Goal: Task Accomplishment & Management: Use online tool/utility

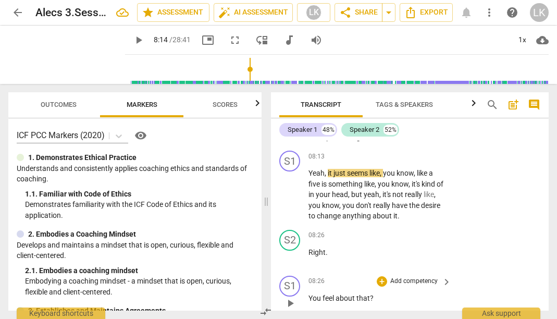
scroll to position [3828, 0]
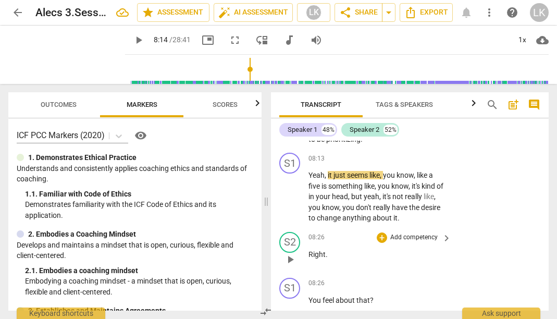
click at [292, 253] on span "play_arrow" at bounding box center [290, 259] width 13 height 13
click at [338, 249] on p "Right ." at bounding box center [377, 254] width 138 height 11
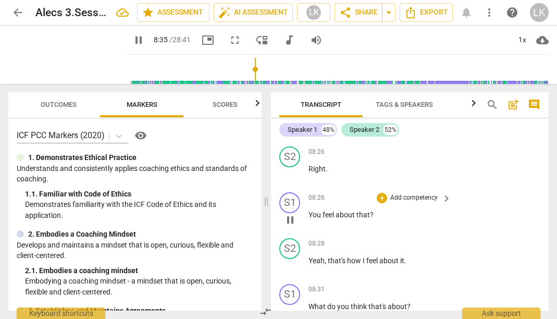
scroll to position [3927, 0]
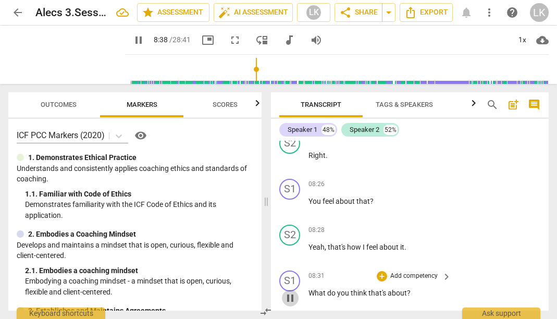
click at [289, 292] on span "pause" at bounding box center [290, 298] width 13 height 13
type input "519"
click at [431, 271] on p "Add competency" at bounding box center [413, 275] width 49 height 9
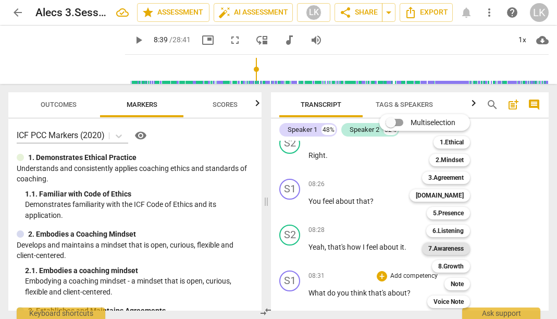
click at [452, 251] on b "7.Awareness" at bounding box center [445, 248] width 35 height 13
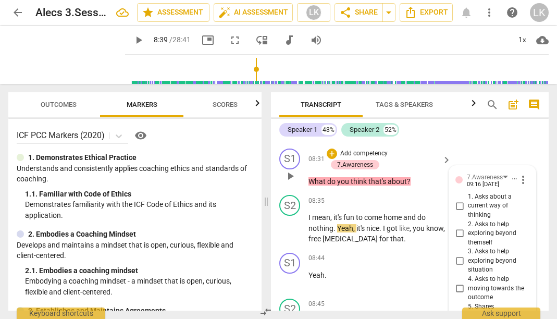
scroll to position [4050, 0]
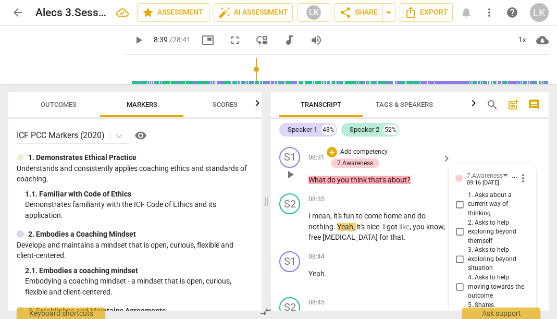
click at [460, 253] on input "3. Asks to help exploring beyond situation" at bounding box center [459, 259] width 17 height 13
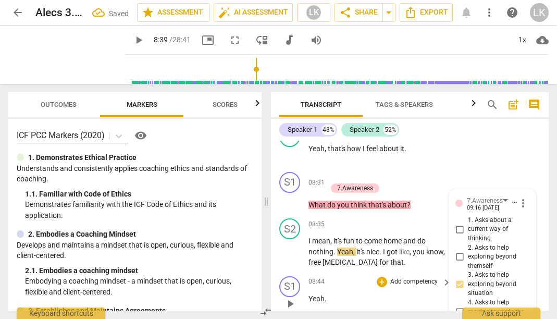
scroll to position [4024, 0]
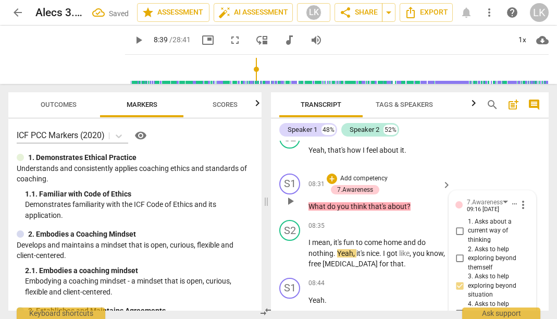
click at [459, 280] on input "3. Asks to help exploring beyond situation" at bounding box center [459, 286] width 17 height 13
click at [457, 280] on input "3. Asks to help exploring beyond situation" at bounding box center [459, 286] width 17 height 13
checkbox input "false"
click at [460, 225] on input "1. Asks about a current way of thinking" at bounding box center [459, 231] width 17 height 13
checkbox input "true"
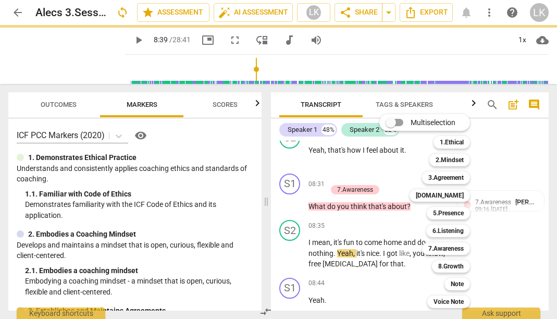
click at [390, 230] on div "Multiselection m 1.Ethical 1 2.Mindset 2 3.Agreement 3 [DOMAIN_NAME] 4 5.Presen…" at bounding box center [432, 211] width 115 height 199
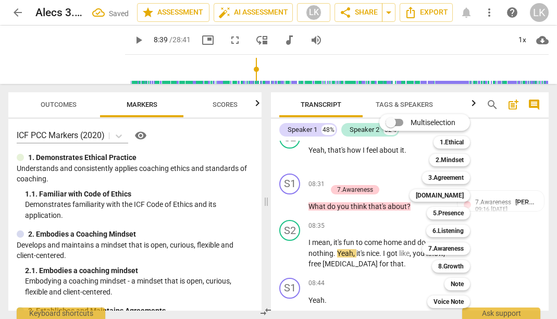
click at [528, 221] on div at bounding box center [278, 159] width 557 height 319
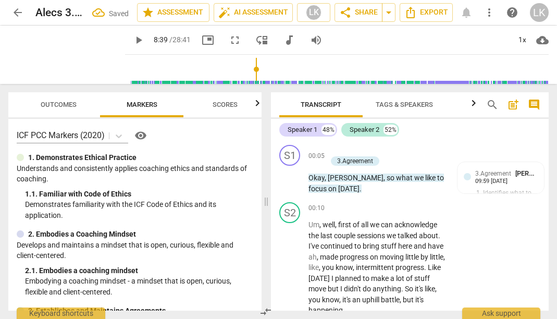
scroll to position [0, 0]
click at [293, 179] on span "play_arrow" at bounding box center [290, 178] width 13 height 13
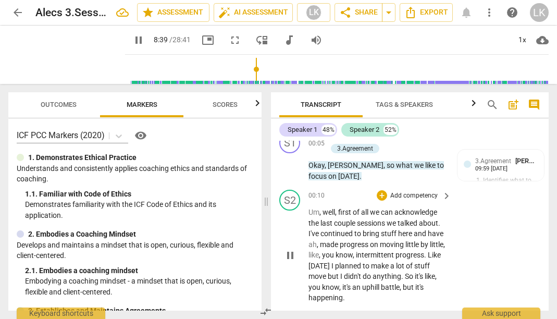
scroll to position [13, 0]
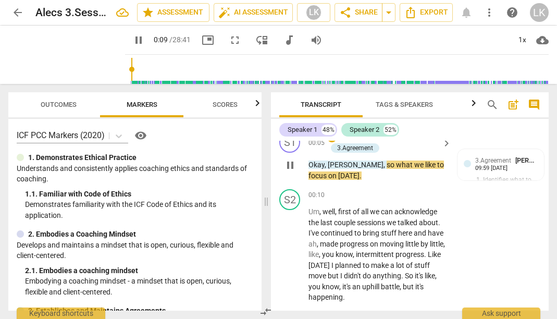
click at [289, 164] on span "pause" at bounding box center [290, 165] width 13 height 13
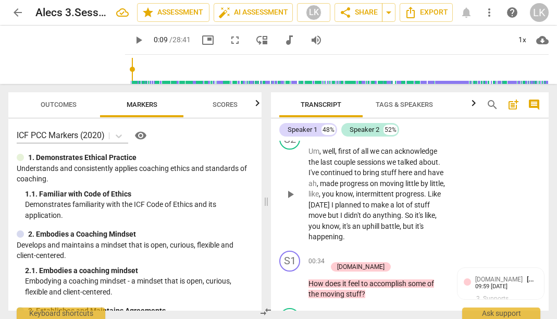
scroll to position [114, 0]
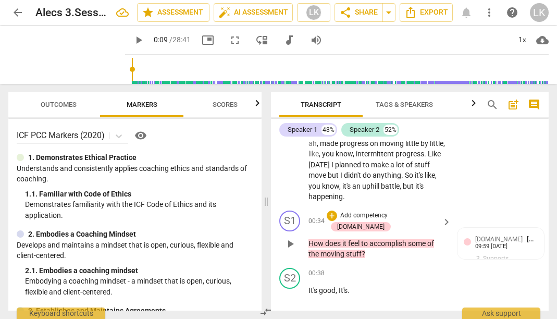
click at [291, 238] on span "play_arrow" at bounding box center [290, 244] width 13 height 13
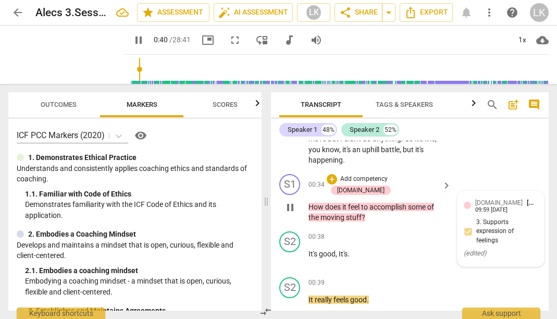
scroll to position [153, 0]
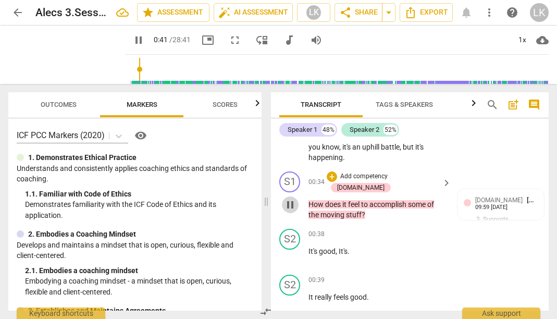
click at [289, 199] on span "pause" at bounding box center [290, 205] width 13 height 13
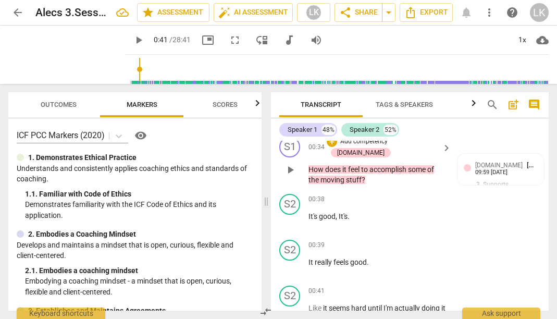
scroll to position [214, 0]
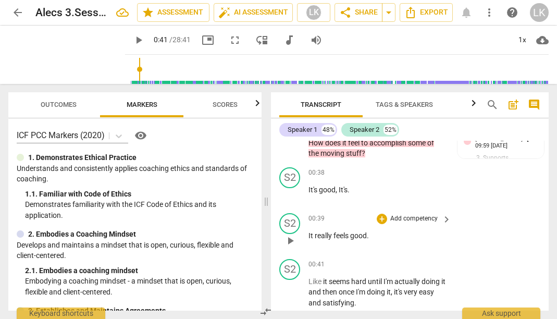
click at [290, 234] on span "play_arrow" at bounding box center [290, 240] width 13 height 13
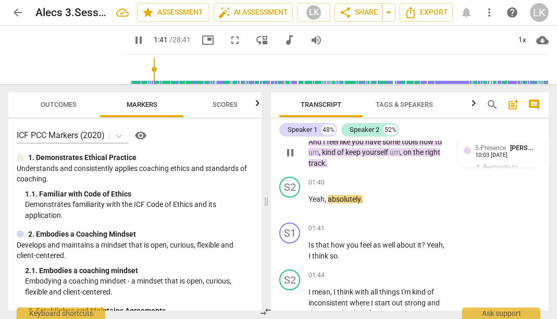
scroll to position [961, 0]
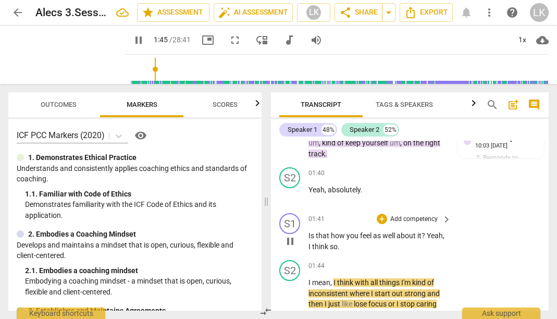
click at [291, 235] on span "pause" at bounding box center [290, 241] width 13 height 13
type input "106"
click at [426, 215] on p "Add competency" at bounding box center [413, 219] width 49 height 9
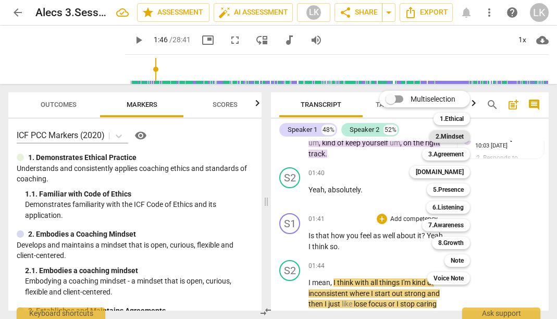
click at [455, 137] on b "2.Mindset" at bounding box center [450, 136] width 28 height 13
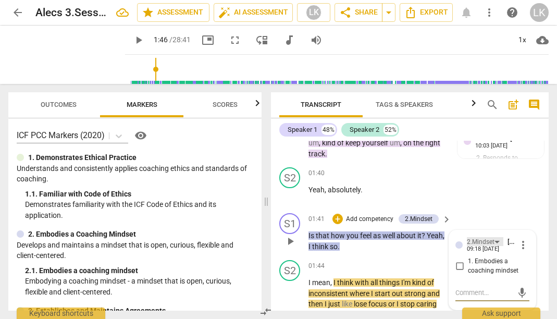
click at [494, 237] on div "2.Mindset" at bounding box center [485, 241] width 36 height 9
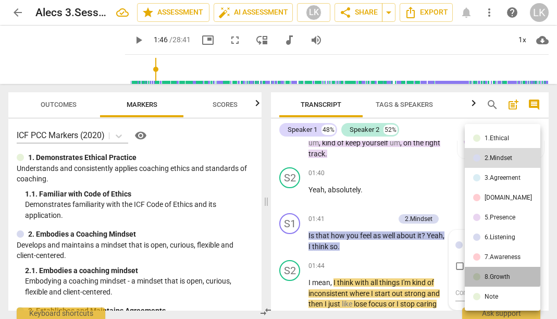
click at [502, 272] on li "8.Growth" at bounding box center [503, 277] width 76 height 20
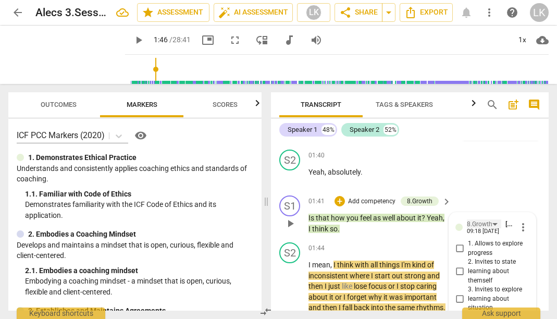
scroll to position [980, 0]
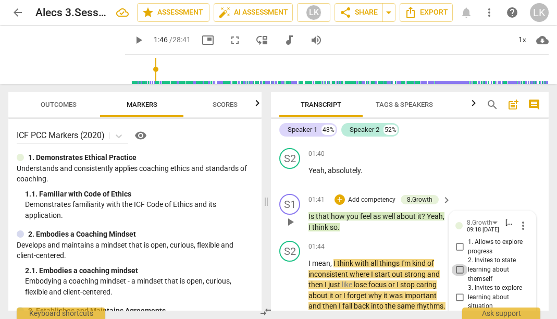
click at [461, 264] on input "2. Invites to state learning about themself" at bounding box center [459, 270] width 17 height 13
checkbox input "true"
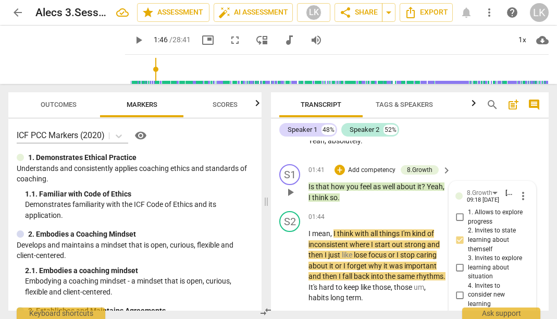
scroll to position [1020, 0]
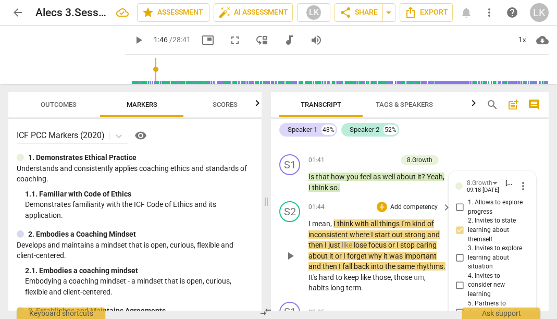
click at [283, 250] on span "play_arrow" at bounding box center [290, 256] width 17 height 13
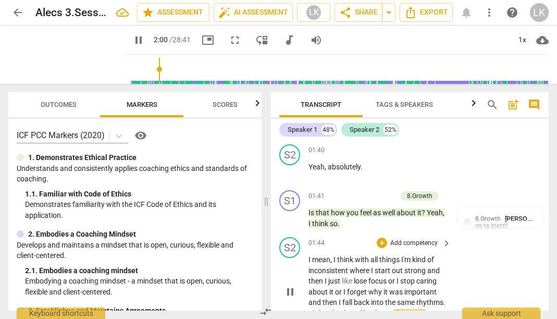
scroll to position [982, 0]
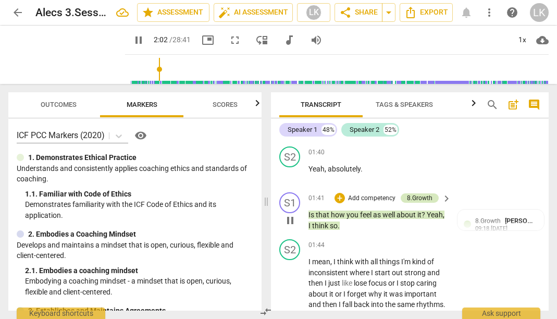
click at [431, 193] on div "8.Growth" at bounding box center [420, 197] width 38 height 9
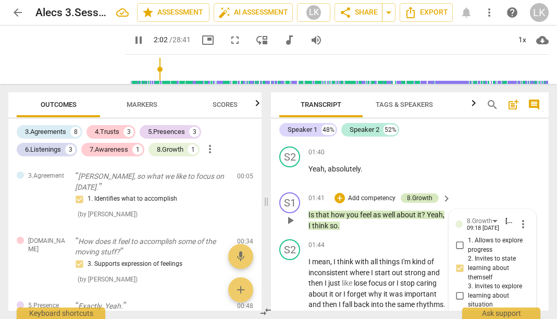
type input "123"
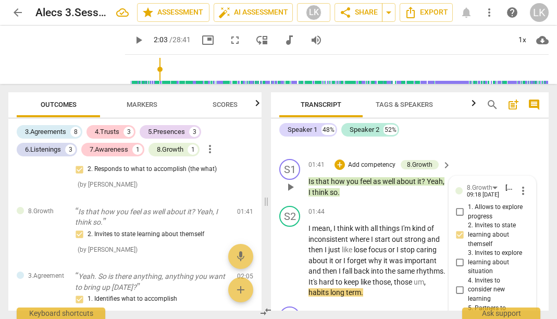
scroll to position [1014, 0]
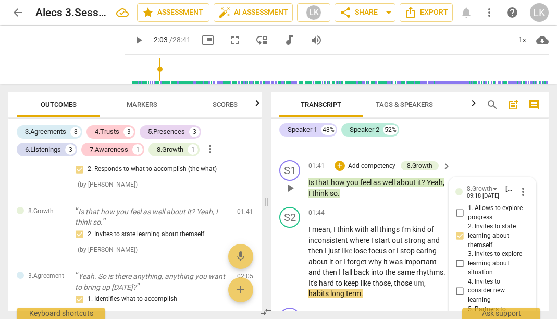
click at [459, 230] on input "2. Invites to state learning about themself" at bounding box center [459, 236] width 17 height 13
click at [461, 230] on input "2. Invites to state learning about themself" at bounding box center [459, 236] width 17 height 13
checkbox input "false"
click at [471, 132] on div "Speaker 1 48% Speaker 2 52%" at bounding box center [409, 130] width 261 height 18
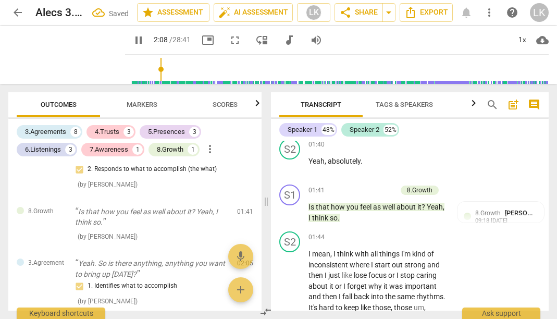
scroll to position [977, 0]
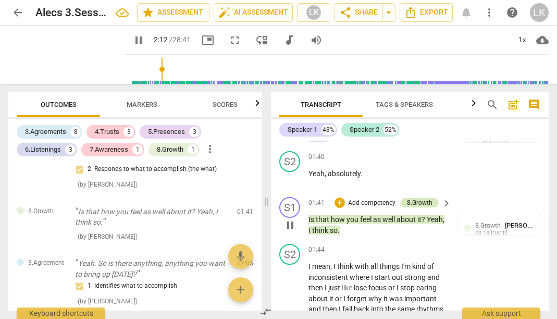
click at [427, 198] on div "8.Growth" at bounding box center [420, 202] width 26 height 9
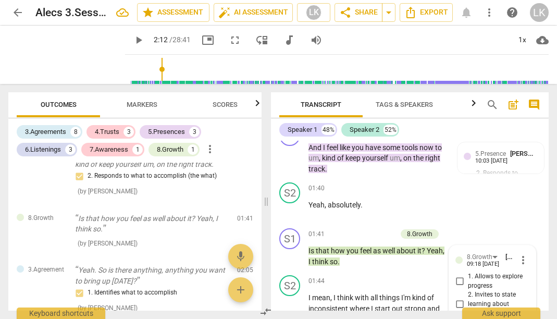
scroll to position [944, 0]
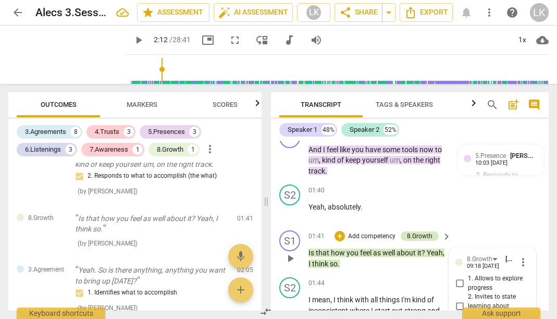
click at [426, 231] on div "8.Growth" at bounding box center [420, 235] width 26 height 9
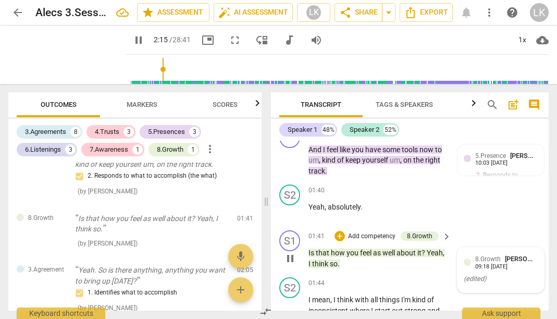
click at [466, 258] on div at bounding box center [467, 261] width 7 height 7
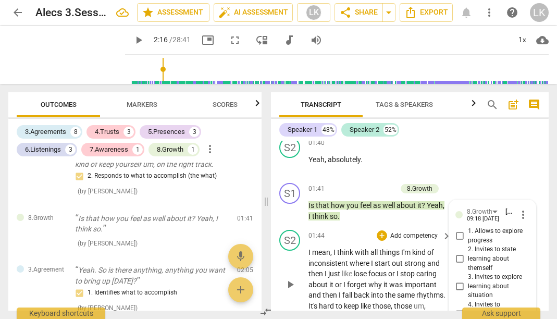
scroll to position [977, 0]
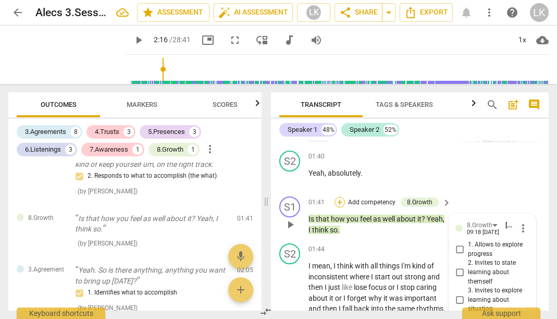
click at [342, 197] on div "+" at bounding box center [340, 202] width 10 height 10
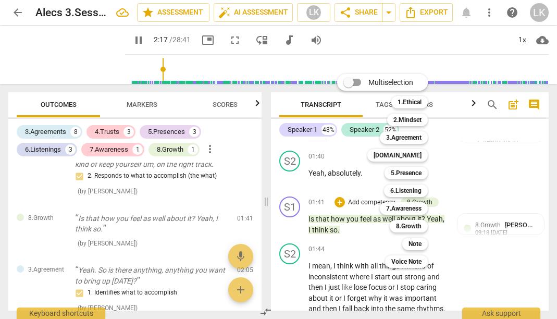
click at [488, 196] on div at bounding box center [278, 159] width 557 height 319
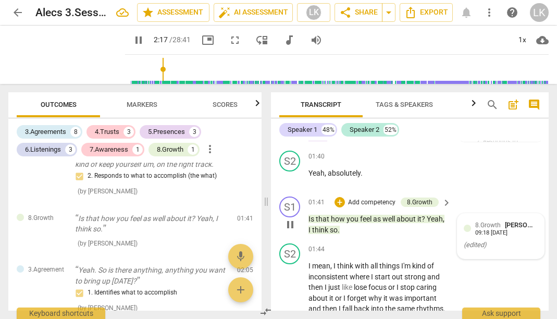
click at [466, 225] on div at bounding box center [467, 228] width 7 height 7
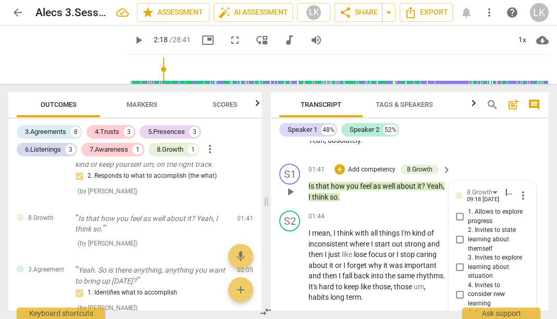
scroll to position [998, 0]
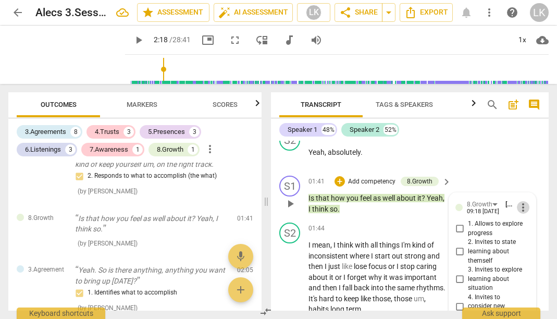
click at [518, 201] on span "more_vert" at bounding box center [523, 207] width 13 height 13
click at [521, 202] on li "Delete" at bounding box center [530, 195] width 36 height 20
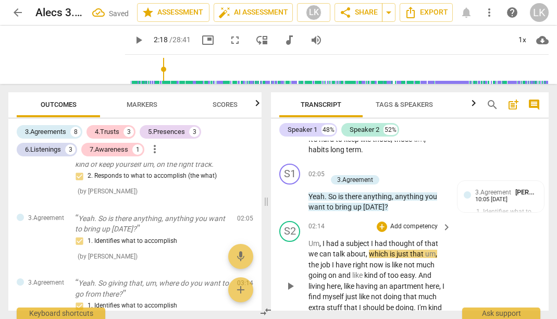
scroll to position [1168, 0]
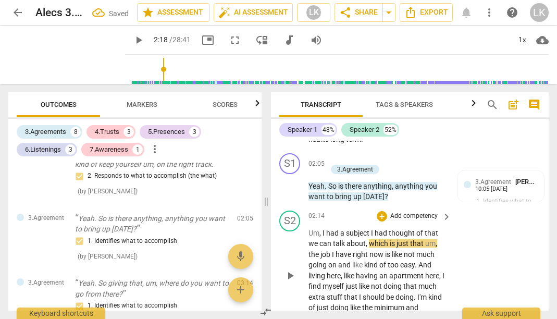
click at [287, 231] on div "play_arrow pause" at bounding box center [295, 276] width 27 height 90
click at [288, 250] on div "play_arrow pause" at bounding box center [295, 276] width 27 height 90
click at [290, 269] on span "play_arrow" at bounding box center [290, 275] width 13 height 13
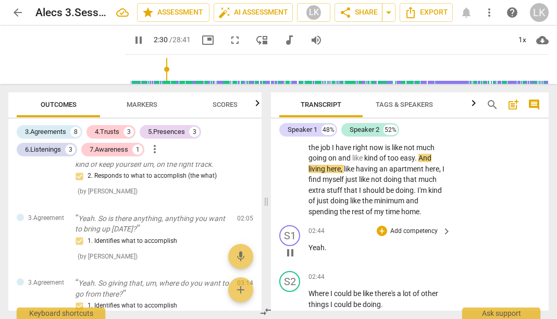
scroll to position [1276, 0]
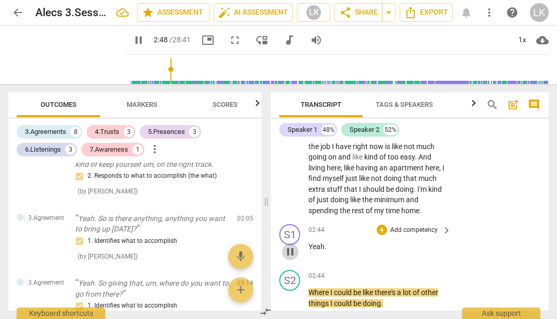
click at [293, 245] on span "pause" at bounding box center [290, 251] width 13 height 13
click at [426, 226] on p "Add competency" at bounding box center [413, 230] width 49 height 9
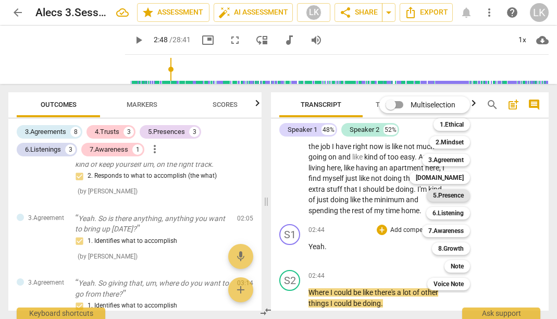
click at [451, 199] on b "5.Presence" at bounding box center [448, 195] width 31 height 13
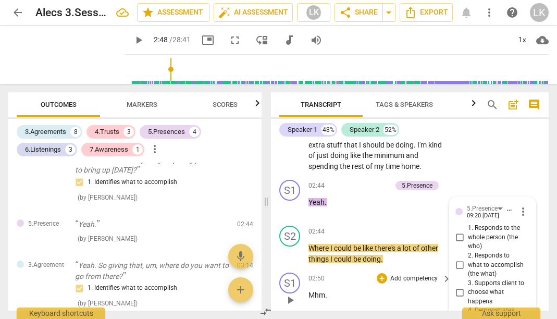
scroll to position [1322, 0]
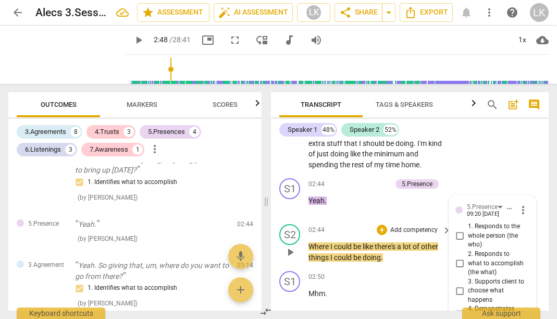
click at [293, 246] on span "play_arrow" at bounding box center [290, 252] width 13 height 13
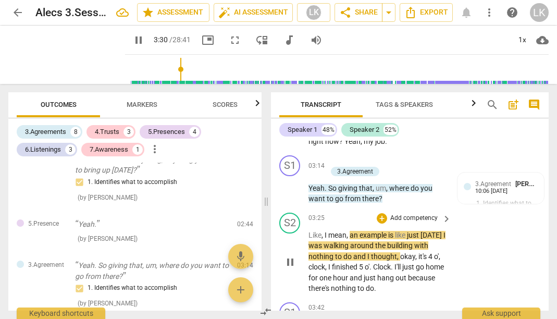
scroll to position [1563, 0]
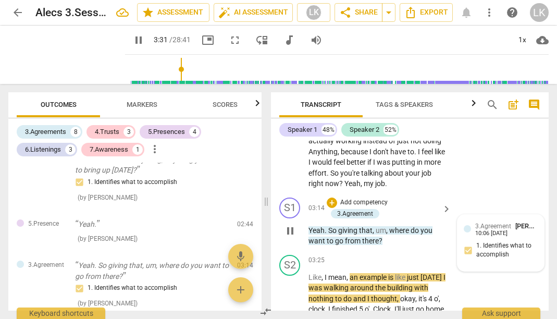
click at [500, 230] on div "10:06 [DATE]" at bounding box center [491, 233] width 32 height 7
type input "212"
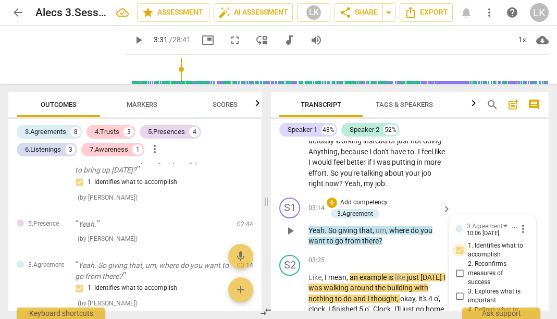
click at [459, 244] on input "1. Identifies what to accomplish" at bounding box center [459, 250] width 17 height 13
click at [458, 244] on input "1. Identifies what to accomplish" at bounding box center [459, 250] width 17 height 13
checkbox input "false"
click at [456, 290] on input "3. Explores what is important" at bounding box center [459, 296] width 17 height 13
checkbox input "true"
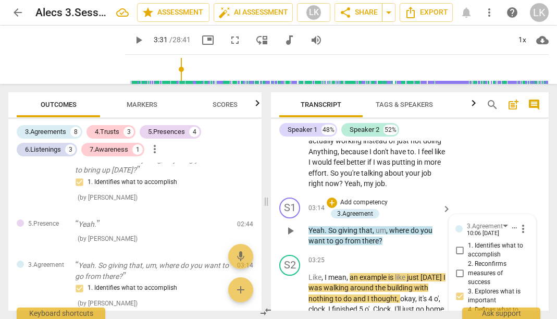
click at [479, 193] on div "S1 play_arrow pause 03:14 + Add competency 3.Agreement keyboard_arrow_right Yea…" at bounding box center [410, 221] width 278 height 57
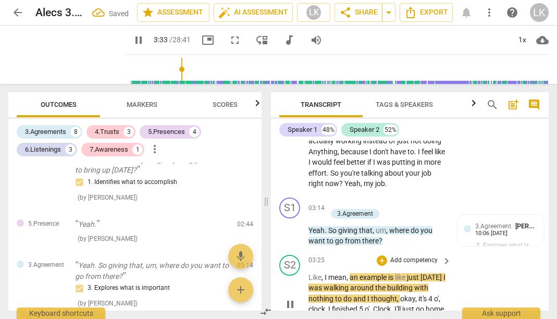
click at [452, 265] on div "S2 play_arrow pause 03:25 + Add competency keyboard_arrow_right Like , I mean ,…" at bounding box center [410, 296] width 278 height 90
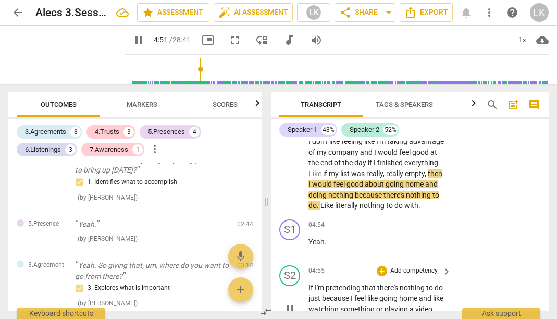
scroll to position [2357, 0]
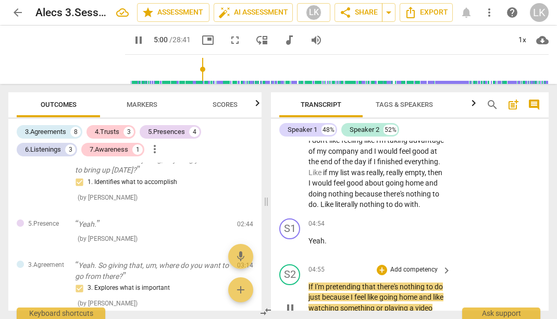
click at [292, 302] on span "pause" at bounding box center [290, 308] width 13 height 13
click at [132, 36] on span "play_arrow" at bounding box center [138, 40] width 13 height 13
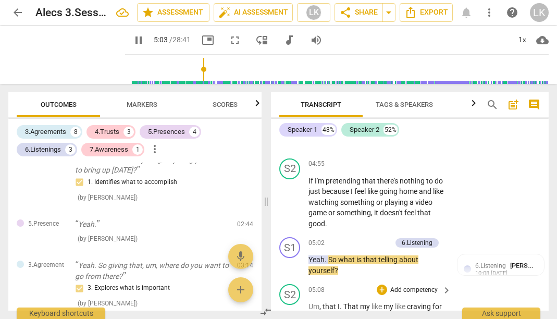
scroll to position [2470, 0]
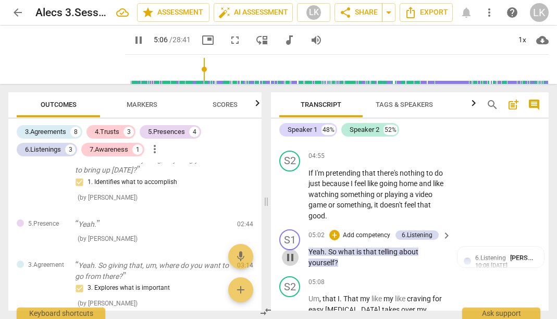
click at [287, 251] on span "pause" at bounding box center [290, 257] width 13 height 13
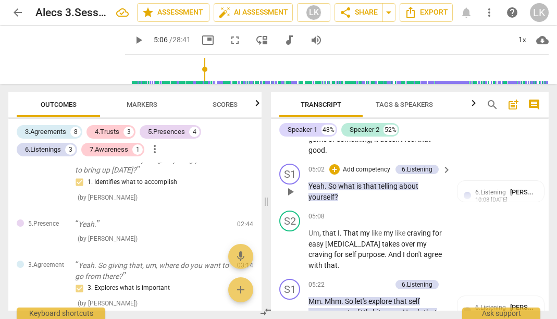
scroll to position [2532, 0]
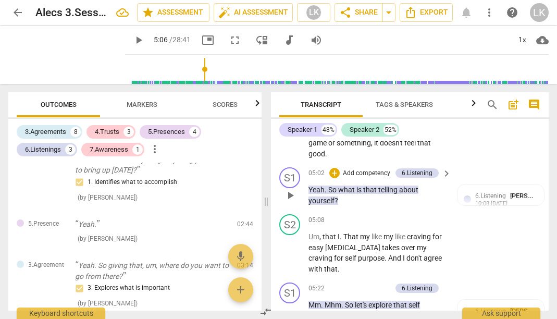
click at [294, 189] on span "play_arrow" at bounding box center [290, 195] width 13 height 13
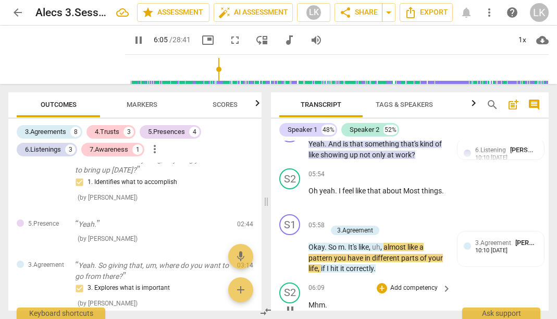
scroll to position [2900, 0]
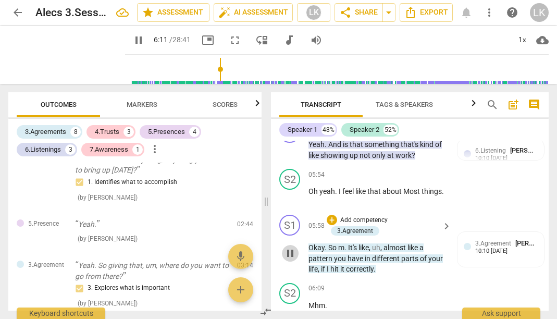
click at [292, 247] on span "pause" at bounding box center [290, 253] width 13 height 13
type input "372"
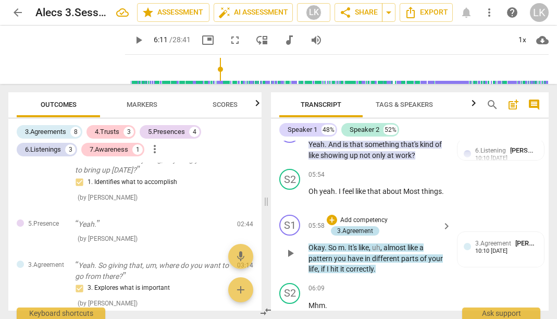
click at [366, 226] on div "3.Agreement" at bounding box center [355, 230] width 36 height 9
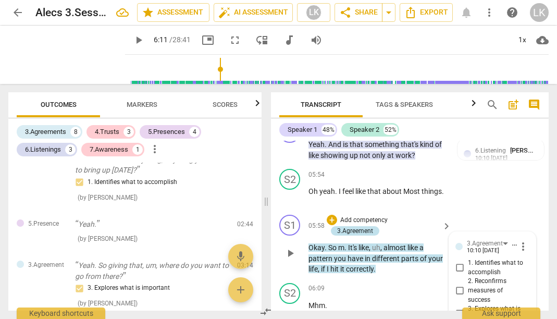
scroll to position [820, 0]
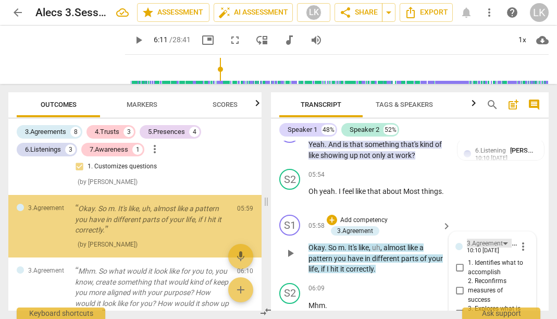
click at [508, 239] on div "3.Agreement" at bounding box center [489, 243] width 45 height 9
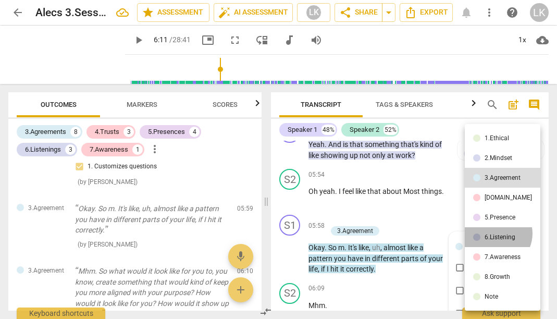
click at [496, 234] on div "6.Listening" at bounding box center [500, 237] width 31 height 6
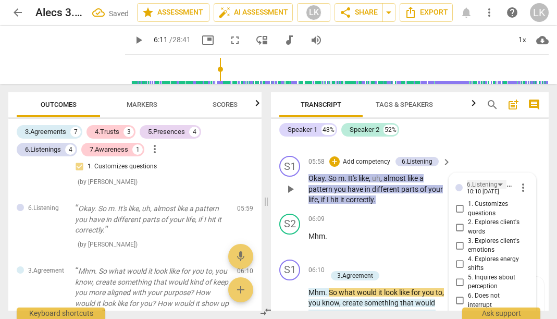
scroll to position [2962, 0]
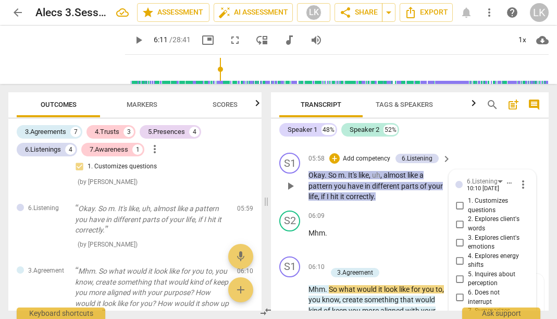
click at [461, 314] on input "7. Summarizes what communicated" at bounding box center [459, 320] width 17 height 13
checkbox input "true"
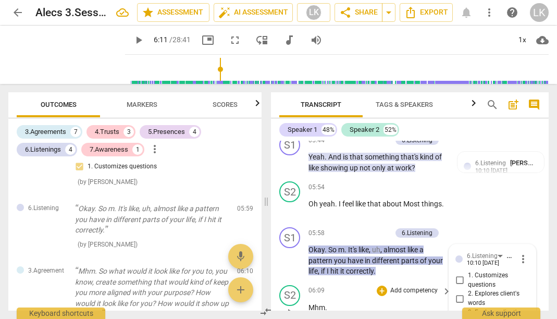
scroll to position [2882, 0]
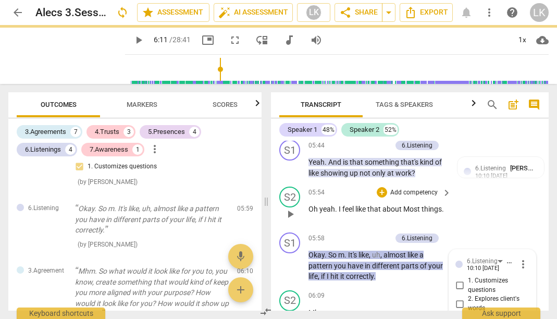
click at [479, 182] on div "S2 play_arrow pause 05:54 + Add competency keyboard_arrow_right Oh yeah . I fee…" at bounding box center [410, 205] width 278 height 46
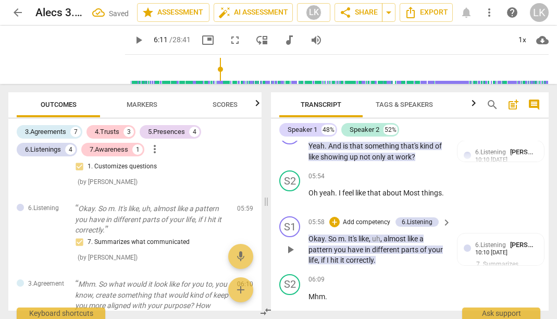
scroll to position [2899, 0]
click at [289, 295] on span "play_arrow" at bounding box center [290, 301] width 13 height 13
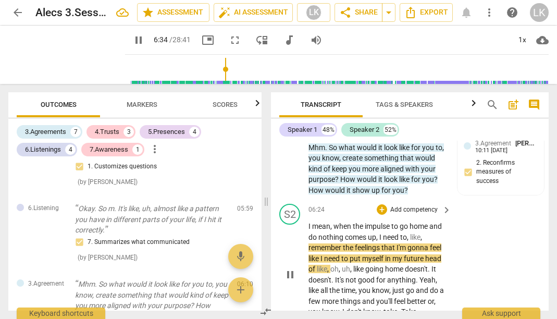
scroll to position [2964, 0]
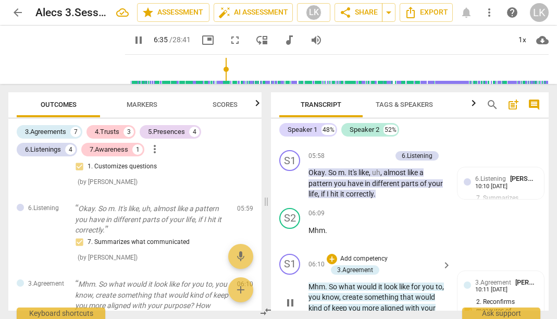
click at [290, 275] on div "play_arrow pause" at bounding box center [295, 303] width 27 height 57
click at [290, 296] on span "pause" at bounding box center [290, 302] width 13 height 13
type input "396"
click at [492, 279] on span "3.Agreement" at bounding box center [493, 282] width 36 height 7
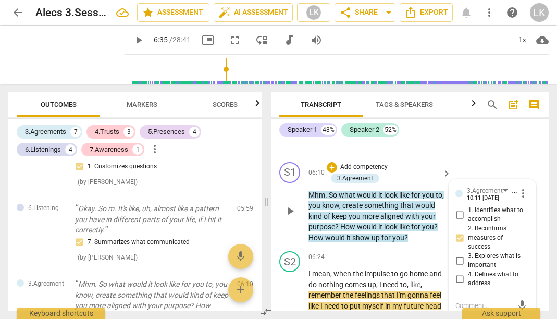
scroll to position [3054, 0]
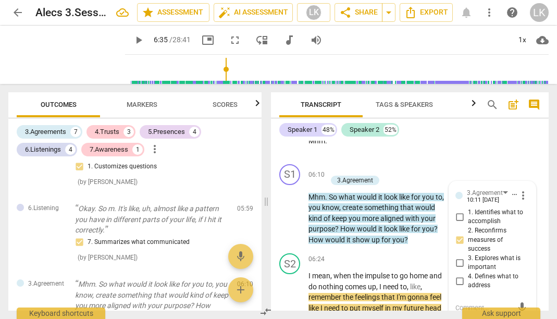
click at [459, 233] on input "2. Reconfirms measures of success" at bounding box center [459, 239] width 17 height 13
click at [457, 233] on input "2. Reconfirms measures of success" at bounding box center [459, 239] width 17 height 13
checkbox input "false"
click at [457, 275] on input "4. Defines what to address" at bounding box center [459, 281] width 17 height 13
checkbox input "true"
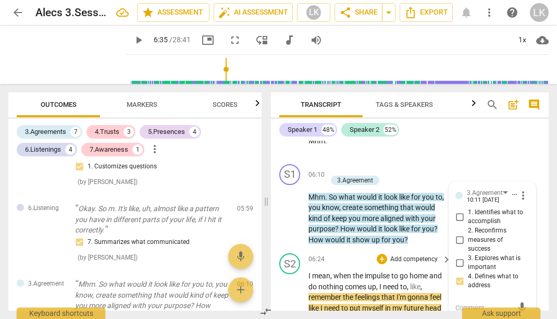
click at [487, 274] on div "S2 play_arrow pause 06:24 + Add competency keyboard_arrow_right I mean , when t…" at bounding box center [410, 315] width 278 height 132
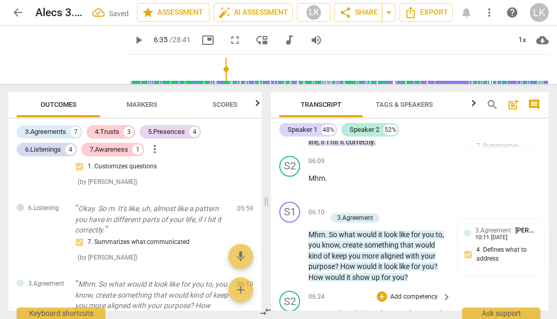
scroll to position [2996, 0]
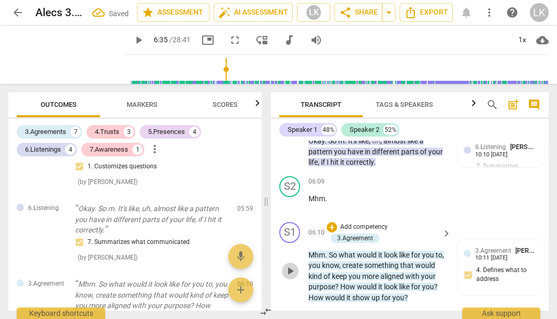
click at [285, 265] on span "play_arrow" at bounding box center [290, 271] width 13 height 13
click at [285, 265] on span "pause" at bounding box center [290, 271] width 13 height 13
click at [285, 265] on span "play_arrow" at bounding box center [290, 271] width 13 height 13
click at [294, 265] on span "pause" at bounding box center [290, 271] width 13 height 13
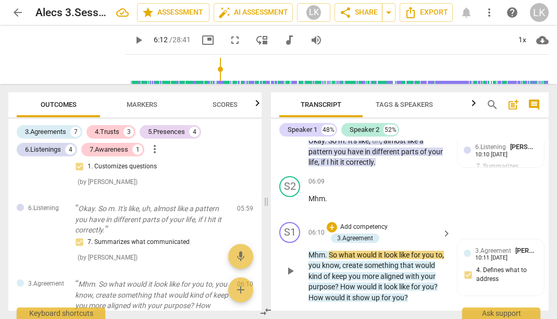
click at [294, 265] on span "play_arrow" at bounding box center [290, 271] width 13 height 13
click at [416, 249] on div "S1 play_arrow pause 06:10 + Add competency 3.Agreement keyboard_arrow_right Mhm…" at bounding box center [410, 263] width 278 height 90
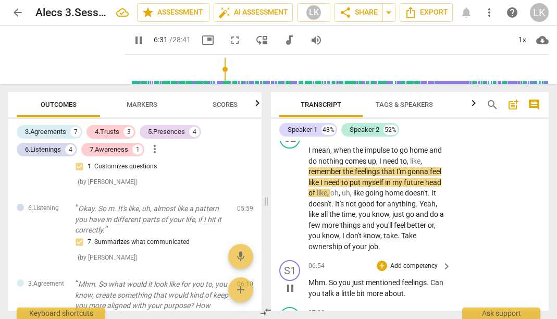
scroll to position [3179, 0]
click at [415, 262] on p "Add competency" at bounding box center [413, 266] width 49 height 9
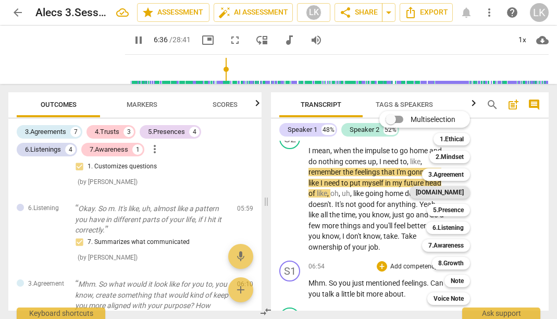
click at [461, 191] on b "[DOMAIN_NAME]" at bounding box center [440, 192] width 48 height 13
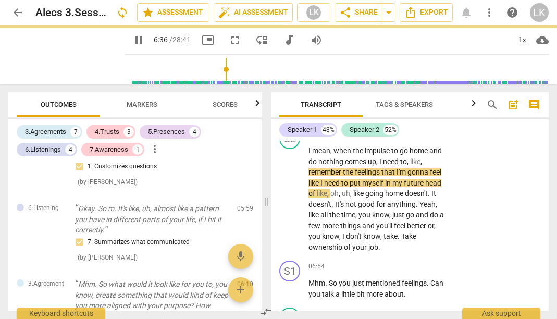
type input "397"
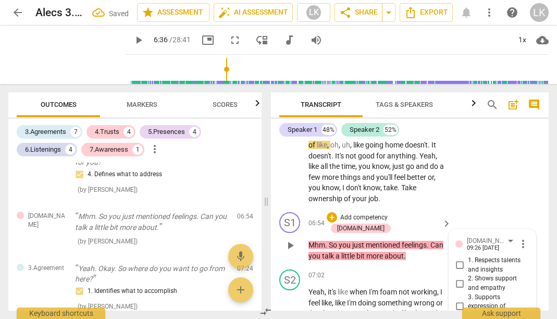
scroll to position [3226, 0]
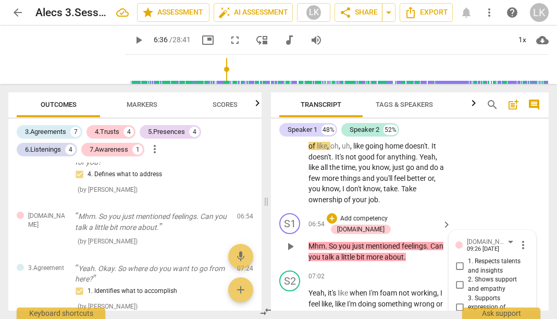
click at [457, 301] on input "3. Supports expression of feelings" at bounding box center [459, 307] width 17 height 13
checkbox input "true"
click at [493, 147] on div "S2 play_arrow pause 06:24 + Add competency keyboard_arrow_right I mean , when t…" at bounding box center [410, 143] width 278 height 132
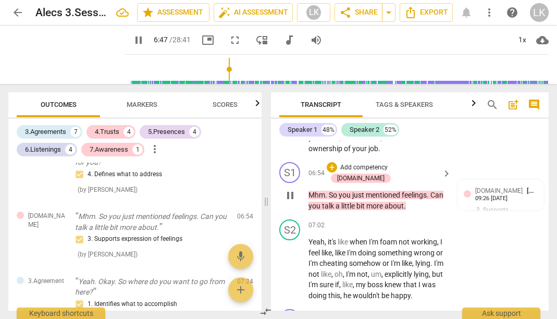
scroll to position [3286, 0]
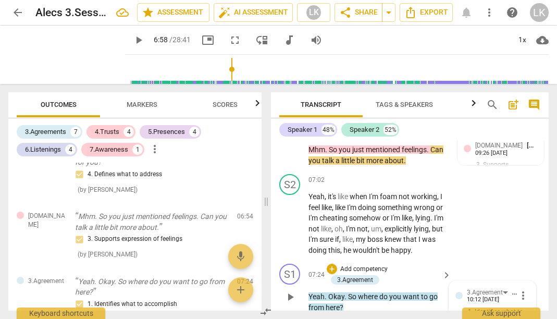
scroll to position [3308, 0]
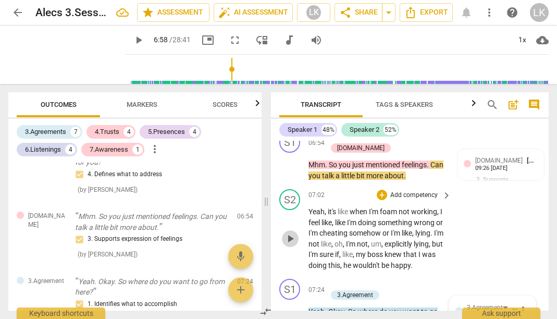
click at [288, 232] on span "play_arrow" at bounding box center [290, 238] width 13 height 13
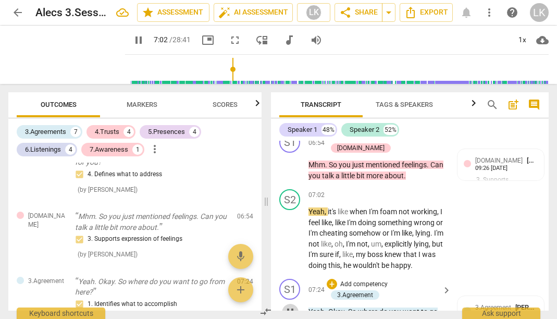
click at [296, 306] on span "pause" at bounding box center [290, 312] width 13 height 13
click at [289, 306] on span "play_arrow" at bounding box center [290, 312] width 13 height 13
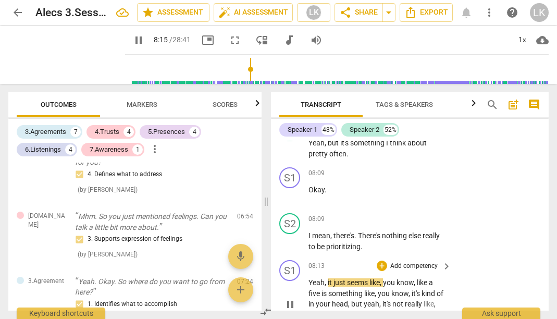
scroll to position [3721, 0]
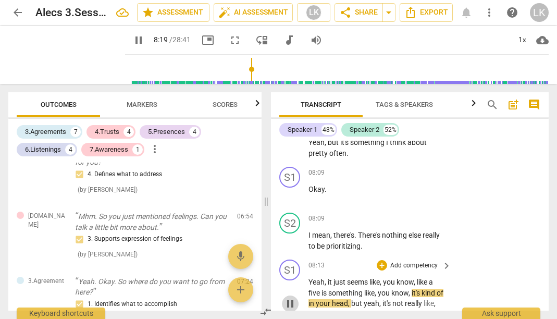
click at [289, 298] on span "pause" at bounding box center [290, 304] width 13 height 13
type input "500"
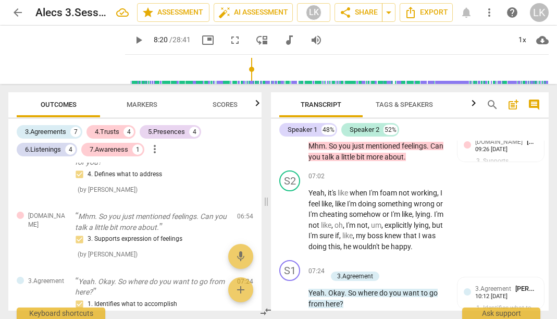
scroll to position [3323, 0]
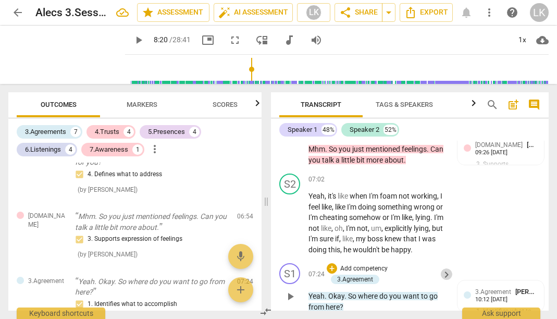
click at [446, 268] on span "keyboard_arrow_right" at bounding box center [446, 274] width 13 height 13
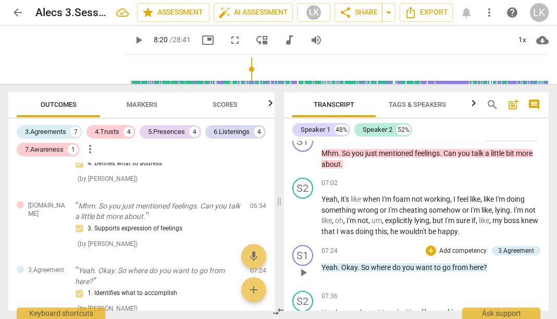
scroll to position [2766, 0]
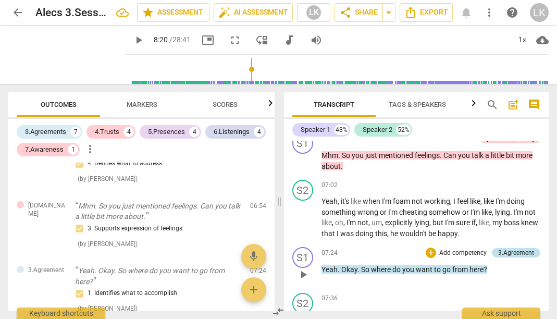
click at [504, 248] on div "3.Agreement" at bounding box center [516, 252] width 36 height 9
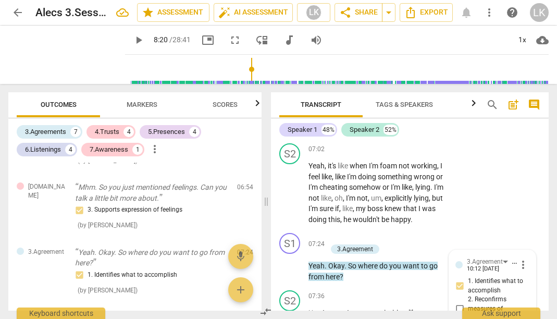
scroll to position [3347, 0]
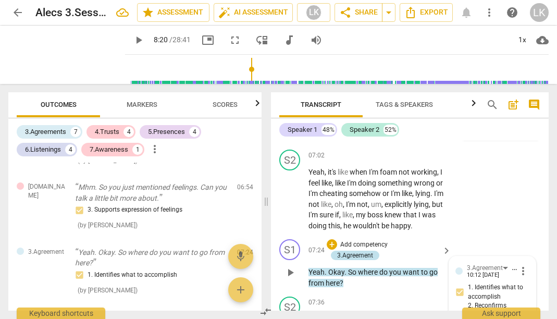
click at [363, 251] on div "3.Agreement" at bounding box center [355, 255] width 36 height 9
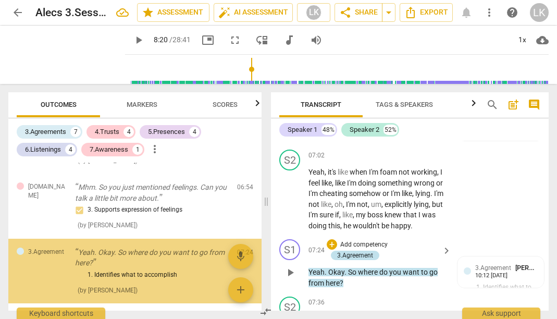
scroll to position [1056, 0]
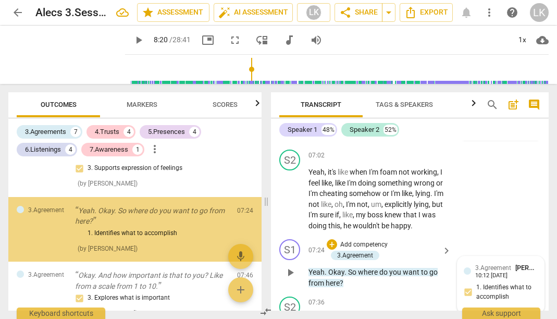
click at [488, 264] on span "3.Agreement" at bounding box center [493, 267] width 36 height 7
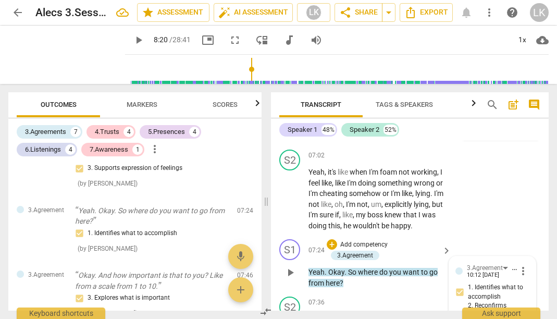
scroll to position [3349, 0]
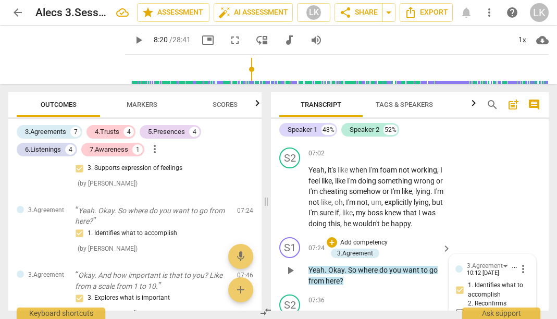
type textarea "I"
type textarea "It"
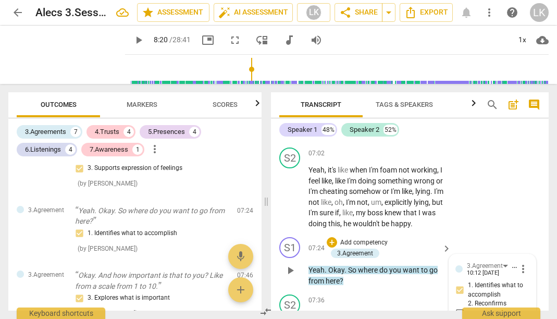
type textarea "It"
type textarea "It f"
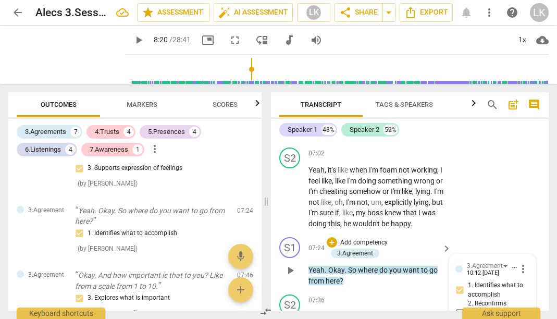
type textarea "It fe"
type textarea "It fel"
type textarea "It felt"
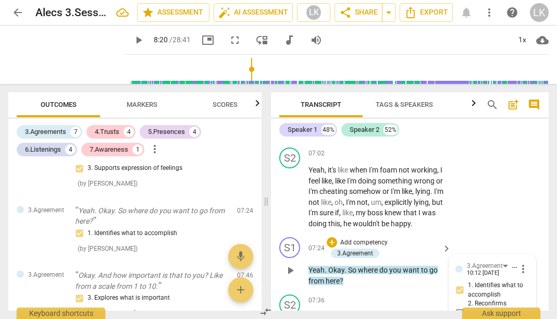
type textarea "It felt"
type textarea "It felt l"
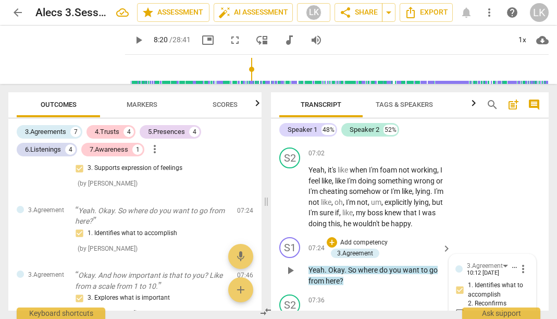
type textarea "It felt li"
type textarea "It felt l"
type textarea "It felt"
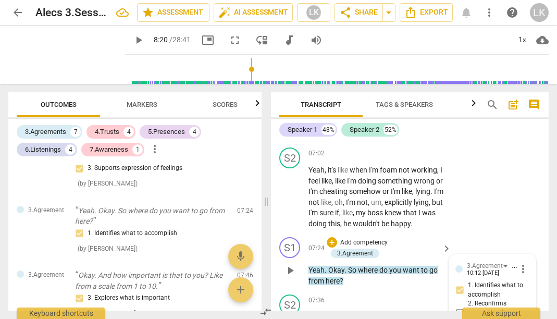
type textarea "It felt"
type textarea "It fel"
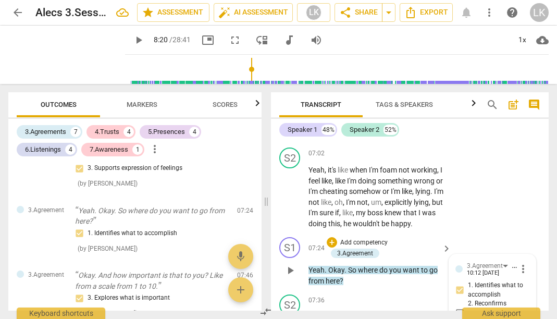
type textarea "It fe"
type textarea "It f"
type textarea "It"
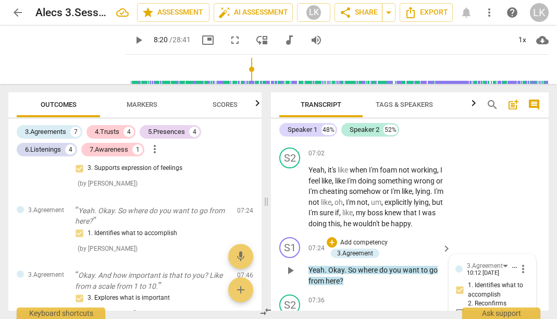
type textarea "It"
type textarea "I"
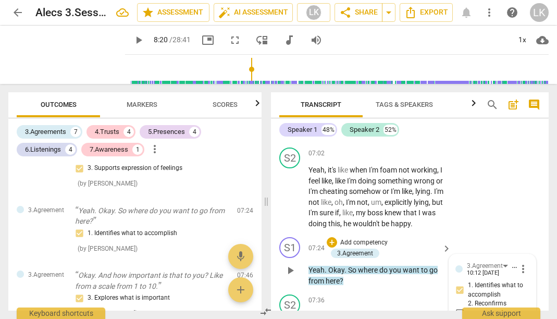
type textarea "I"
type textarea "I f"
type textarea "I fe"
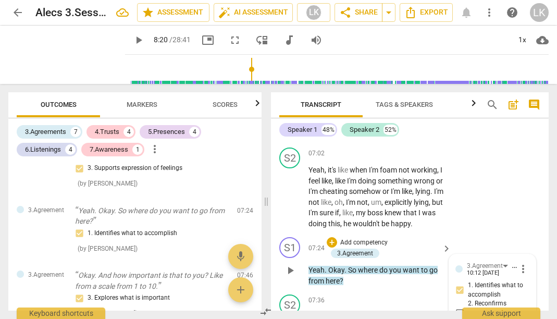
type textarea "I fe"
type textarea "I fel"
type textarea "I felt"
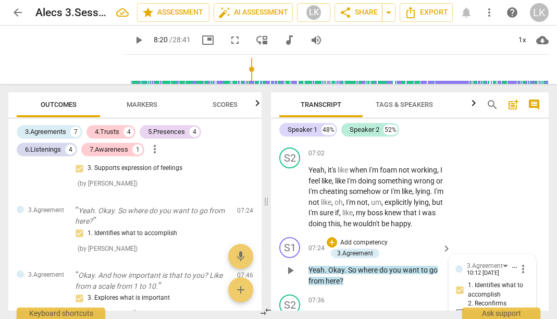
type textarea "I felt"
type textarea "I felt l"
type textarea "I felt li"
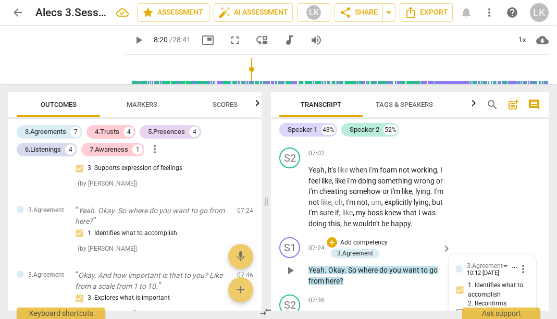
type textarea "I felt li"
type textarea "I felt lik"
type textarea "I felt like"
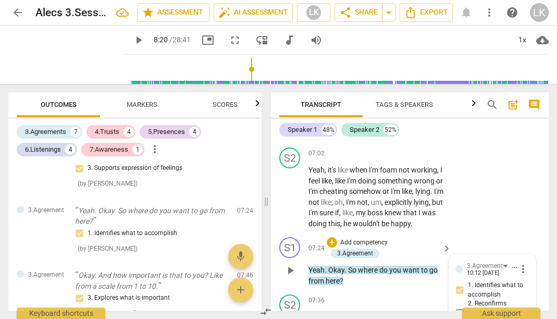
type textarea "I felt like"
type textarea "I felt like I"
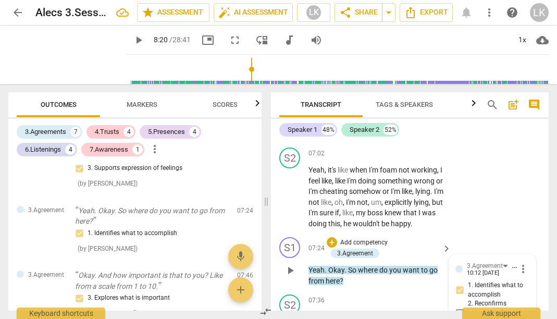
type textarea "I felt like I"
type textarea "I felt like I w"
type textarea "I felt like I wa"
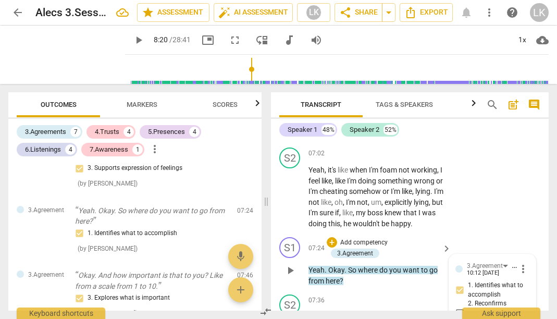
type textarea "I felt like I was"
type textarea "I felt like I wasn"
type textarea "I felt like I wasnt"
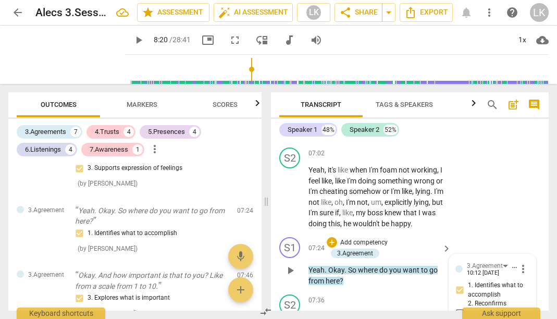
type textarea "I felt like I wasnt"
type textarea "I felt like I wasn"
type textarea "I felt like I wasn'"
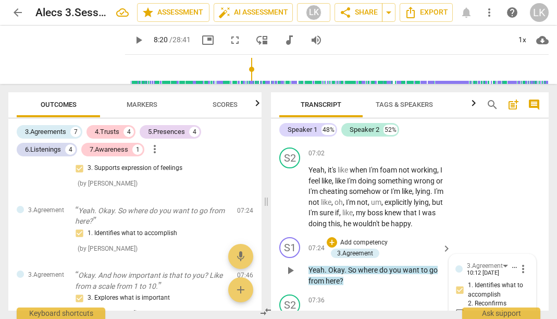
type textarea "I felt like I wasn't"
type textarea "I felt like I wasn't w"
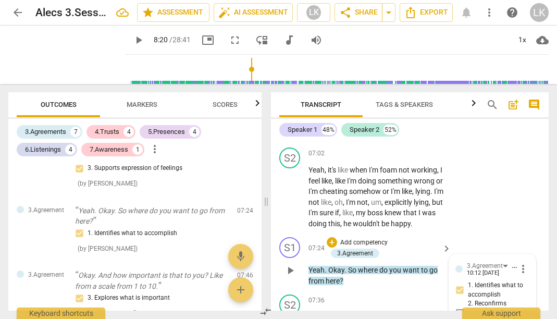
type textarea "I felt like I wasn't w"
type textarea "I felt like I wasn't"
type textarea "I felt like I wasn't r"
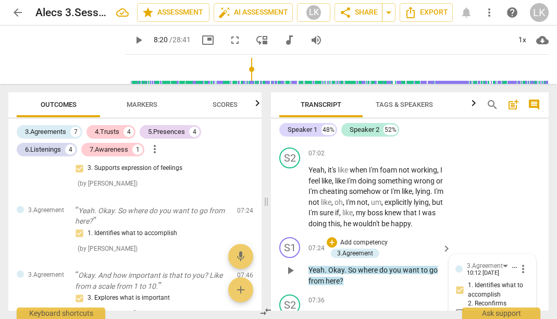
type textarea "I felt like I wasn't re"
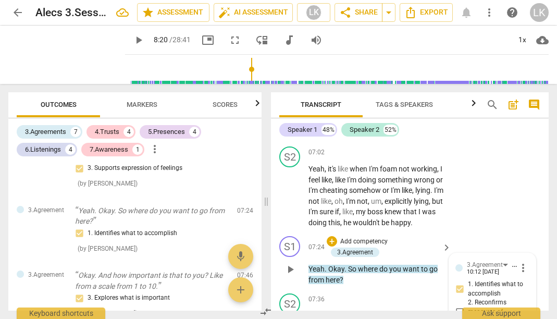
type textarea "I felt like I wasn't rea"
type textarea "I felt like I wasn't real"
type textarea "I felt like I wasn't reall"
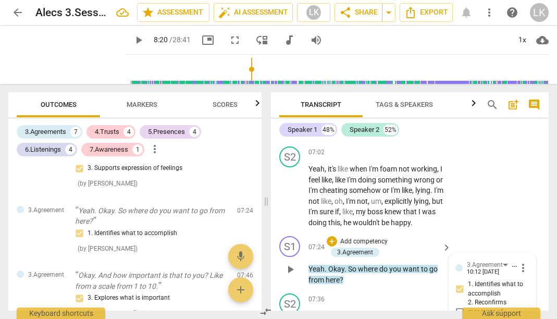
type textarea "I felt like I wasn't reall"
type textarea "I felt like I wasn't really"
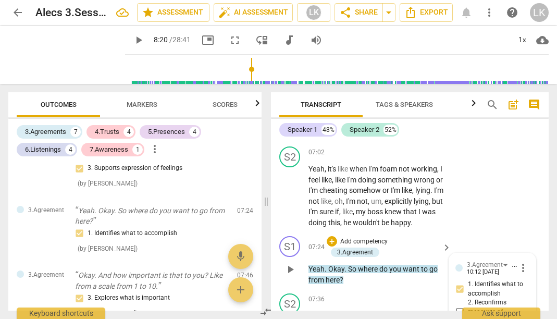
type textarea "I felt like I wasn't really g"
type textarea "I felt like I wasn't really ge"
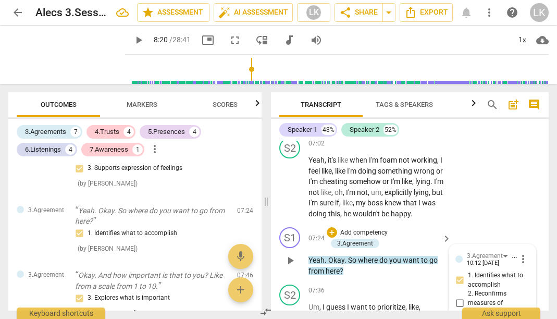
type textarea "I felt like I wasn't really get"
type textarea "I felt like I wasn't really gett"
type textarea "I felt like I wasn't really getti"
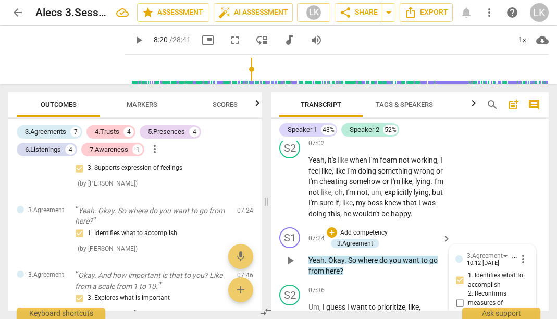
type textarea "I felt like I wasn't really getti"
type textarea "I felt like I wasn't really gettin"
type textarea "I felt like I wasn't really getting"
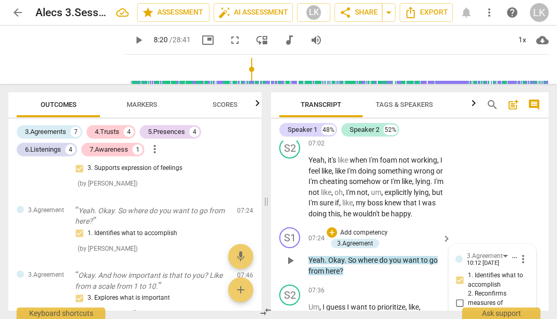
type textarea "I felt like I wasn't really getting"
type textarea "I felt like I wasn't really getting a"
type textarea "I felt like I wasn't really getting an"
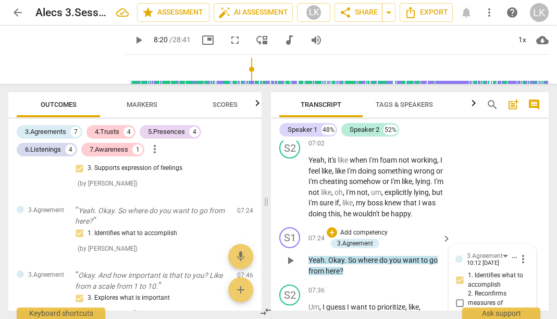
type textarea "I felt like I wasn't really getting an"
type textarea "I felt like I wasn't really getting any"
type textarea "I felt like I wasn't really getting anyw"
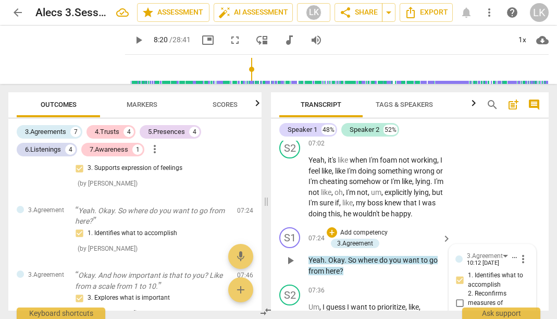
type textarea "I felt like I wasn't really getting anywh"
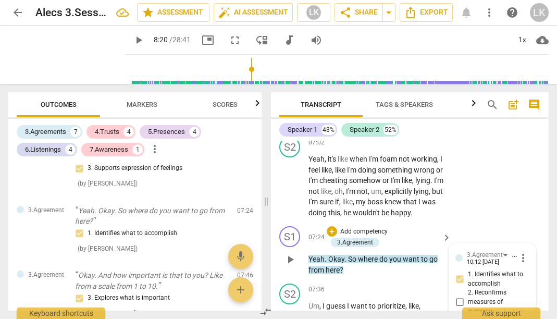
type textarea "I felt like I wasn't really getting anywhe"
type textarea "I felt like I wasn't really getting anywher"
type textarea "I felt like I wasn't really getting anywhere"
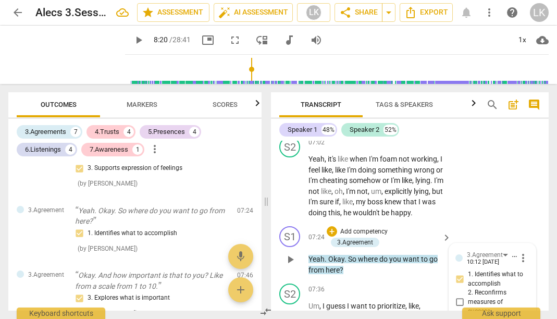
type textarea "I felt like I wasn't really getting anywhere"
type textarea "I felt like I wasn't really getting anywhere w"
type textarea "I felt like I wasn't really getting anywhere wi"
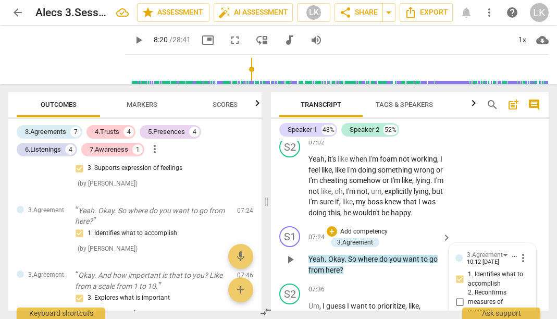
type textarea "I felt like I wasn't really getting anywhere wit"
type textarea "I felt like I wasn't really getting anywhere with"
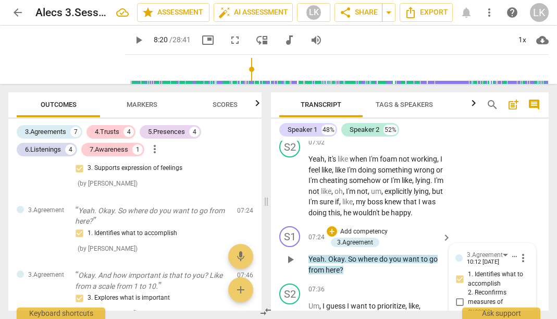
type textarea "I felt like I wasn't really getting anywhere with"
type textarea "I felt like I wasn't really getting anywhere with w"
type textarea "I felt like I wasn't really getting anywhere with wh"
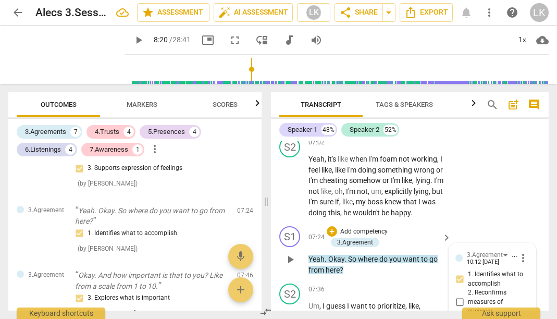
type textarea "I felt like I wasn't really getting anywhere with whe"
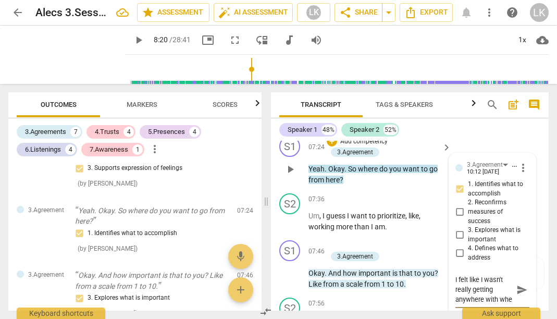
type textarea "I felt like I wasn't really getting anywhere with wher"
type textarea "I felt like I wasn't really getting anywhere with where"
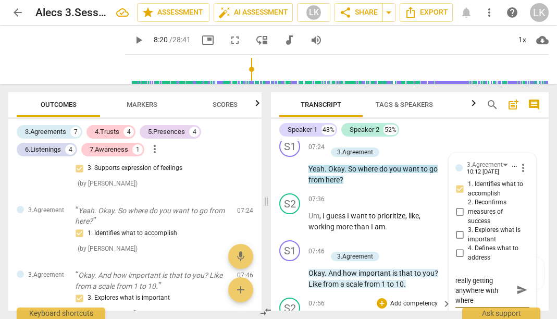
type textarea "I felt like I wasn't really getting anywhere with where"
type textarea "I felt like I wasn't really getting anywhere with where i"
type textarea "I felt like I wasn't really getting anywhere with where"
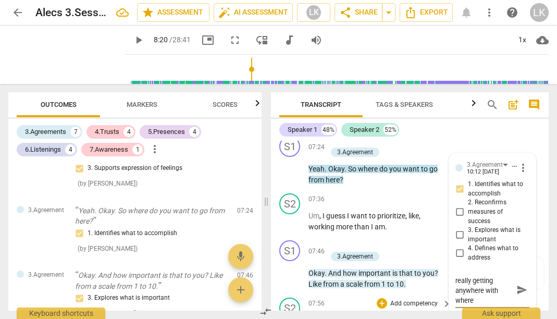
type textarea "I felt like I wasn't really getting anywhere with where I"
type textarea "I felt like I wasn't really getting anywhere with where I s"
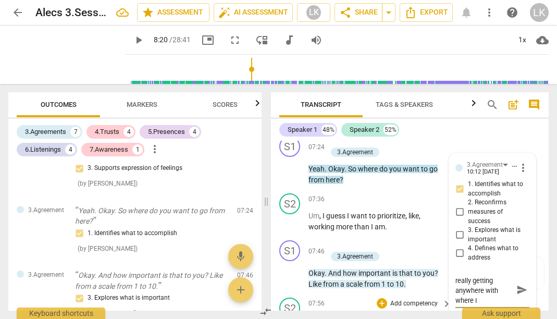
type textarea "I felt like I wasn't really getting anywhere with where I s"
type textarea "I felt like I wasn't really getting anywhere with where I st"
type textarea "I felt like I wasn't really getting anywhere with where I sta"
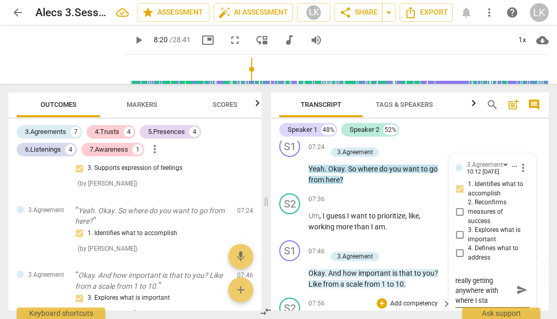
type textarea "I felt like I wasn't really getting anywhere with where I star"
type textarea "I felt like I wasn't really getting anywhere with where I start"
type textarea "I felt like I wasn't really getting anywhere with where I starte"
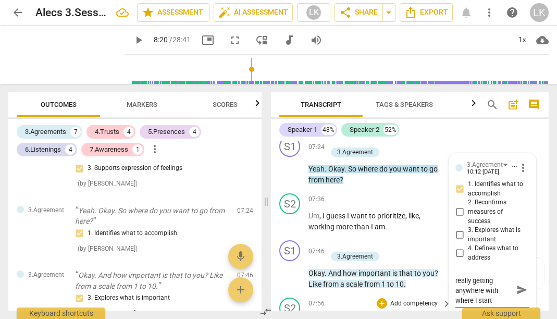
type textarea "I felt like I wasn't really getting anywhere with where I starte"
type textarea "I felt like I wasn't really getting anywhere with where I started"
type textarea "I felt like I wasn't really getting anywhere with where I started!"
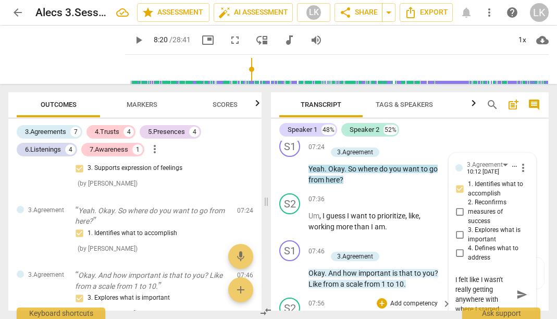
click at [471, 252] on div "3.Agreement [PERSON_NAME] 10:12 [DATE] more_vert 1. Identifies what to accompli…" at bounding box center [492, 239] width 86 height 173
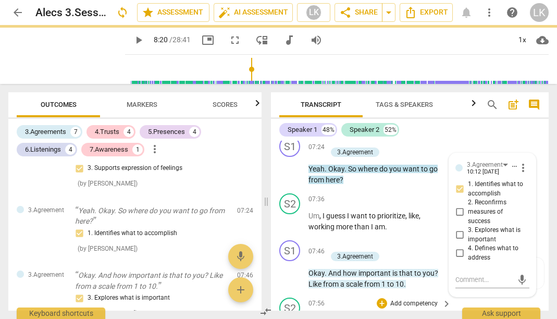
scroll to position [0, 0]
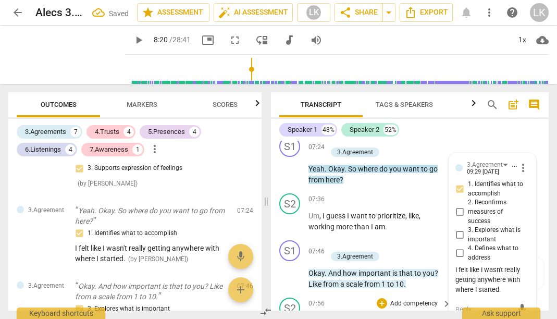
click at [500, 293] on div "S2 play_arrow pause 07:56 + Add competency keyboard_arrow_right Like 5 , 4 , no…" at bounding box center [410, 316] width 278 height 46
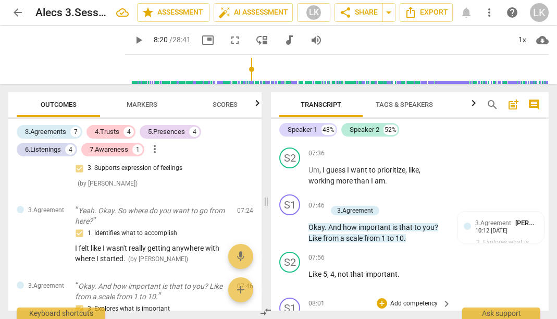
scroll to position [3483, 0]
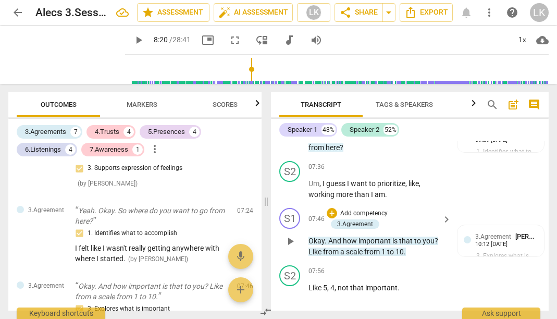
click at [292, 235] on span "play_arrow" at bounding box center [290, 241] width 13 height 13
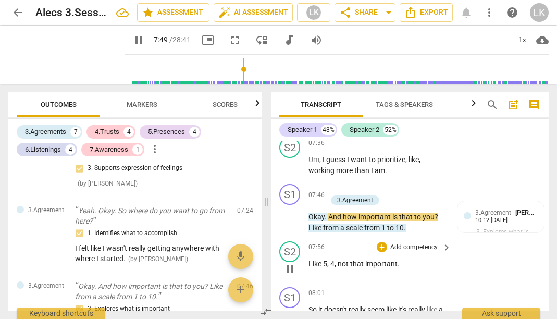
scroll to position [3510, 0]
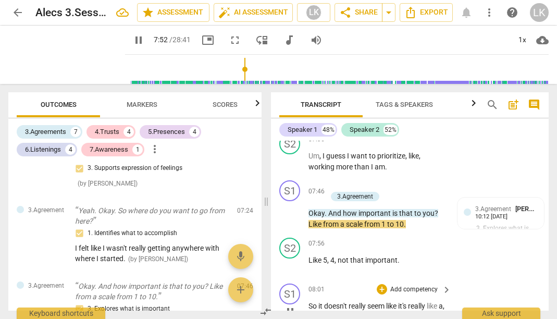
click at [406, 285] on p "Add competency" at bounding box center [413, 289] width 49 height 9
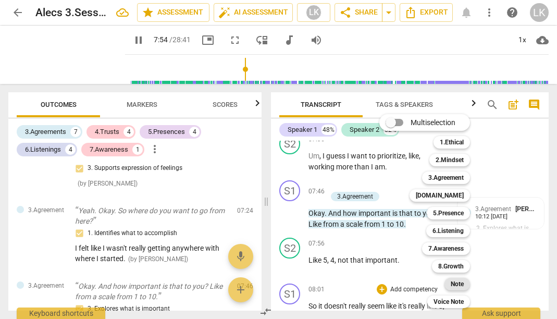
click at [461, 283] on b "Note" at bounding box center [457, 284] width 13 height 13
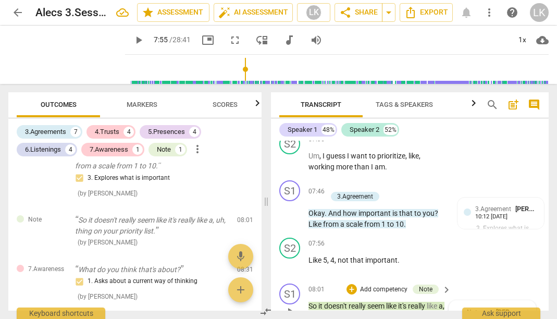
scroll to position [10, 0]
click at [132, 40] on span "play_arrow" at bounding box center [138, 40] width 13 height 13
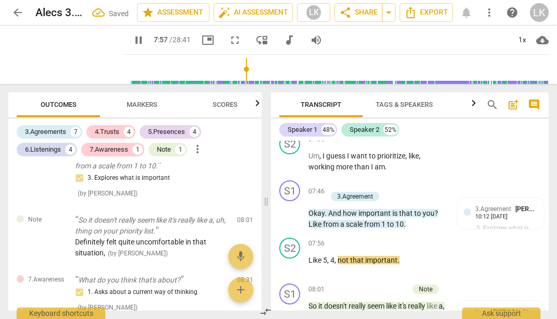
click at [132, 40] on span "pause" at bounding box center [138, 40] width 13 height 13
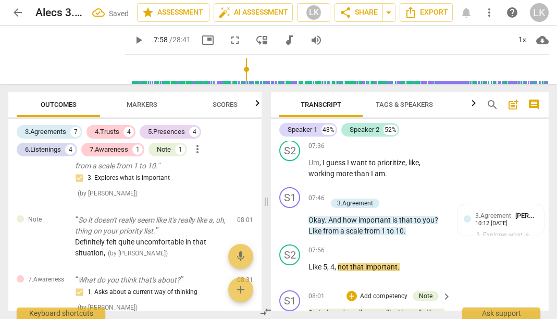
scroll to position [3501, 0]
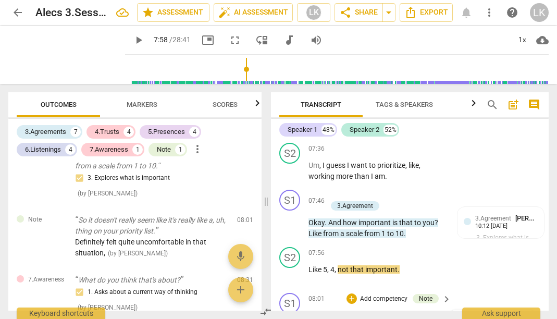
click at [518, 318] on span "more_vert" at bounding box center [523, 324] width 13 height 13
click at [529, 257] on li "Edit" at bounding box center [530, 252] width 36 height 20
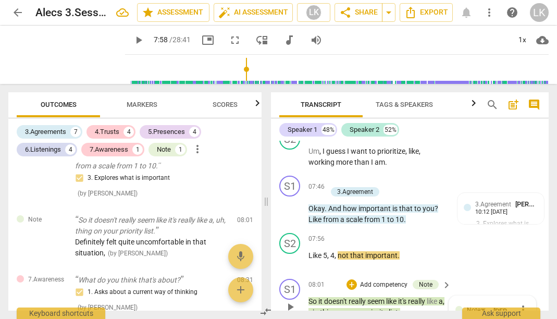
scroll to position [3522, 0]
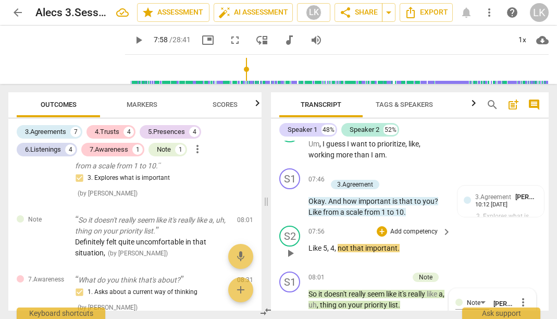
click at [501, 221] on div "S2 play_arrow pause 07:56 + Add competency keyboard_arrow_right Like 5 , 4 , no…" at bounding box center [410, 244] width 278 height 46
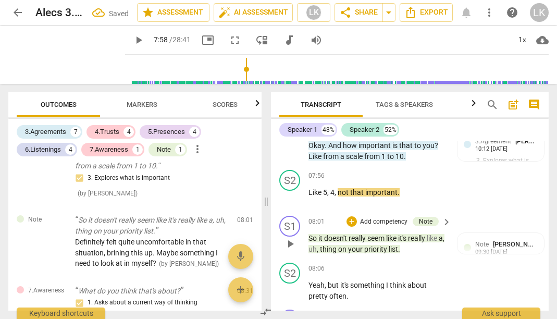
scroll to position [3579, 0]
click at [295, 284] on span "play_arrow" at bounding box center [290, 290] width 13 height 13
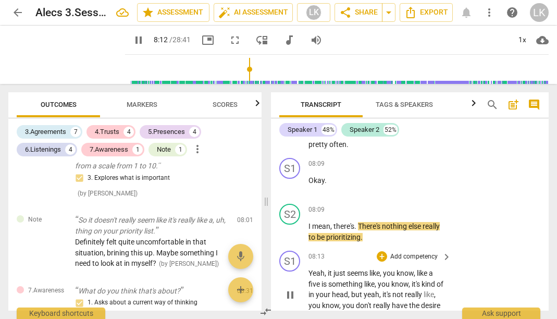
scroll to position [3731, 0]
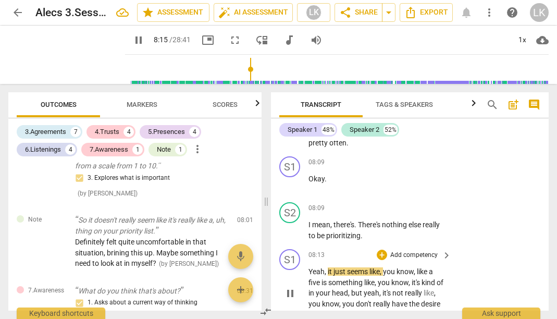
click at [432, 251] on p "Add competency" at bounding box center [413, 255] width 49 height 9
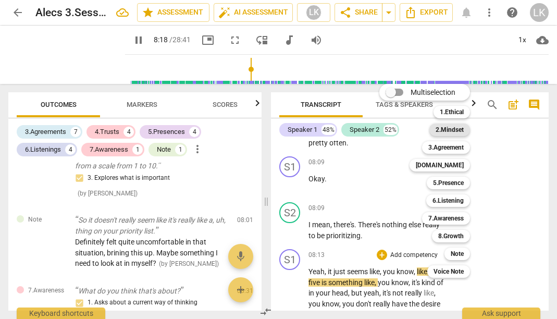
click at [448, 127] on b "2.Mindset" at bounding box center [450, 129] width 28 height 13
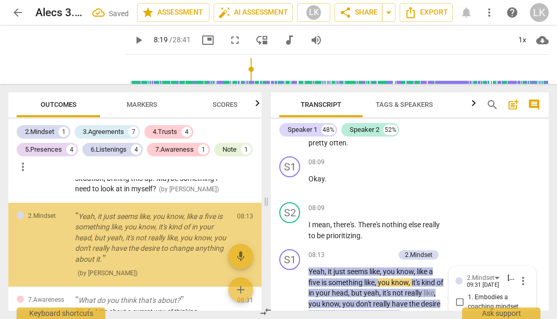
scroll to position [1281, 0]
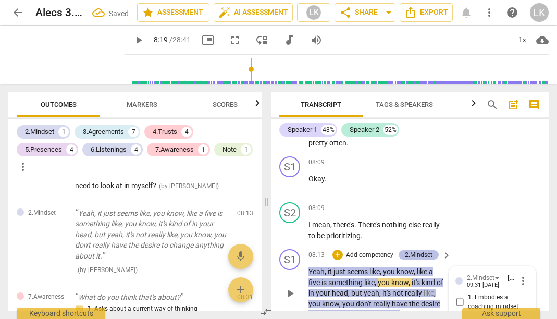
click at [420, 250] on div "2.Mindset" at bounding box center [419, 254] width 28 height 9
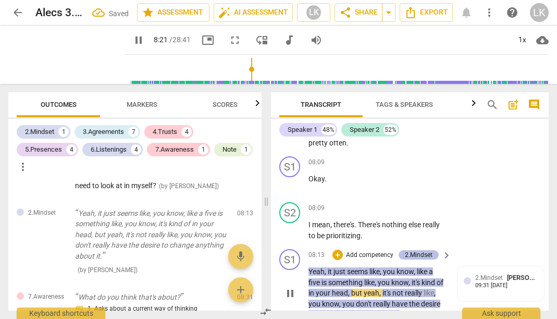
click at [424, 250] on div "2.Mindset" at bounding box center [419, 254] width 28 height 9
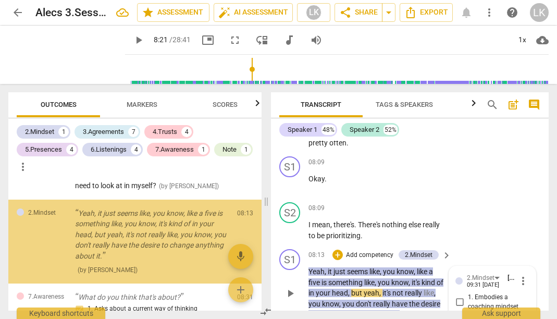
click at [517, 275] on span "more_vert" at bounding box center [523, 281] width 13 height 13
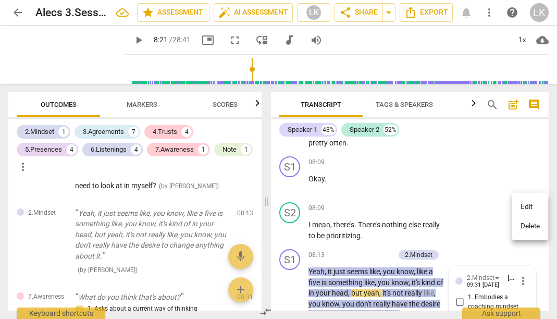
click at [522, 224] on li "Delete" at bounding box center [530, 226] width 36 height 20
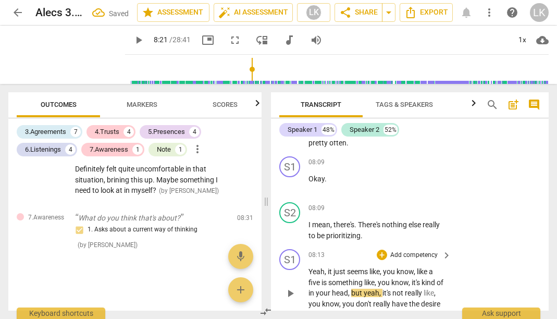
scroll to position [1263, 0]
click at [293, 285] on button "play_arrow" at bounding box center [290, 293] width 17 height 17
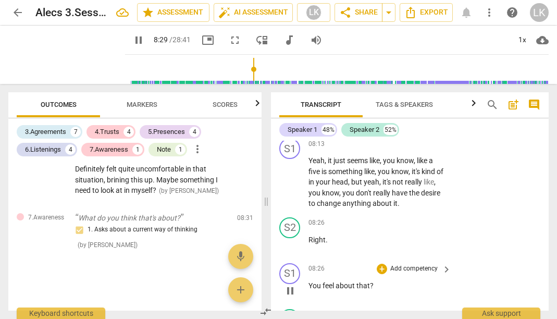
scroll to position [3852, 0]
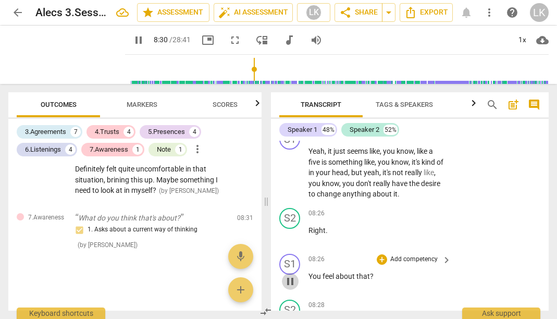
click at [292, 275] on span "pause" at bounding box center [290, 281] width 13 height 13
click at [428, 255] on p "Add competency" at bounding box center [413, 259] width 49 height 9
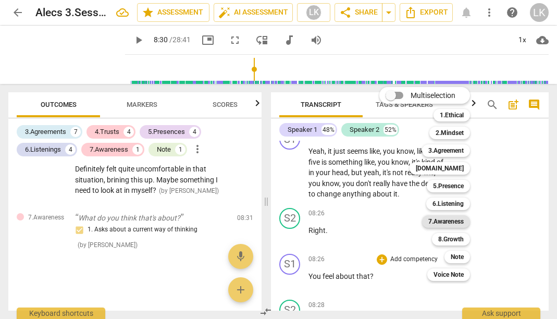
click at [452, 221] on b "7.Awareness" at bounding box center [445, 221] width 35 height 13
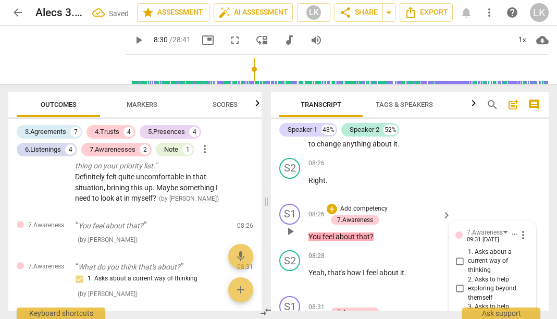
scroll to position [3904, 0]
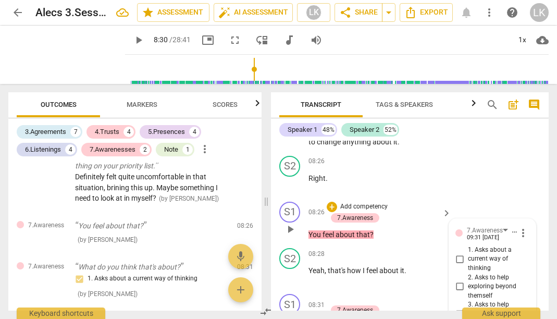
click at [461, 253] on input "1. Asks about a current way of thinking" at bounding box center [459, 259] width 17 height 13
click at [432, 202] on div "08:26 + Add competency 7.Awareness keyboard_arrow_right You feel about that ?" at bounding box center [380, 221] width 144 height 39
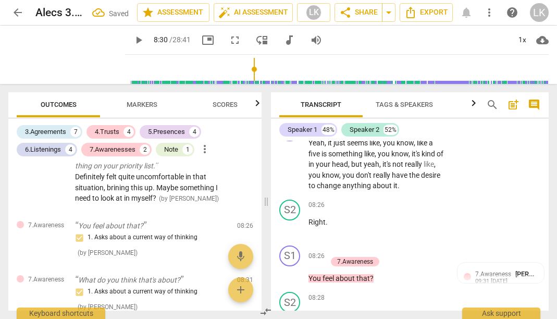
scroll to position [3856, 0]
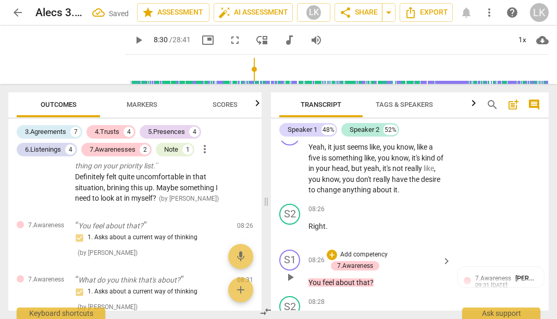
click at [292, 271] on span "play_arrow" at bounding box center [290, 277] width 13 height 13
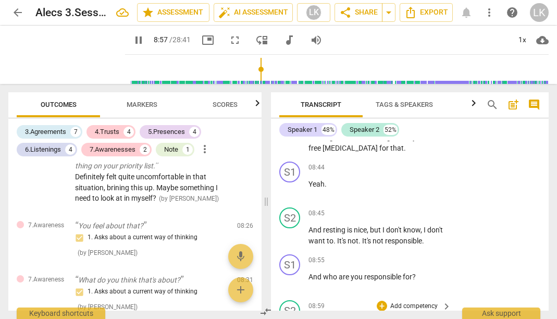
scroll to position [4143, 0]
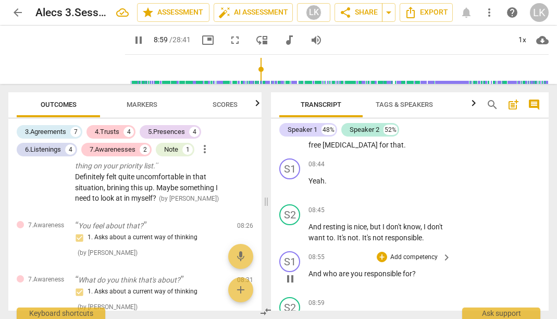
click at [442, 251] on span "keyboard_arrow_right" at bounding box center [446, 257] width 13 height 13
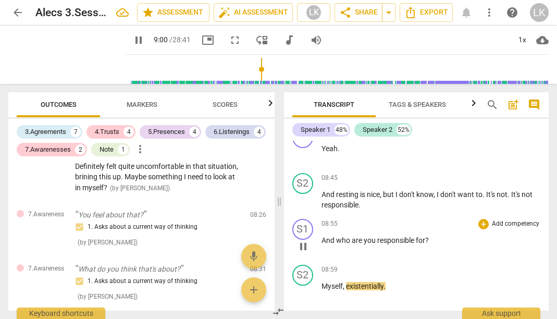
scroll to position [3547, 0]
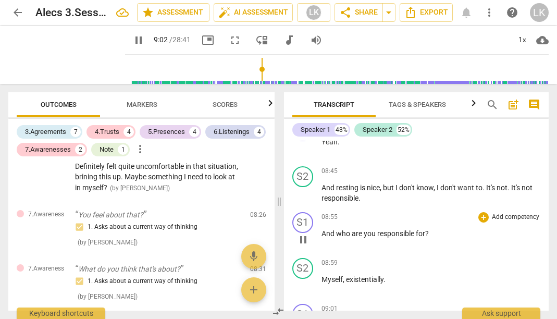
click at [307, 233] on span "pause" at bounding box center [303, 239] width 13 height 13
click at [480, 212] on div "+" at bounding box center [483, 217] width 10 height 10
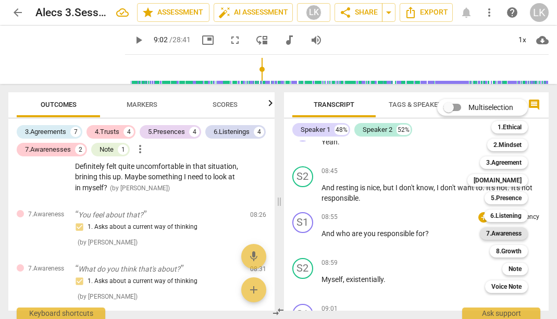
click at [514, 237] on b "7.Awareness" at bounding box center [503, 233] width 35 height 13
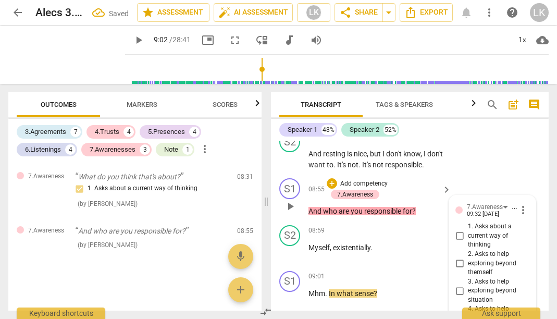
scroll to position [4217, 0]
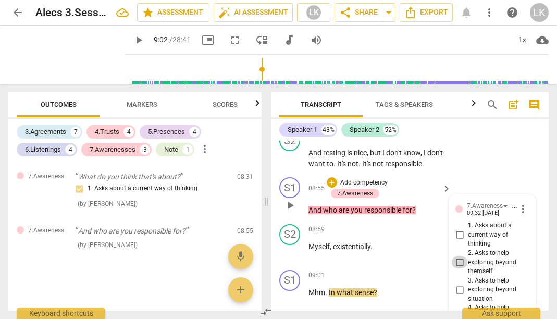
click at [458, 256] on input "2. Asks to help exploring beyond themself" at bounding box center [459, 262] width 17 height 13
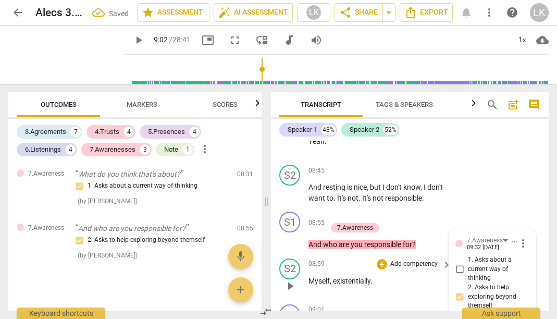
scroll to position [4134, 0]
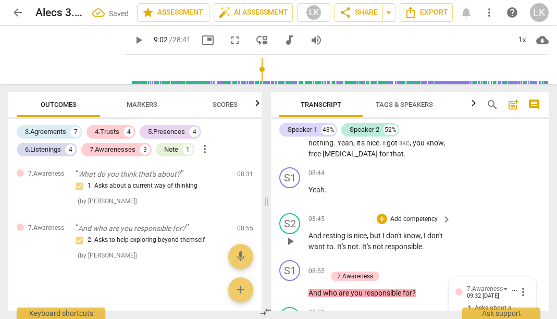
click at [492, 209] on div "S2 play_arrow pause 08:45 + Add competency keyboard_arrow_right And resting is …" at bounding box center [410, 232] width 278 height 47
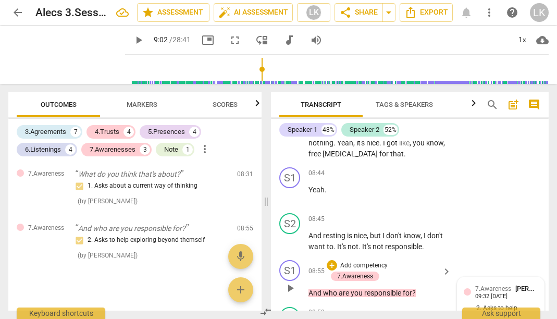
click at [467, 283] on div "7.Awareness [PERSON_NAME] 09:32 [DATE]" at bounding box center [501, 291] width 74 height 16
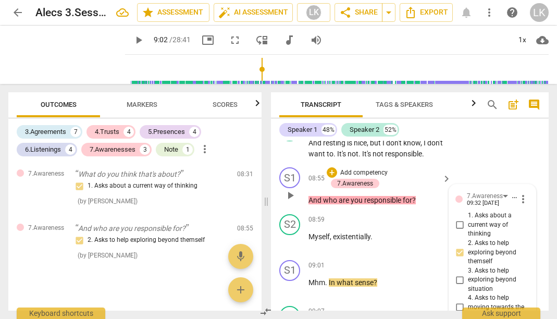
scroll to position [4223, 0]
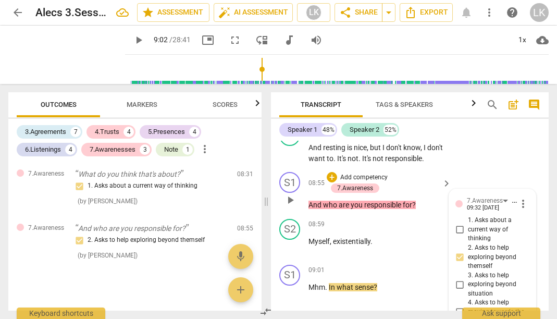
click at [460, 251] on input "2. Asks to help exploring beyond themself" at bounding box center [459, 257] width 17 height 13
click at [456, 251] on input "2. Asks to help exploring beyond themself" at bounding box center [459, 257] width 17 height 13
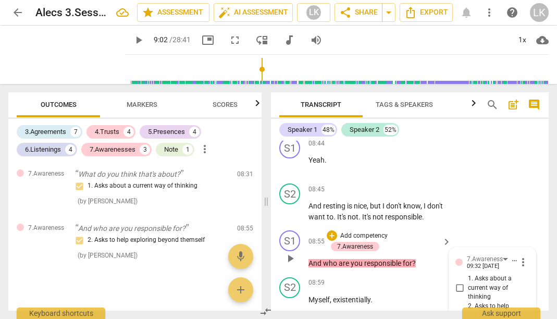
scroll to position [4163, 0]
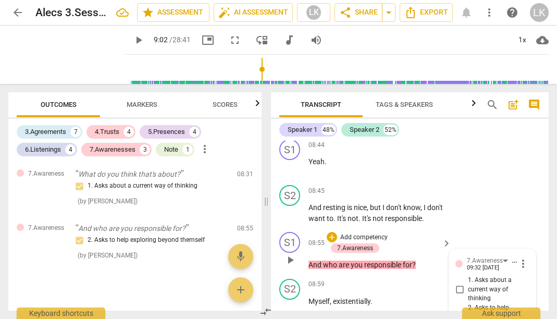
click at [499, 265] on div "09:32 [DATE]" at bounding box center [483, 268] width 32 height 7
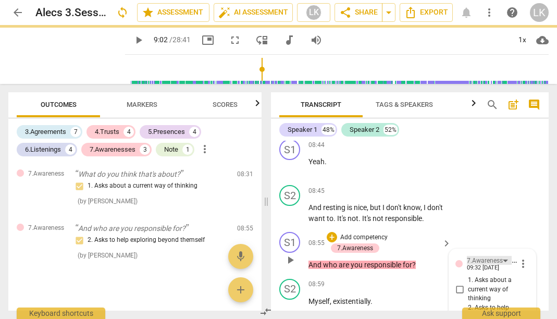
click at [502, 256] on div "7.Awareness" at bounding box center [489, 260] width 45 height 9
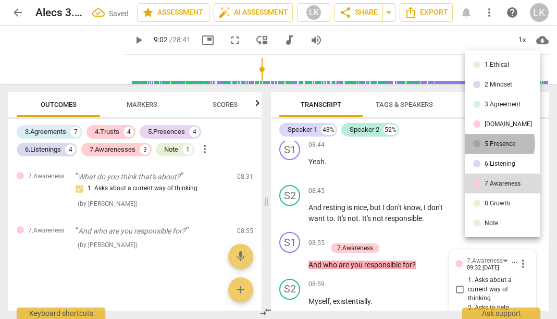
click at [499, 143] on div "5.Presence" at bounding box center [500, 144] width 31 height 6
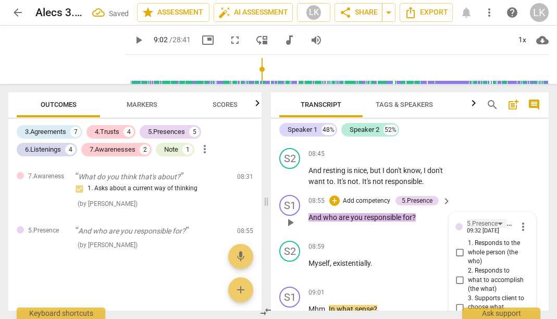
scroll to position [4203, 0]
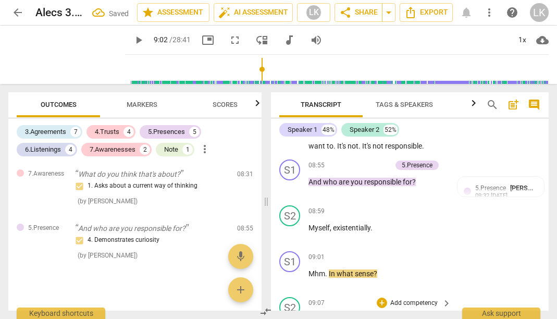
scroll to position [4239, 0]
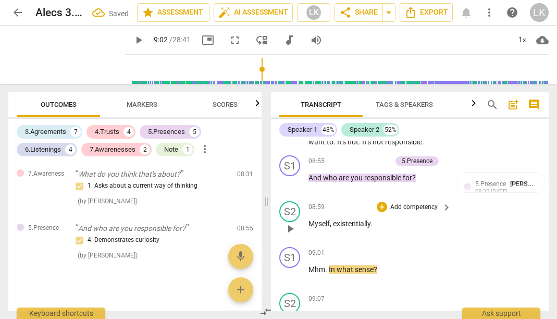
click at [293, 222] on span "play_arrow" at bounding box center [290, 228] width 13 height 13
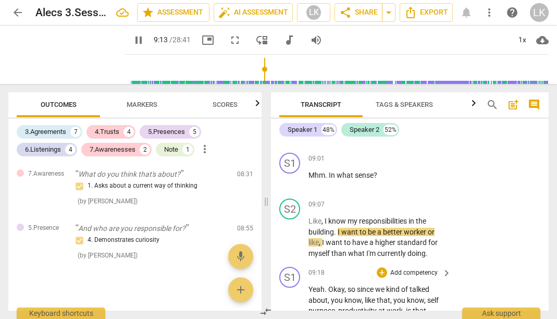
scroll to position [4335, 0]
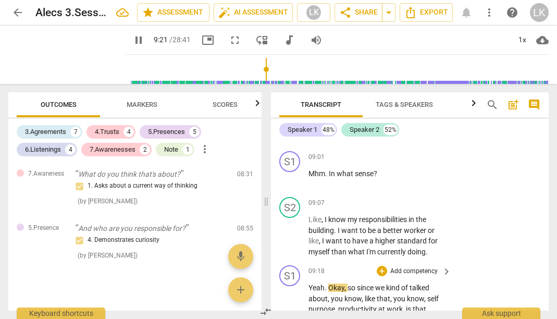
click at [440, 265] on span "keyboard_arrow_right" at bounding box center [446, 271] width 13 height 13
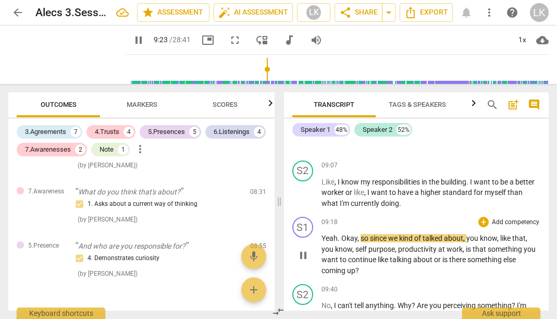
scroll to position [3743, 0]
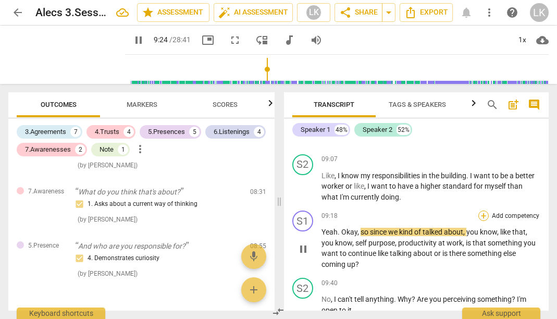
click at [483, 211] on div "+" at bounding box center [483, 216] width 10 height 10
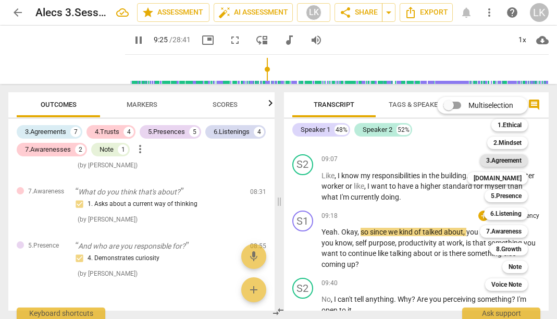
click at [514, 160] on b "3.Agreement" at bounding box center [503, 160] width 35 height 13
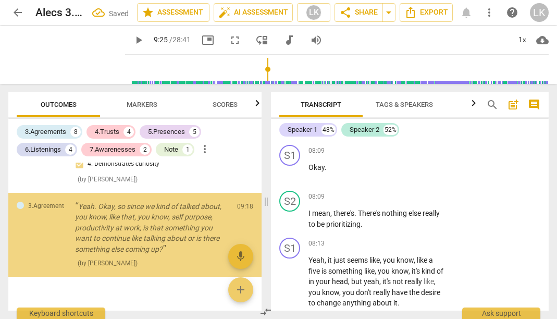
scroll to position [4437, 0]
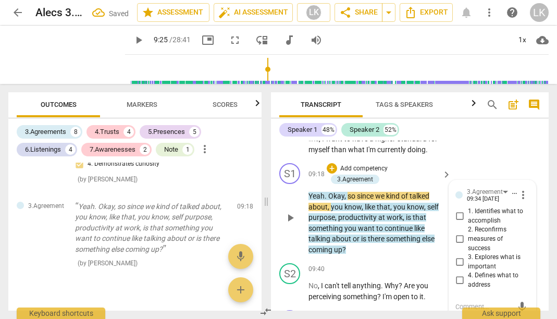
click at [456, 274] on input "4. Defines what to address" at bounding box center [459, 280] width 17 height 13
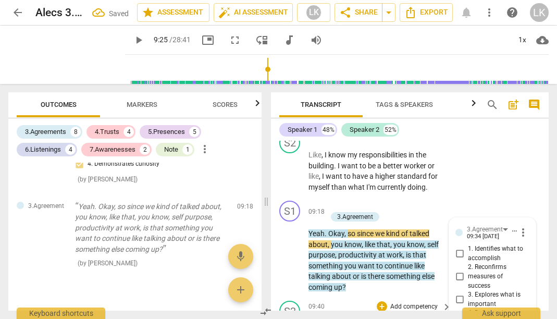
scroll to position [4391, 0]
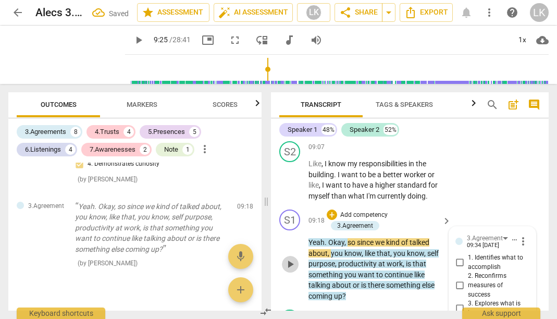
click at [291, 258] on span "play_arrow" at bounding box center [290, 264] width 13 height 13
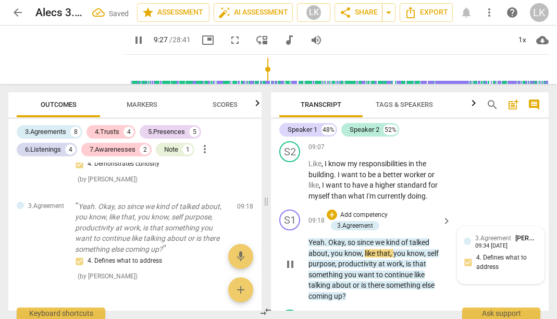
click at [490, 233] on div "3.Agreement [PERSON_NAME] 09:34 [DATE] 4. Defines what to address" at bounding box center [501, 255] width 74 height 44
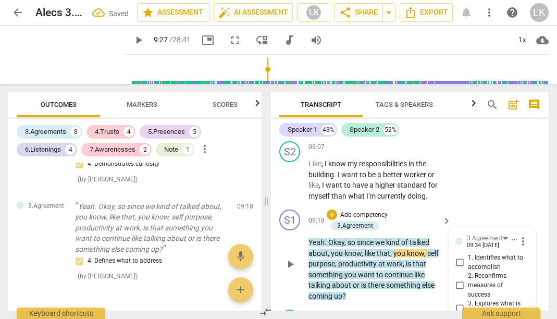
click at [461, 279] on input "2. Reconfirms measures of success" at bounding box center [459, 285] width 17 height 13
click at [288, 258] on span "play_arrow" at bounding box center [290, 264] width 13 height 13
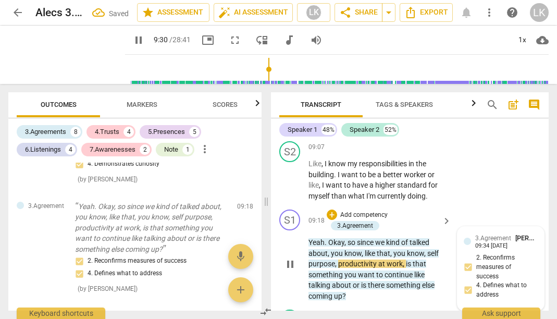
click at [467, 233] on div "3.Agreement [PERSON_NAME] 09:34 [DATE] 2. Reconfirms measures of success 4. Def…" at bounding box center [501, 268] width 74 height 71
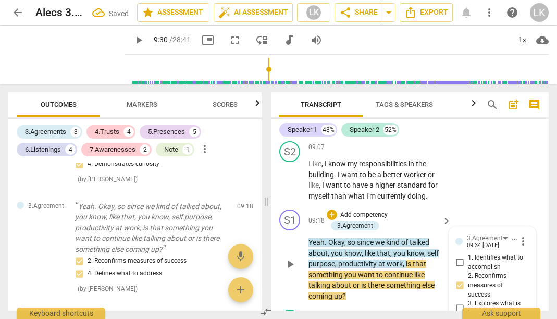
click at [296, 258] on span "play_arrow" at bounding box center [290, 264] width 13 height 13
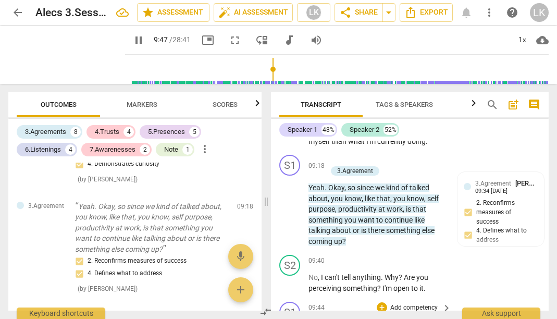
scroll to position [4451, 0]
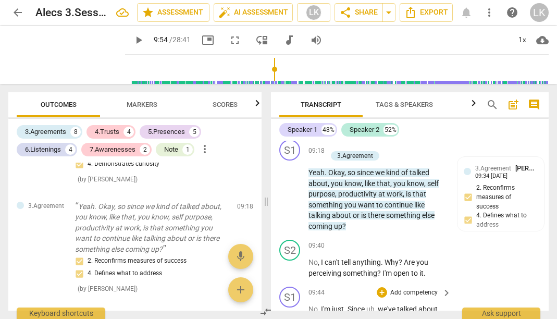
scroll to position [4463, 0]
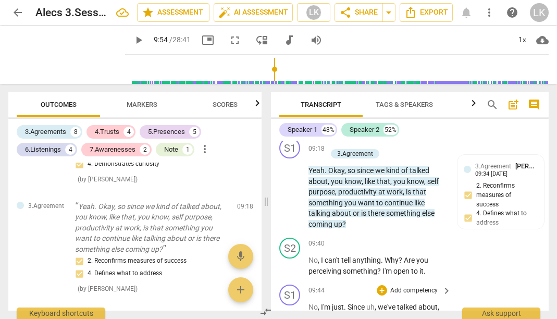
click at [442, 284] on span "keyboard_arrow_right" at bounding box center [446, 290] width 13 height 13
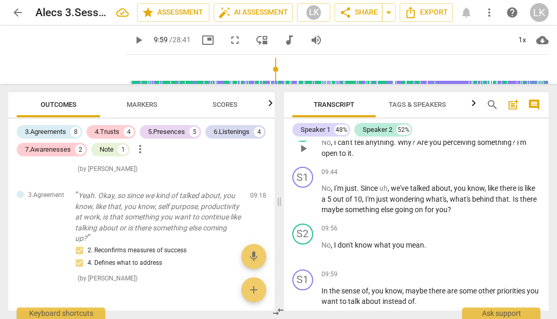
scroll to position [3902, 0]
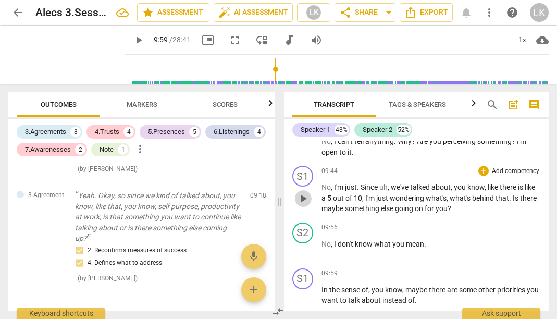
click at [299, 192] on span "play_arrow" at bounding box center [303, 198] width 13 height 13
click at [511, 167] on p "Add competency" at bounding box center [515, 171] width 49 height 9
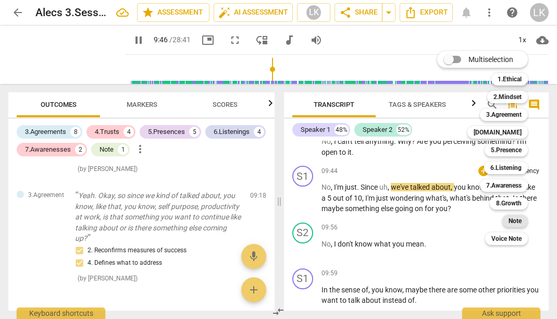
click at [516, 220] on b "Note" at bounding box center [515, 221] width 13 height 13
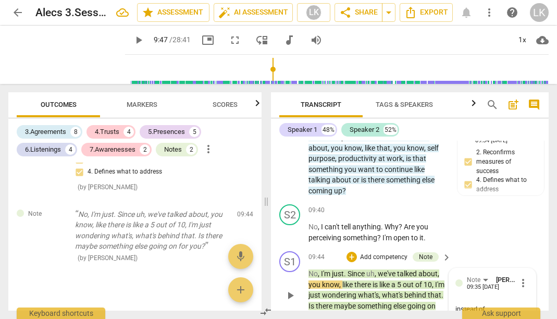
scroll to position [20, 0]
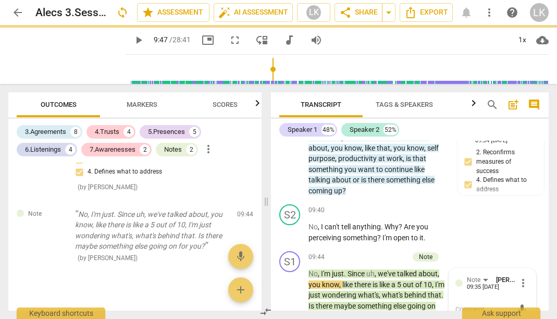
scroll to position [0, 0]
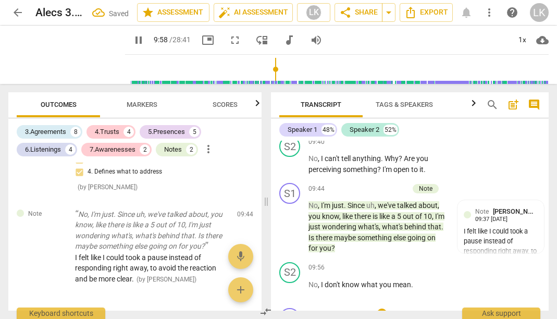
scroll to position [4570, 0]
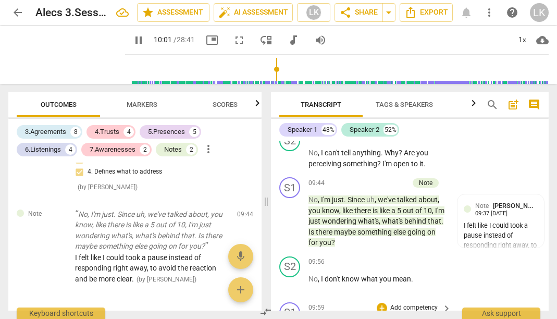
click at [422, 303] on p "Add competency" at bounding box center [413, 307] width 49 height 9
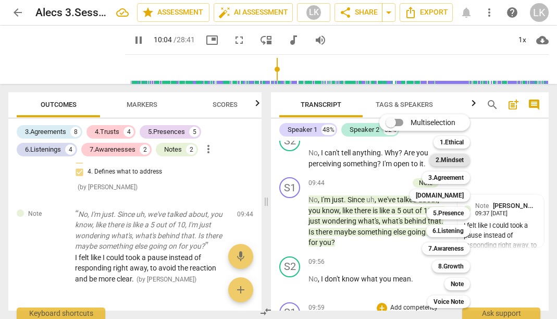
click at [456, 156] on b "2.Mindset" at bounding box center [450, 160] width 28 height 13
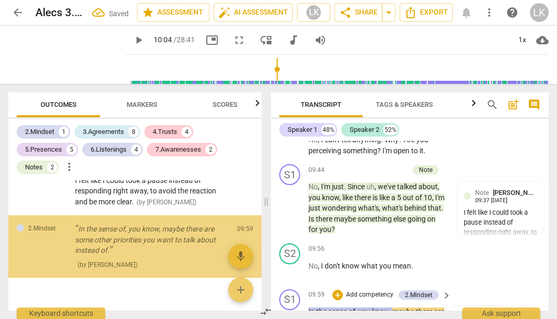
scroll to position [4585, 0]
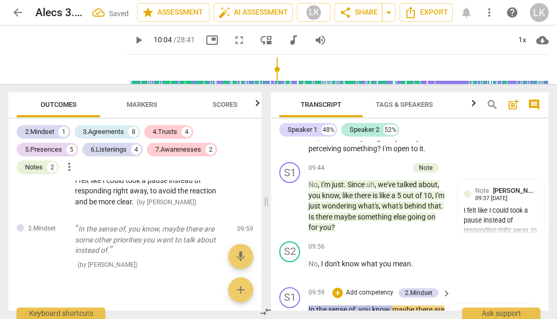
click at [489, 311] on div "2.Mindset" at bounding box center [481, 316] width 28 height 10
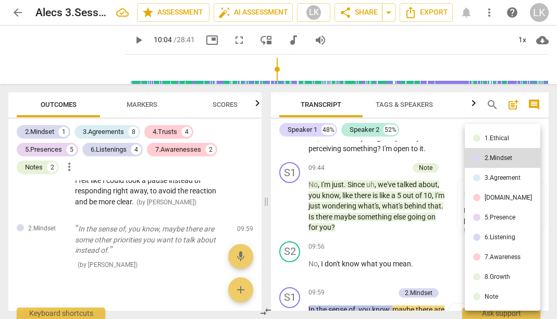
click at [494, 273] on li "8.Growth" at bounding box center [503, 277] width 76 height 20
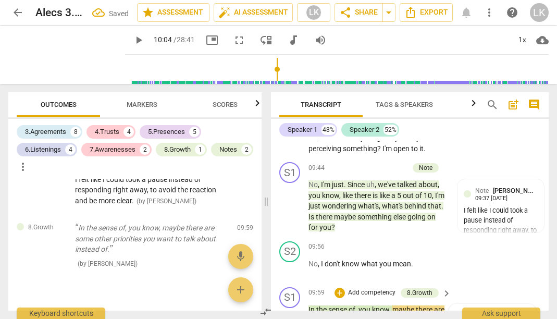
click at [496, 311] on div "8.Growth" at bounding box center [484, 315] width 34 height 9
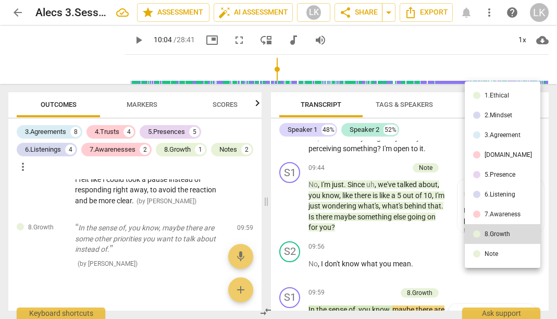
click at [501, 155] on div "[DOMAIN_NAME]" at bounding box center [508, 155] width 47 height 6
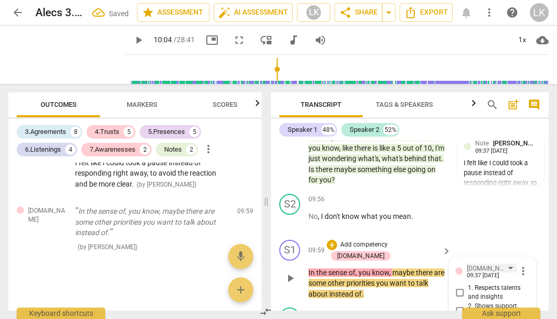
scroll to position [4633, 0]
click at [487, 263] on div "[DOMAIN_NAME]" at bounding box center [492, 267] width 50 height 9
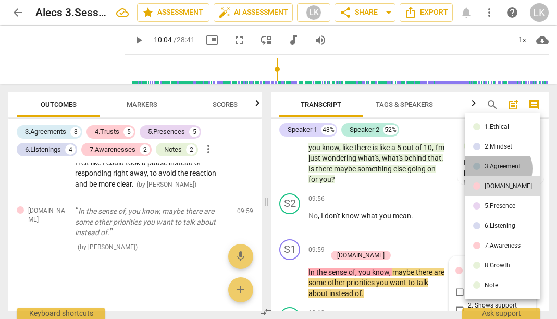
click at [497, 168] on div "3.Agreement" at bounding box center [503, 166] width 36 height 6
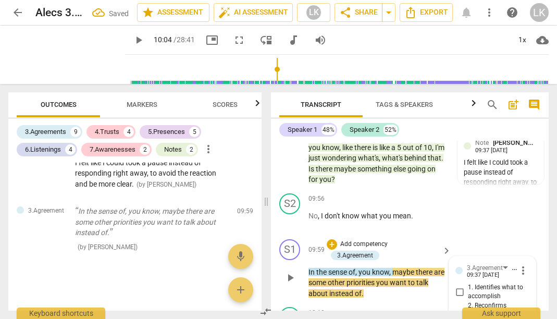
click at [488, 189] on div "S2 play_arrow pause 09:56 + Add competency keyboard_arrow_right No , I don't kn…" at bounding box center [410, 212] width 278 height 46
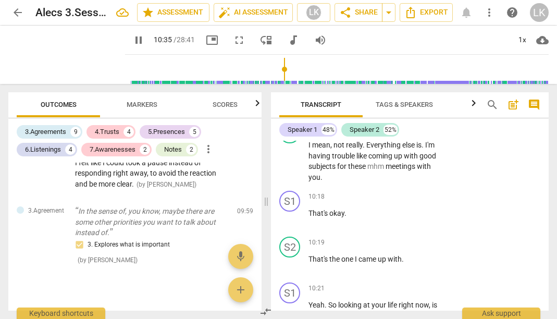
scroll to position [4819, 0]
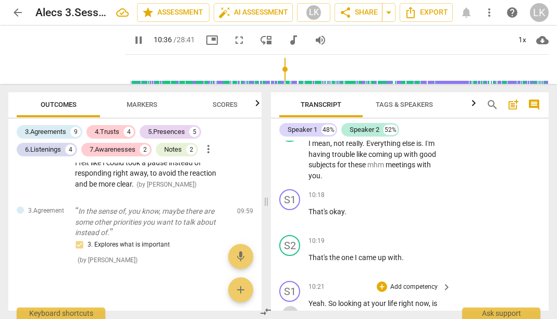
click at [293, 308] on span "pause" at bounding box center [290, 314] width 13 height 13
click at [435, 282] on p "Add competency" at bounding box center [413, 286] width 49 height 9
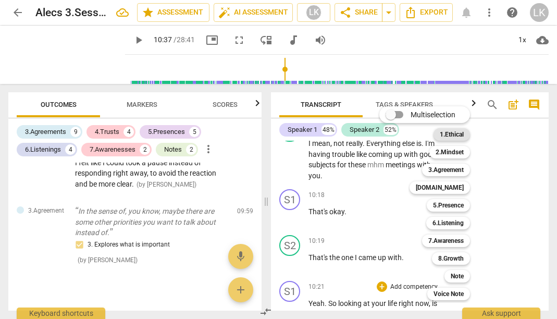
click at [457, 129] on b "1.Ethical" at bounding box center [452, 134] width 24 height 13
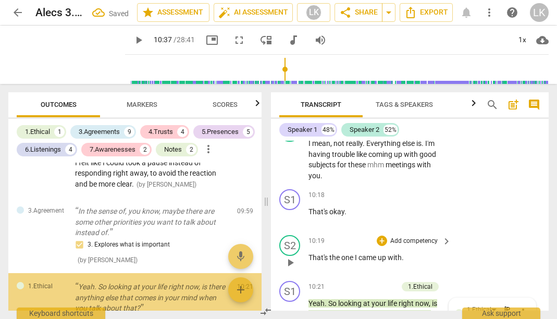
scroll to position [1695, 0]
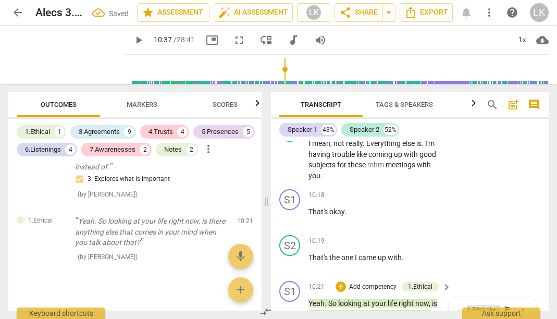
click at [491, 305] on div "1.Ethical" at bounding box center [483, 309] width 33 height 9
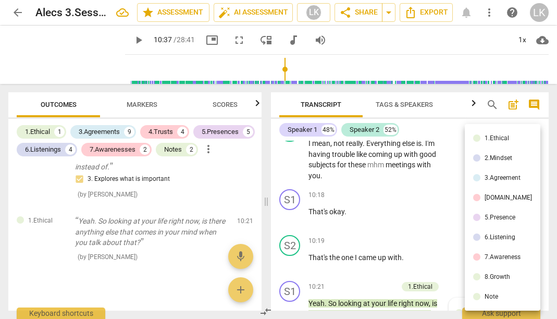
click at [488, 139] on div "1.Ethical" at bounding box center [497, 138] width 24 height 6
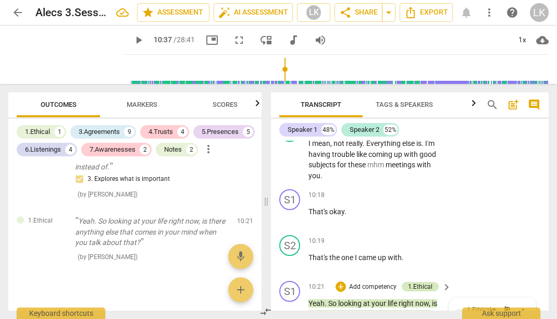
click at [424, 282] on div "1.Ethical" at bounding box center [420, 286] width 24 height 9
click at [507, 305] on span "[PERSON_NAME]" at bounding box center [529, 309] width 50 height 8
click at [523, 306] on span "more_vert" at bounding box center [523, 312] width 13 height 13
click at [519, 245] on li "Delete" at bounding box center [530, 249] width 36 height 20
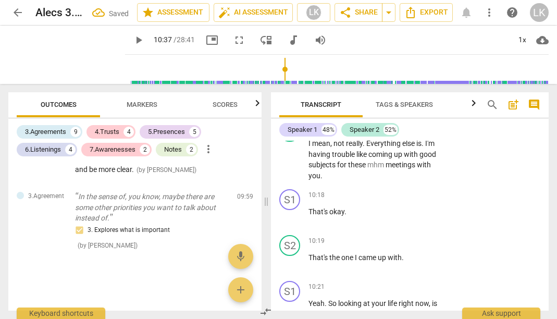
scroll to position [1643, 0]
click at [415, 282] on p "Add competency" at bounding box center [413, 286] width 49 height 9
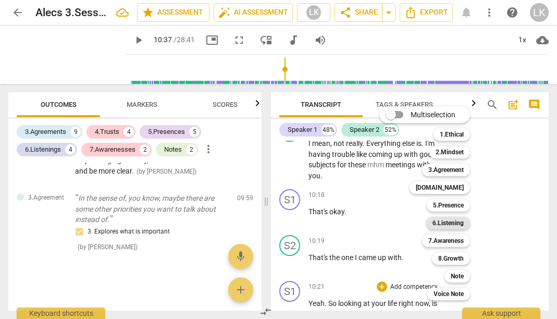
click at [450, 222] on b "6.Listening" at bounding box center [447, 223] width 31 height 13
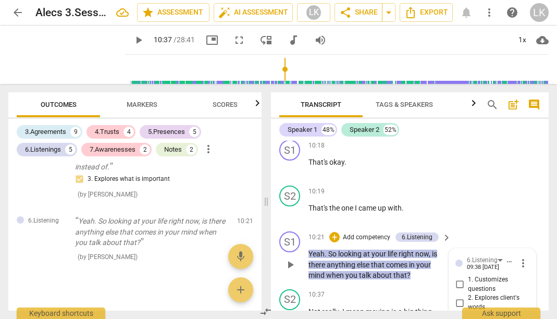
scroll to position [4868, 0]
click at [497, 256] on div "6.Listening" at bounding box center [487, 260] width 40 height 9
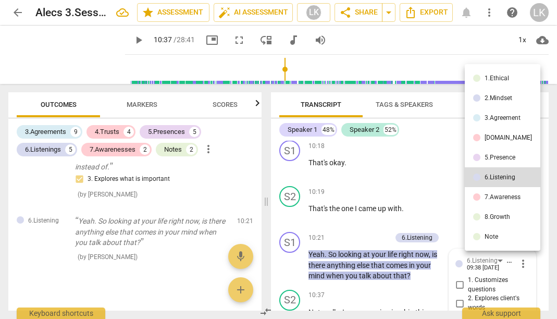
click at [500, 156] on div "5.Presence" at bounding box center [500, 157] width 31 height 6
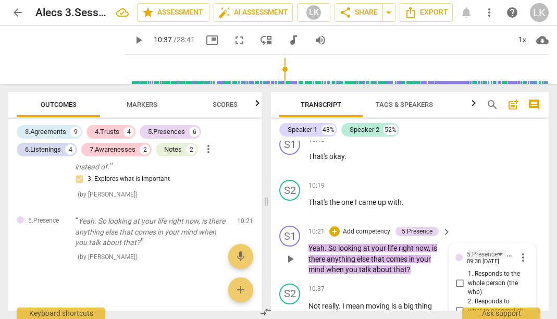
scroll to position [4873, 0]
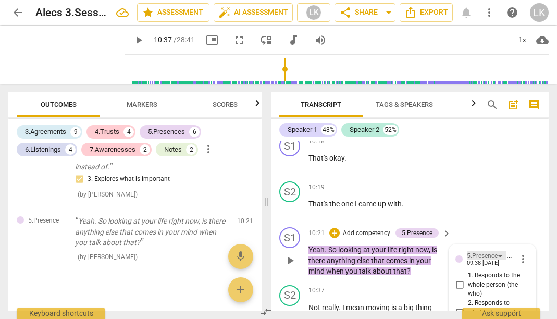
click at [493, 251] on div "5.Presence" at bounding box center [482, 256] width 31 height 10
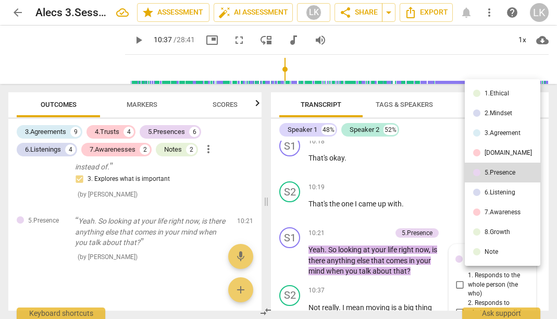
click at [432, 191] on div at bounding box center [278, 159] width 557 height 319
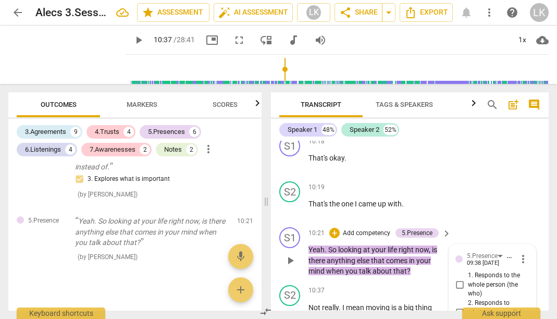
click at [521, 253] on span "more_vert" at bounding box center [523, 259] width 13 height 13
click at [524, 196] on li "Delete" at bounding box center [530, 195] width 36 height 20
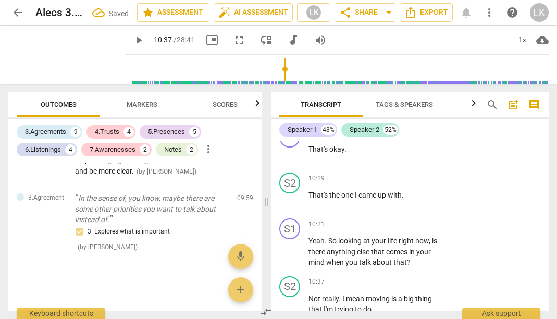
scroll to position [4886, 0]
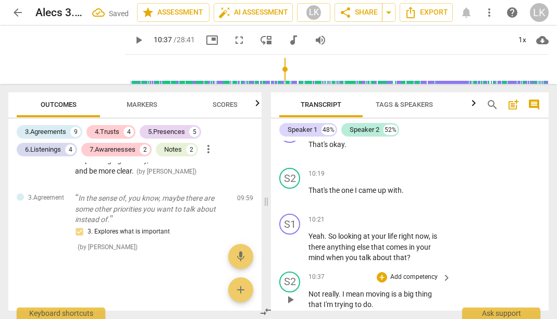
click at [289, 293] on span "play_arrow" at bounding box center [290, 299] width 13 height 13
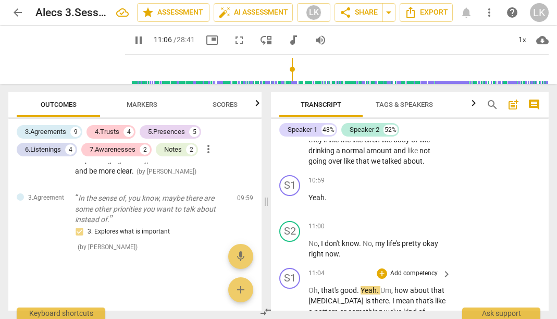
scroll to position [5171, 0]
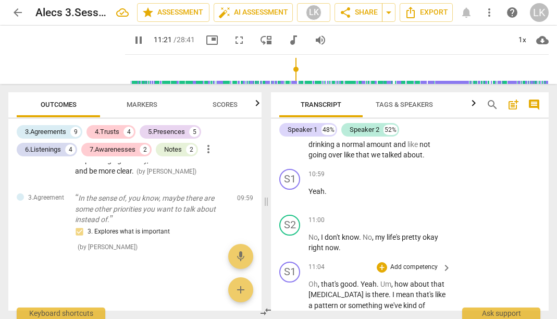
click at [289, 310] on span "pause" at bounding box center [290, 316] width 13 height 13
click at [427, 263] on p "Add competency" at bounding box center [413, 267] width 49 height 9
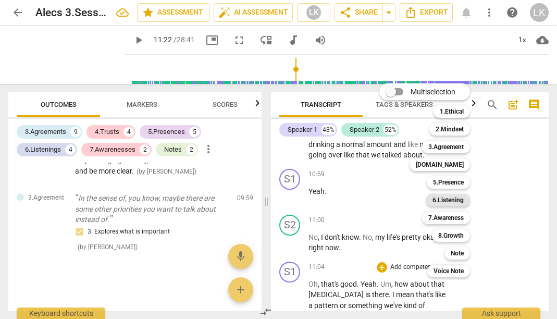
click at [455, 197] on b "6.Listening" at bounding box center [447, 200] width 31 height 13
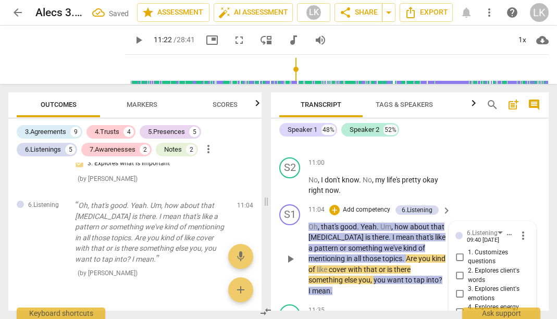
scroll to position [5226, 0]
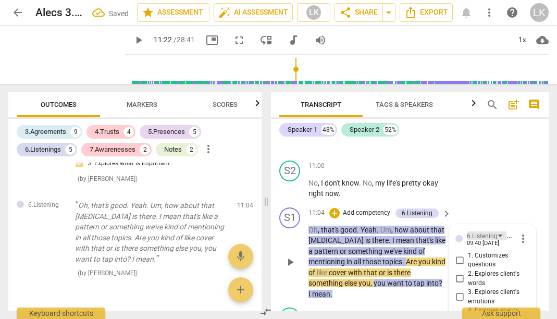
click at [496, 231] on div "6.Listening" at bounding box center [487, 235] width 40 height 9
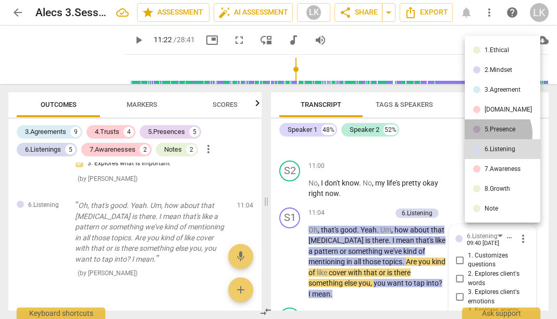
click at [491, 133] on li "5.Presence" at bounding box center [503, 129] width 76 height 20
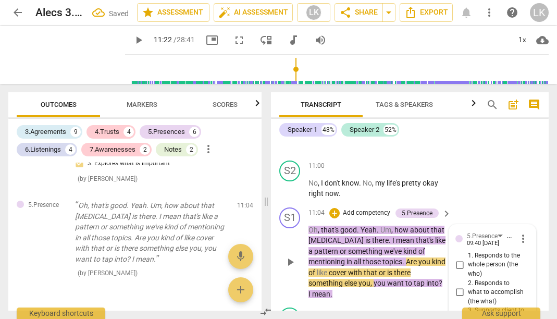
click at [295, 228] on div "play_arrow pause" at bounding box center [295, 262] width 27 height 68
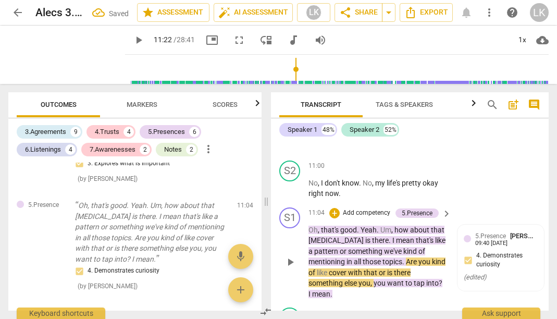
click at [292, 256] on span "play_arrow" at bounding box center [290, 262] width 13 height 13
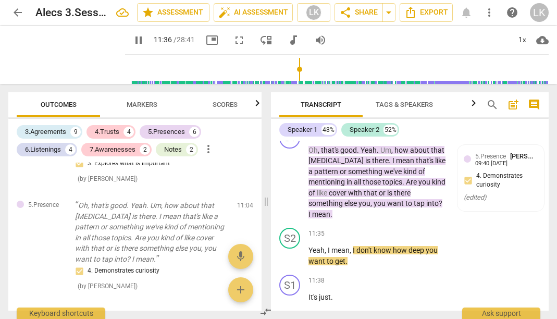
scroll to position [5303, 0]
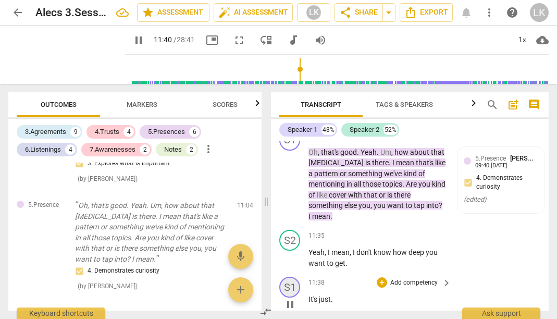
click at [294, 277] on div "S1" at bounding box center [289, 287] width 21 height 21
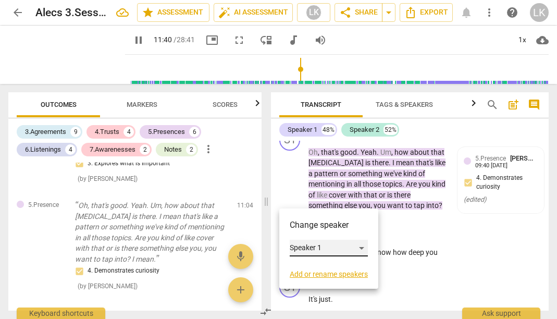
click at [320, 249] on div "Speaker 1" at bounding box center [329, 248] width 78 height 17
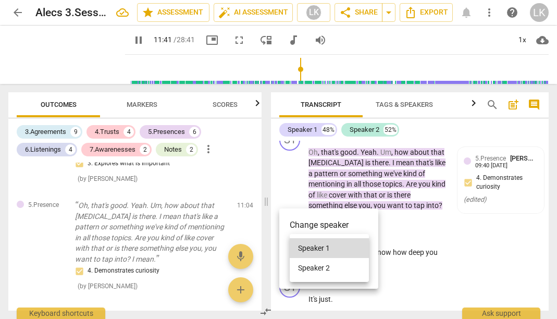
click at [322, 265] on li "Speaker 2" at bounding box center [329, 268] width 79 height 20
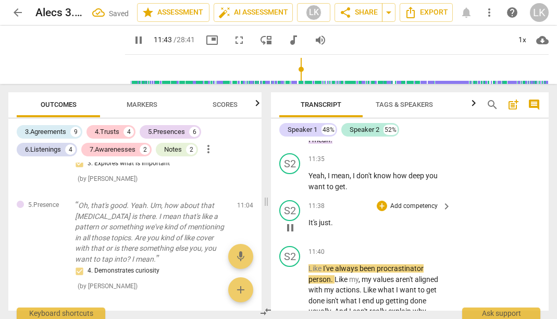
scroll to position [5381, 0]
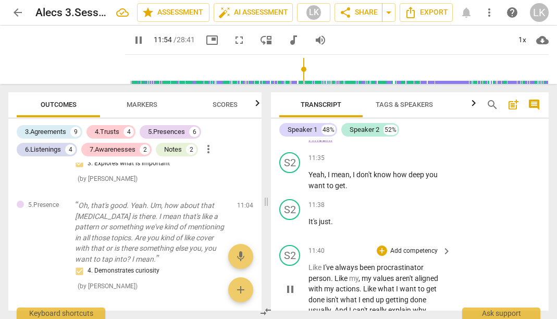
click at [292, 283] on span "pause" at bounding box center [290, 289] width 13 height 13
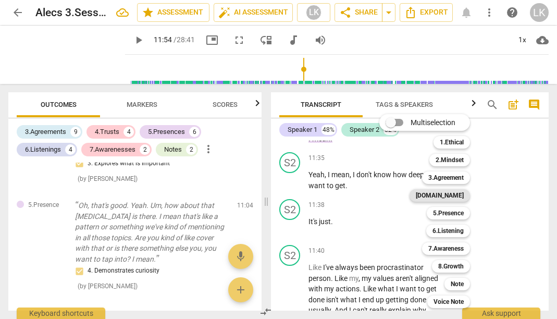
click at [460, 191] on b "[DOMAIN_NAME]" at bounding box center [440, 195] width 48 height 13
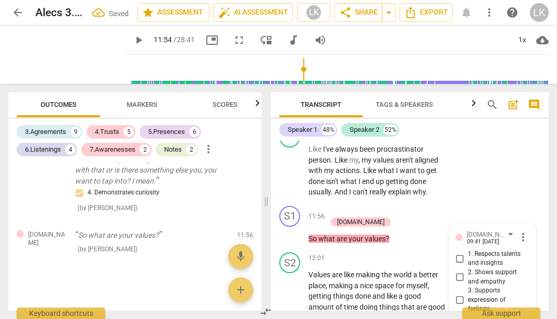
scroll to position [5486, 0]
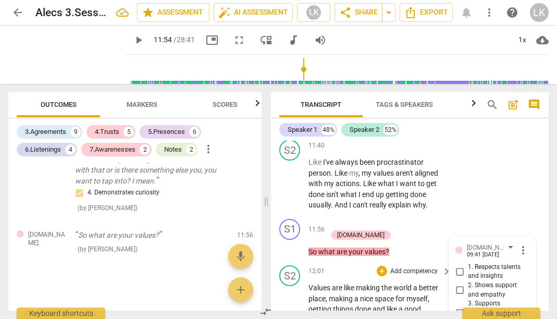
click at [440, 282] on p "Values are like making the world a better place , making a nice space for mysel…" at bounding box center [377, 324] width 138 height 85
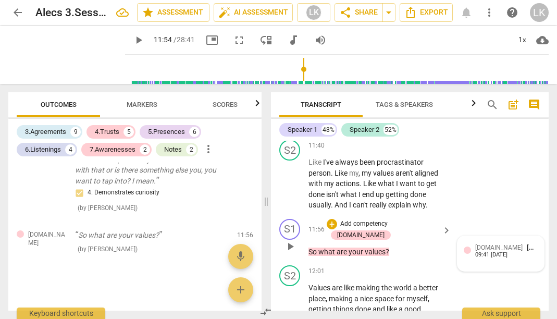
click at [473, 242] on div "[DOMAIN_NAME] [PERSON_NAME] 09:41 [DATE]" at bounding box center [501, 250] width 74 height 16
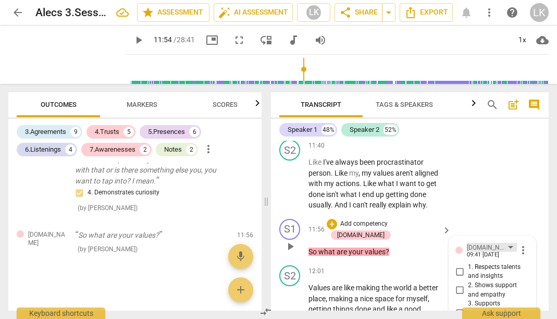
click at [485, 243] on div "[DOMAIN_NAME]" at bounding box center [492, 247] width 50 height 9
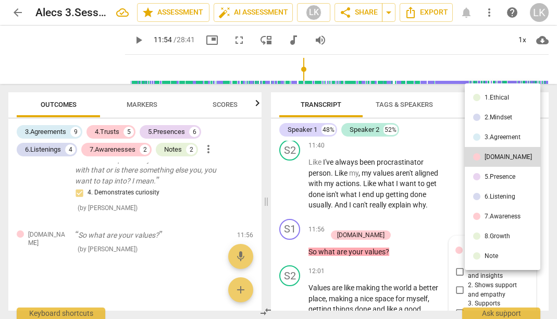
click at [499, 197] on div "6.Listening" at bounding box center [500, 196] width 31 height 6
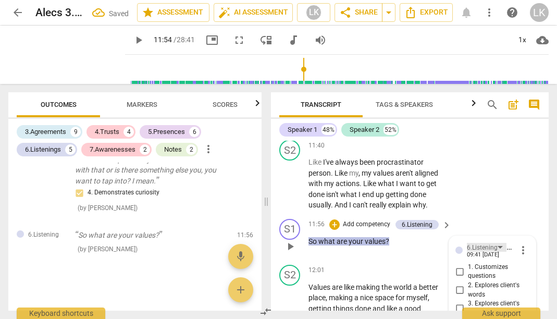
click at [491, 243] on div "6.Listening" at bounding box center [482, 248] width 31 height 10
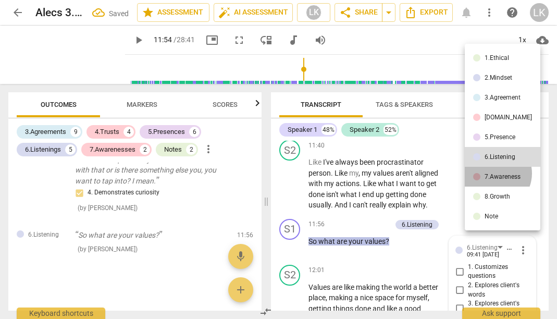
click at [493, 174] on div "7.Awareness" at bounding box center [503, 177] width 36 height 6
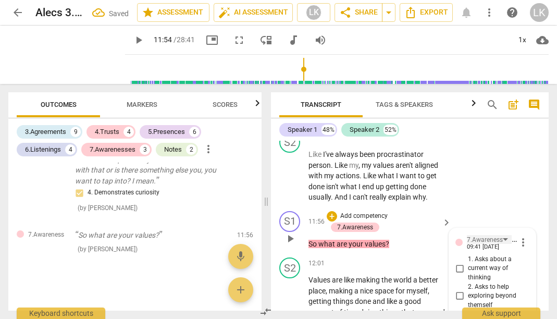
scroll to position [5495, 0]
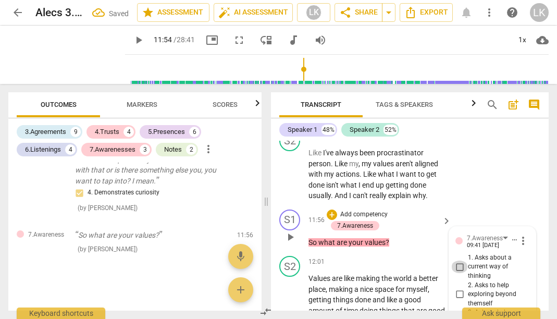
click at [457, 261] on input "1. Asks about a current way of thinking" at bounding box center [459, 267] width 17 height 13
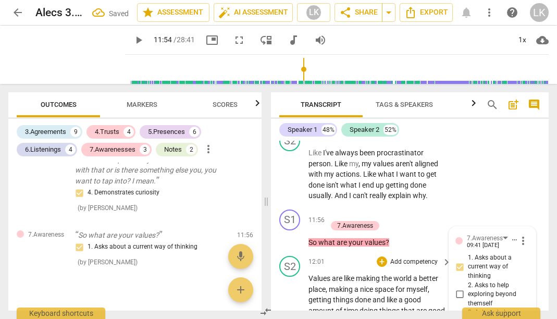
click at [283, 277] on div "play_arrow pause" at bounding box center [295, 316] width 27 height 79
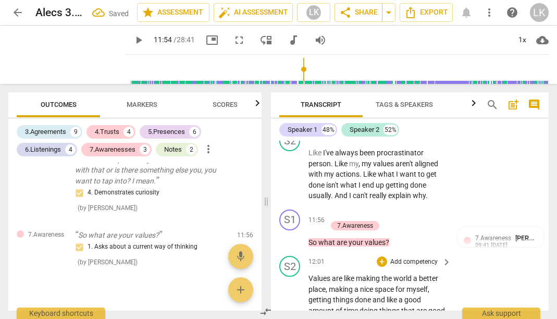
click at [293, 310] on span "play_arrow" at bounding box center [290, 316] width 13 height 13
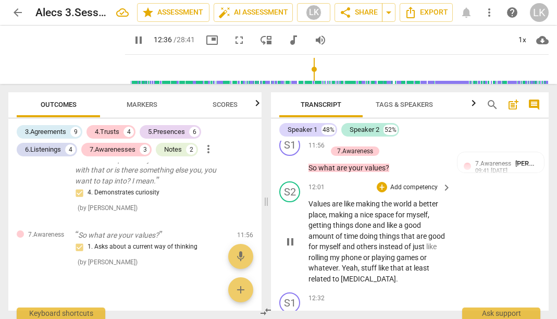
scroll to position [5575, 0]
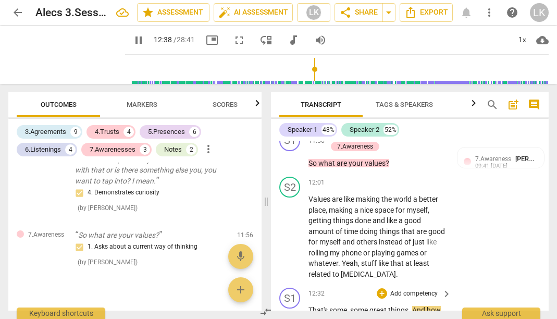
click at [290, 315] on span "pause" at bounding box center [290, 321] width 13 height 13
click at [450, 288] on span "keyboard_arrow_right" at bounding box center [446, 294] width 13 height 13
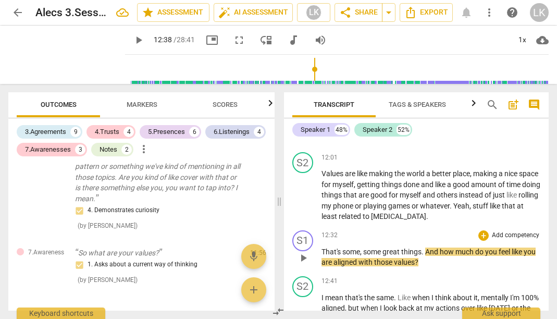
scroll to position [4763, 0]
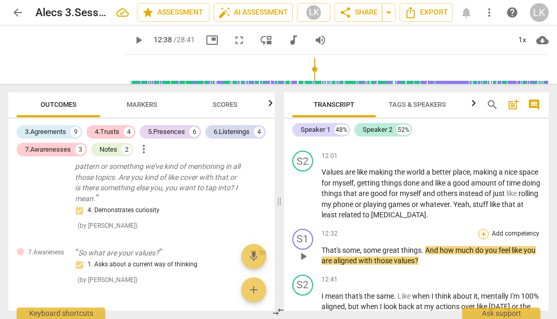
click at [479, 229] on div "+" at bounding box center [483, 234] width 10 height 10
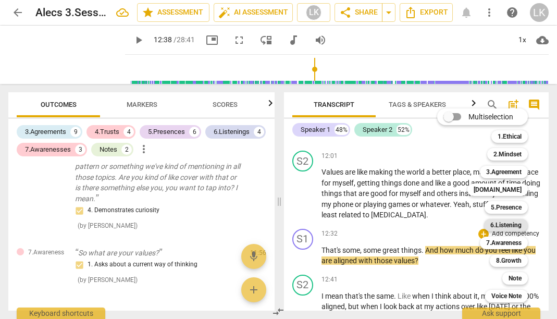
click at [512, 228] on b "6.Listening" at bounding box center [505, 225] width 31 height 13
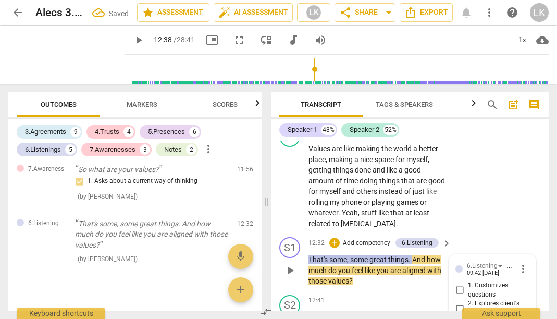
scroll to position [5622, 0]
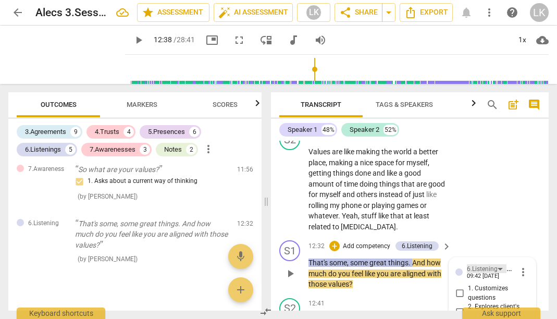
click at [492, 264] on div "6.Listening" at bounding box center [482, 269] width 31 height 10
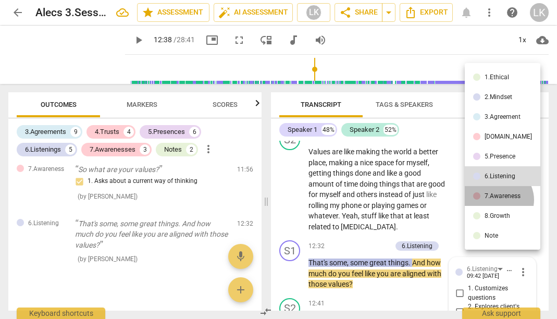
click at [498, 200] on li "7.Awareness" at bounding box center [503, 196] width 76 height 20
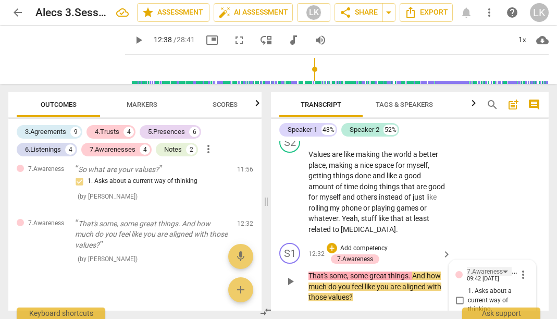
scroll to position [5619, 0]
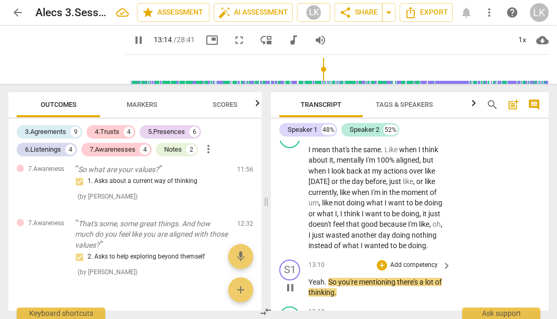
scroll to position [5807, 0]
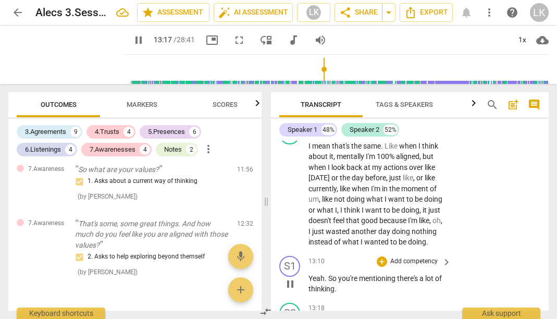
click at [292, 278] on span "pause" at bounding box center [290, 284] width 13 height 13
click at [426, 257] on p "Add competency" at bounding box center [413, 261] width 49 height 9
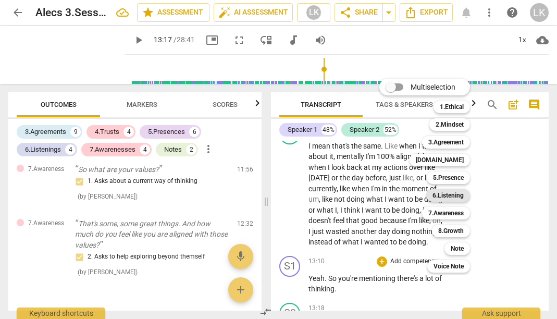
click at [456, 195] on b "6.Listening" at bounding box center [447, 195] width 31 height 13
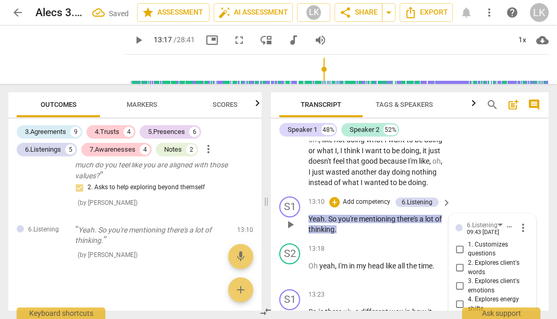
scroll to position [5865, 0]
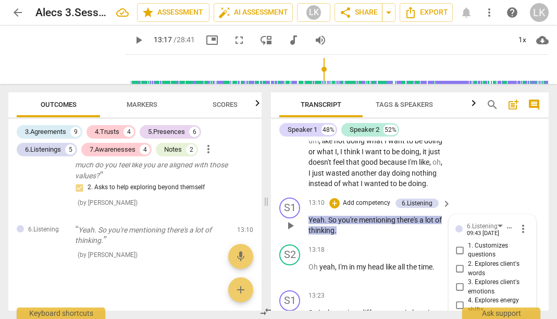
click at [457, 263] on input "2. Explores client's words" at bounding box center [459, 269] width 17 height 13
click at [290, 266] on span "play_arrow" at bounding box center [290, 272] width 13 height 13
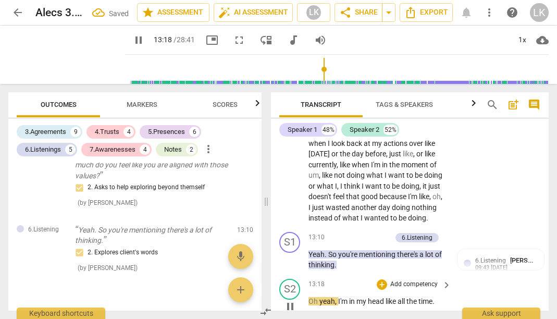
scroll to position [5828, 0]
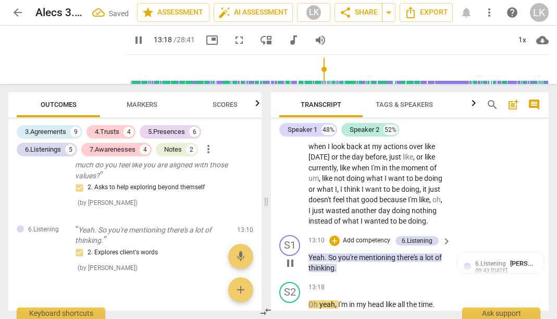
click at [287, 257] on span "pause" at bounding box center [290, 263] width 13 height 13
click at [287, 257] on span "play_arrow" at bounding box center [290, 263] width 13 height 13
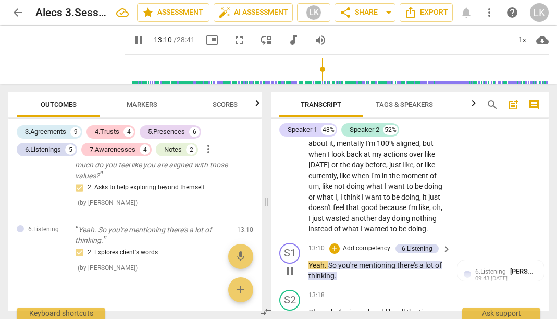
scroll to position [5824, 0]
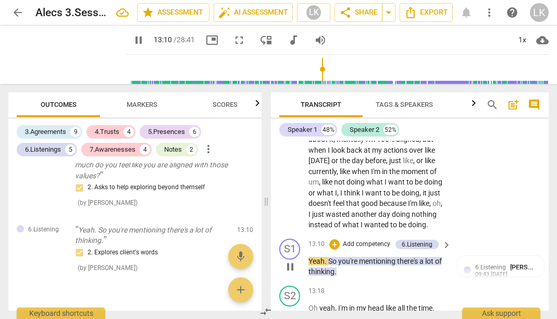
click at [296, 261] on span "pause" at bounding box center [290, 267] width 13 height 13
click at [296, 261] on span "play_arrow" at bounding box center [290, 267] width 13 height 13
click at [132, 37] on span "pause" at bounding box center [138, 40] width 13 height 13
click at [132, 37] on span "play_arrow" at bounding box center [138, 40] width 13 height 13
click at [315, 68] on input "range" at bounding box center [338, 69] width 419 height 33
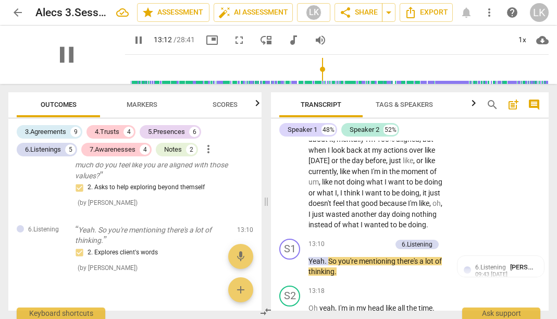
click at [84, 54] on div "pause" at bounding box center [66, 55] width 117 height 58
click at [60, 54] on span "pause" at bounding box center [66, 54] width 27 height 27
click at [60, 54] on span "play_arrow" at bounding box center [66, 54] width 27 height 27
click at [291, 307] on span "pause" at bounding box center [290, 313] width 13 height 13
click at [291, 307] on span "play_arrow" at bounding box center [290, 313] width 13 height 13
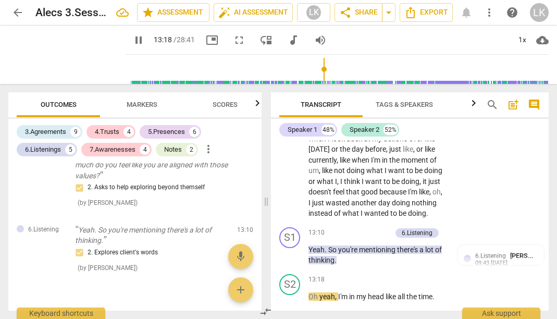
scroll to position [5832, 0]
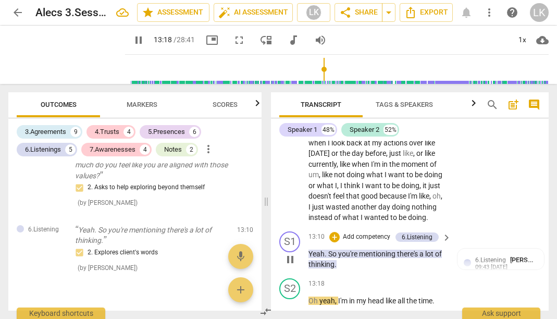
click at [288, 253] on span "pause" at bounding box center [290, 259] width 13 height 13
click at [288, 253] on span "play_arrow" at bounding box center [290, 259] width 13 height 13
click at [336, 250] on span "So" at bounding box center [333, 254] width 10 height 8
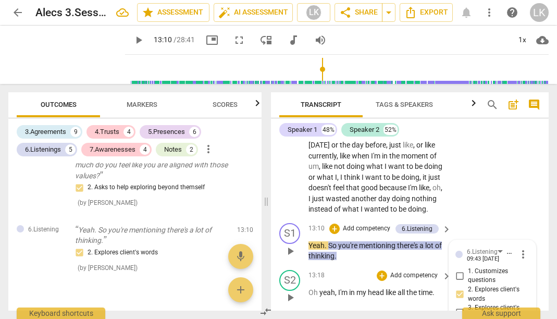
scroll to position [5795, 0]
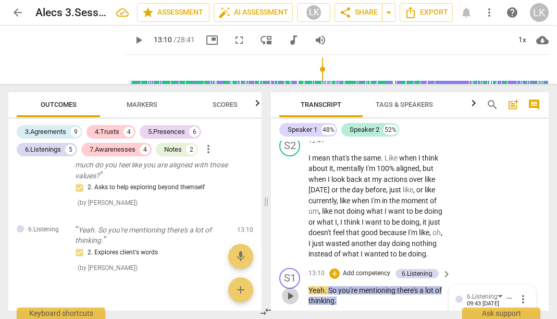
click at [289, 290] on span "play_arrow" at bounding box center [290, 296] width 13 height 13
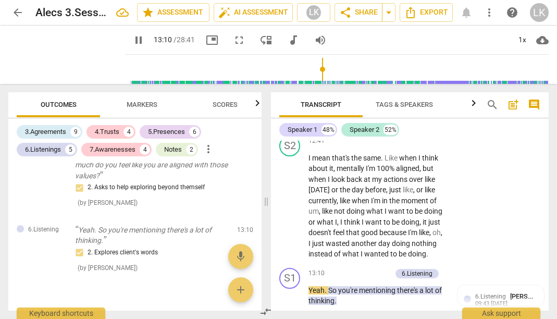
click at [16, 15] on span "arrow_back" at bounding box center [17, 12] width 13 height 13
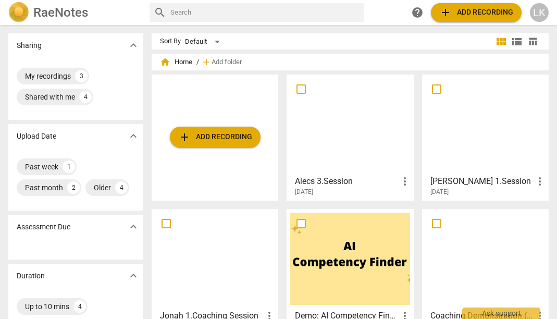
click at [337, 104] on div at bounding box center [349, 124] width 119 height 92
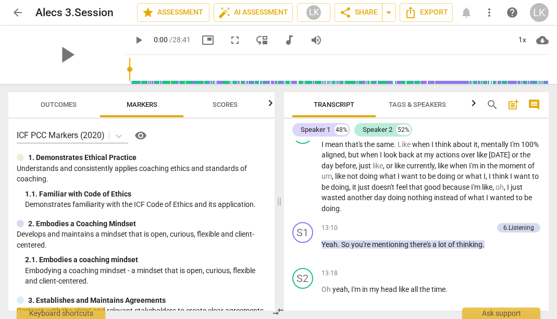
scroll to position [4910, 0]
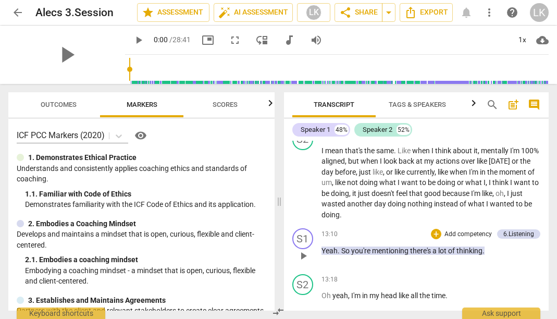
click at [301, 250] on span "play_arrow" at bounding box center [303, 256] width 13 height 13
click at [434, 229] on div "+" at bounding box center [436, 234] width 10 height 10
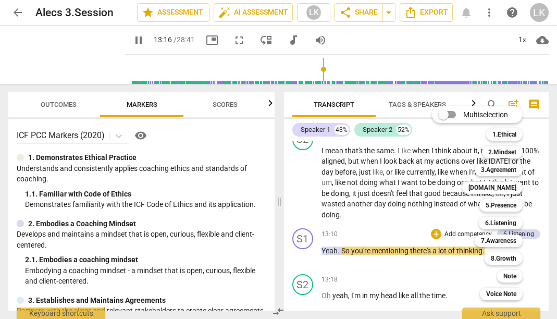
click at [383, 237] on div at bounding box center [278, 159] width 557 height 319
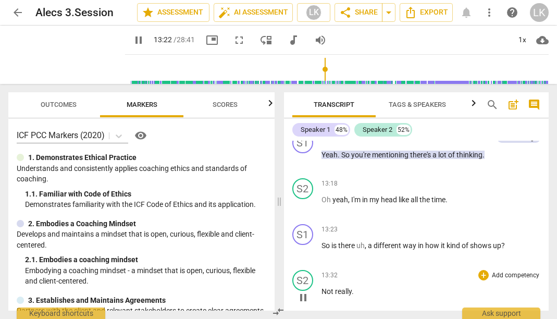
scroll to position [5008, 0]
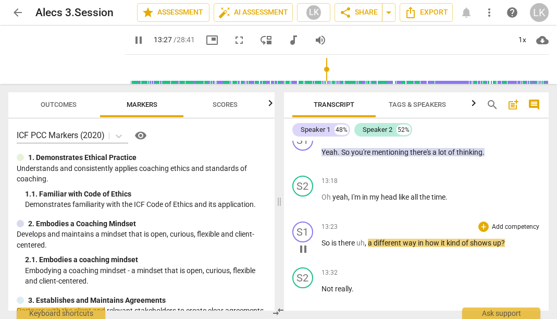
click at [302, 243] on span "pause" at bounding box center [303, 249] width 13 height 13
click at [503, 222] on p "Add competency" at bounding box center [515, 226] width 49 height 9
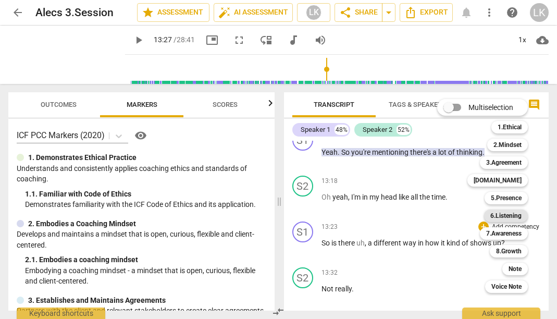
click at [519, 213] on b "6.Listening" at bounding box center [505, 215] width 31 height 13
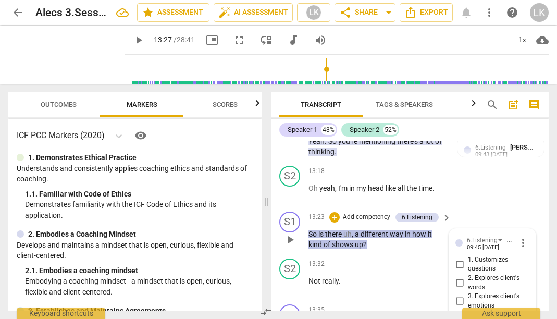
scroll to position [5944, 0]
click at [493, 236] on div "6.Listening" at bounding box center [482, 241] width 31 height 10
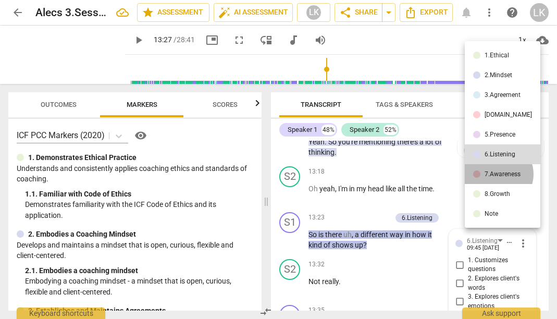
click at [498, 174] on div "7.Awareness" at bounding box center [503, 174] width 36 height 6
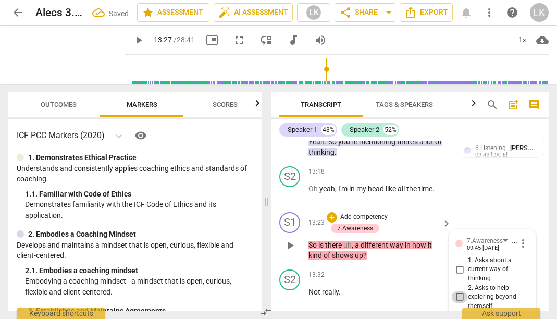
click at [461, 291] on input "2. Asks to help exploring beyond themself" at bounding box center [459, 297] width 17 height 13
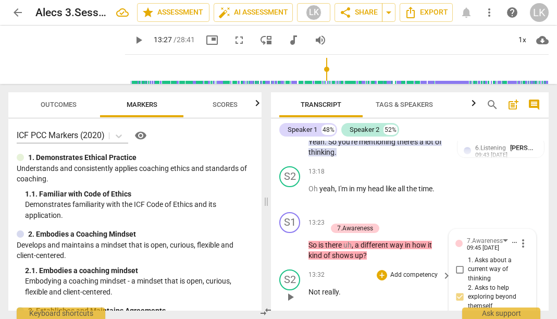
scroll to position [5943, 0]
click at [288, 240] on span "play_arrow" at bounding box center [290, 246] width 13 height 13
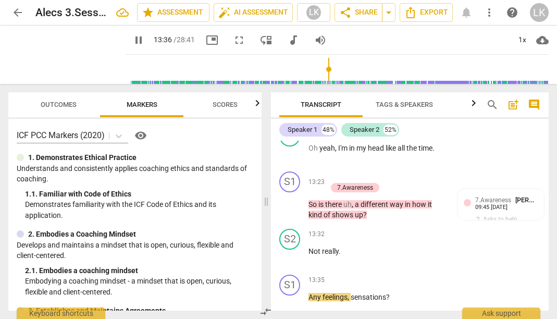
scroll to position [5985, 0]
click at [292, 295] on span "pause" at bounding box center [290, 301] width 13 height 13
click at [428, 275] on p "Add competency" at bounding box center [413, 279] width 49 height 9
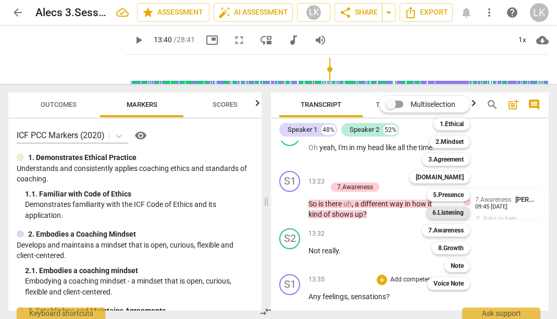
click at [456, 214] on b "6.Listening" at bounding box center [447, 212] width 31 height 13
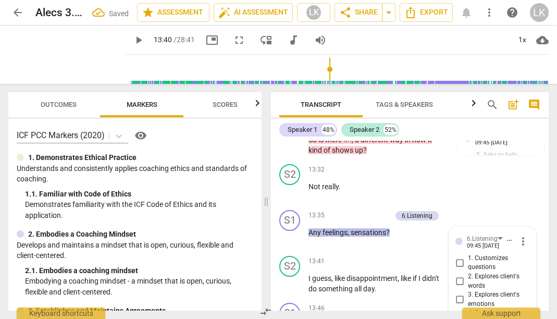
scroll to position [6043, 0]
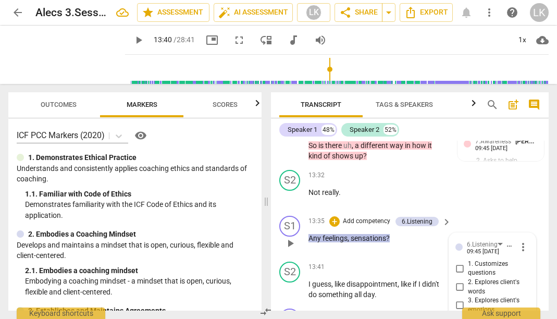
click at [460, 299] on input "3. Explores client's emotions" at bounding box center [459, 305] width 17 height 13
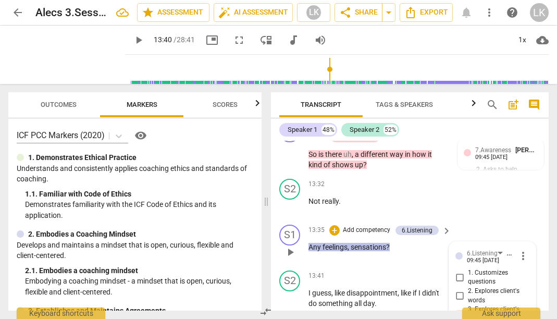
scroll to position [6033, 0]
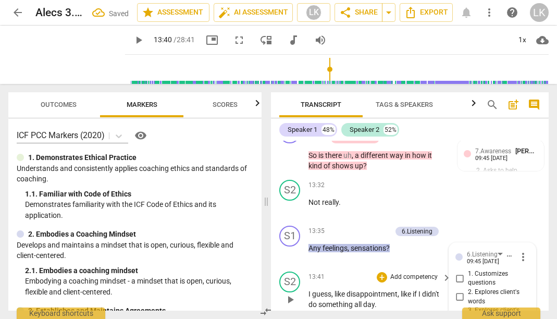
click at [291, 293] on span "play_arrow" at bounding box center [290, 299] width 13 height 13
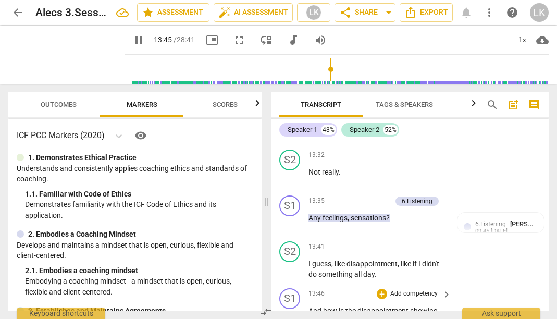
scroll to position [6067, 0]
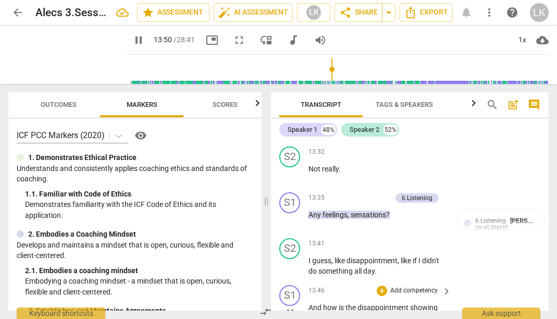
click at [291, 307] on span "pause" at bounding box center [290, 313] width 13 height 13
click at [417, 286] on p "Add competency" at bounding box center [413, 290] width 49 height 9
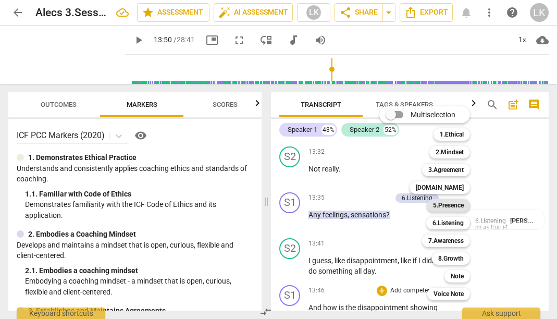
click at [454, 205] on b "5.Presence" at bounding box center [448, 205] width 31 height 13
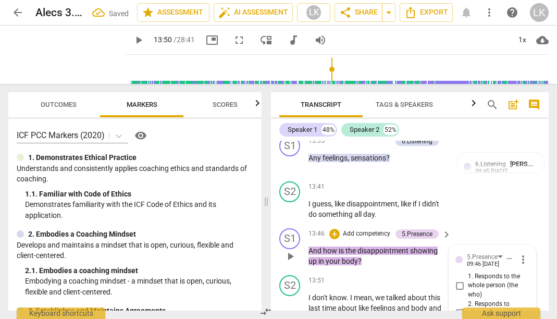
scroll to position [6124, 0]
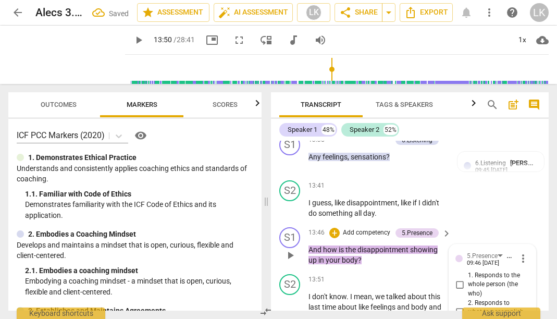
click at [496, 251] on div "5.Presence" at bounding box center [482, 256] width 31 height 10
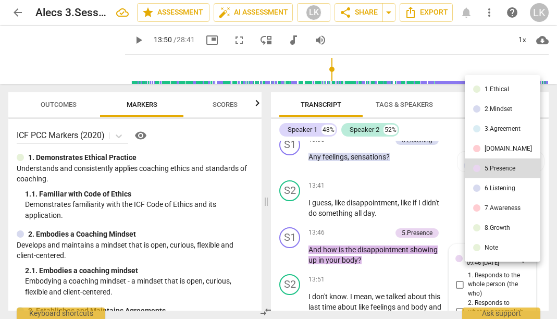
click at [491, 202] on li "7.Awareness" at bounding box center [503, 208] width 76 height 20
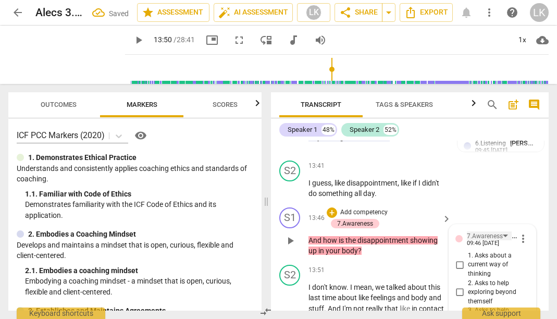
scroll to position [6144, 0]
click at [498, 232] on div "7.Awareness" at bounding box center [485, 237] width 36 height 10
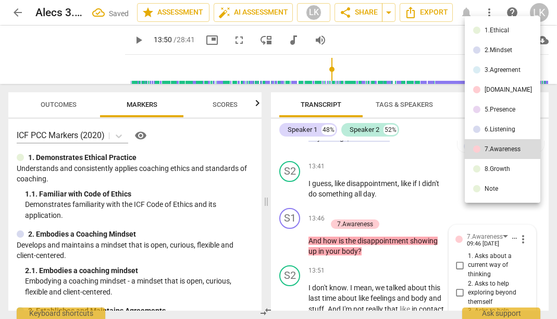
click at [494, 134] on li "6.Listening" at bounding box center [503, 129] width 76 height 20
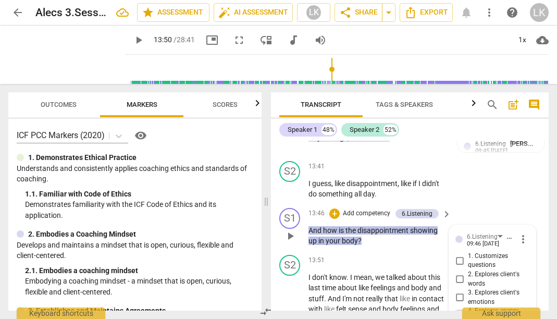
click at [461, 310] on input "4. Explores energy shifts" at bounding box center [459, 316] width 17 height 13
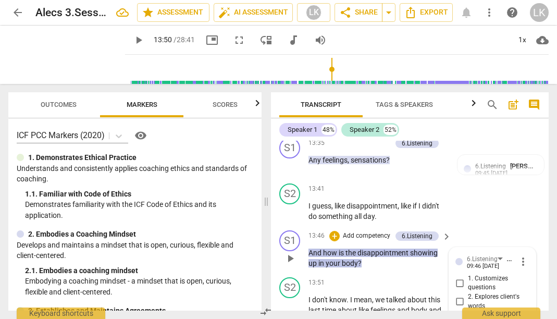
scroll to position [6121, 0]
click at [281, 231] on div "S1 play_arrow pause" at bounding box center [293, 250] width 29 height 39
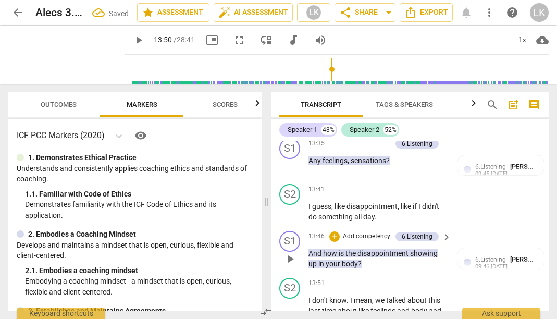
click at [291, 253] on span "play_arrow" at bounding box center [290, 259] width 13 height 13
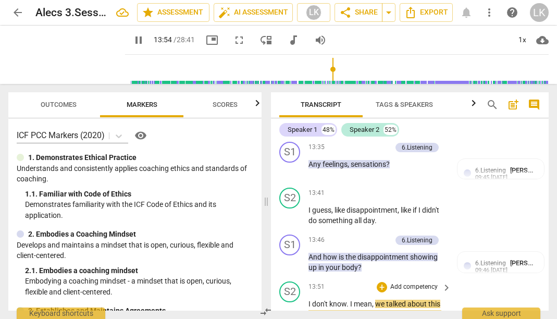
scroll to position [6118, 0]
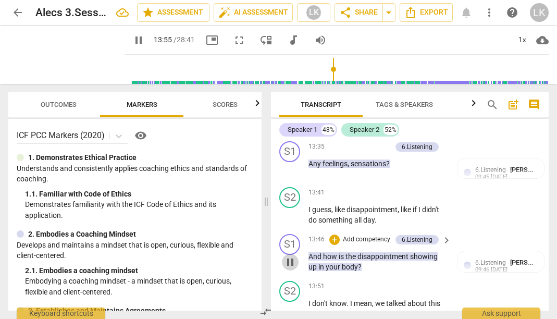
click at [292, 256] on span "pause" at bounding box center [290, 262] width 13 height 13
click at [292, 256] on span "play_arrow" at bounding box center [290, 262] width 13 height 13
click at [289, 256] on span "pause" at bounding box center [290, 262] width 13 height 13
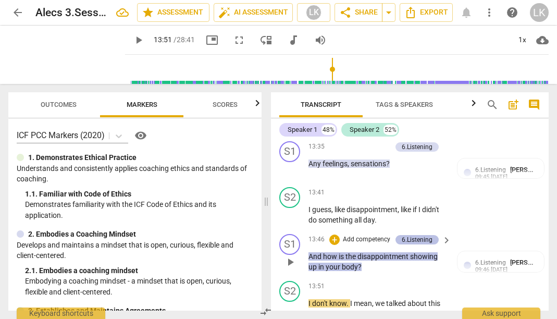
click at [423, 235] on div "6.Listening" at bounding box center [417, 239] width 31 height 9
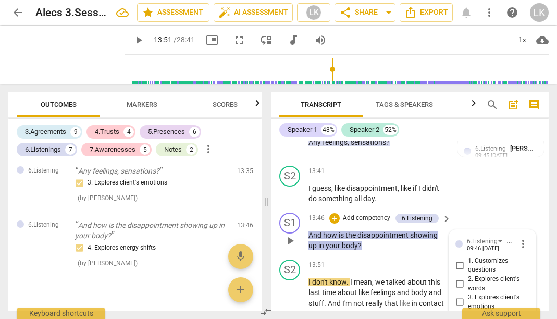
scroll to position [6144, 0]
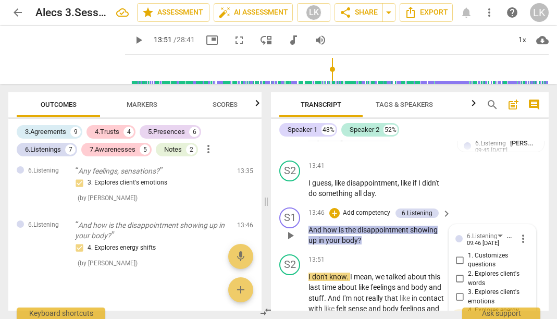
click at [457, 309] on input "4. Explores energy shifts" at bounding box center [459, 315] width 17 height 13
click at [459, 309] on input "4. Explores energy shifts" at bounding box center [459, 315] width 17 height 13
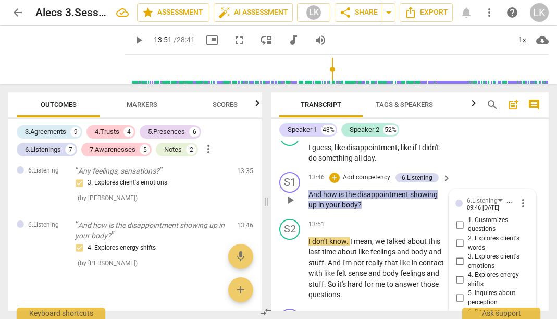
scroll to position [6185, 0]
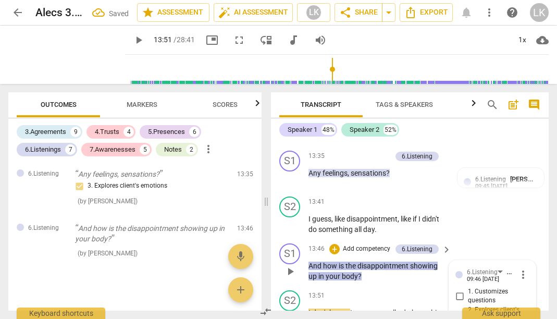
scroll to position [6103, 0]
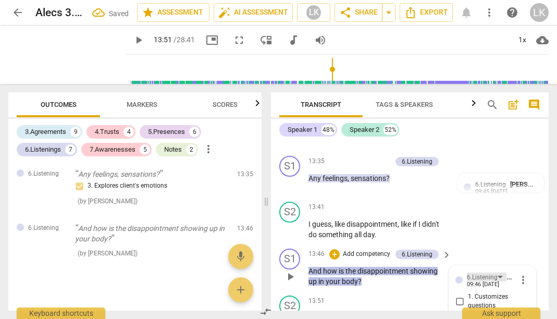
click at [498, 273] on div "6.Listening" at bounding box center [487, 277] width 40 height 9
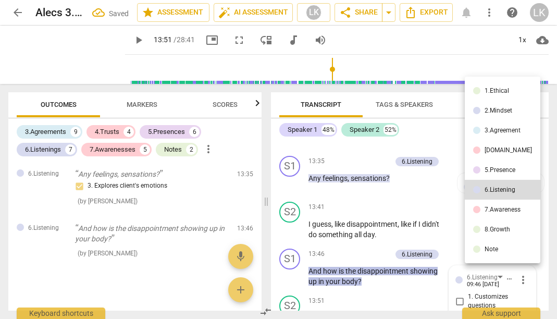
click at [492, 248] on div "Note" at bounding box center [492, 249] width 14 height 6
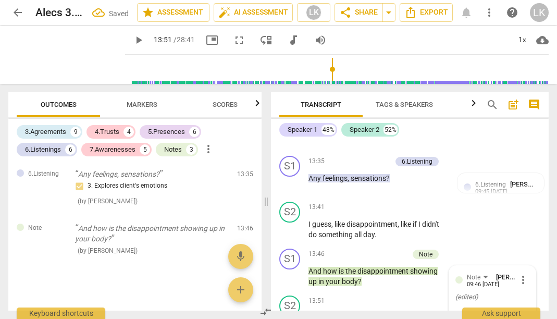
scroll to position [2107, 0]
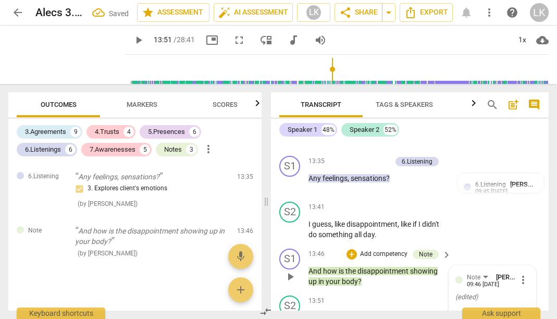
click at [486, 312] on textarea at bounding box center [483, 317] width 57 height 10
click at [132, 42] on span "play_arrow" at bounding box center [138, 40] width 13 height 13
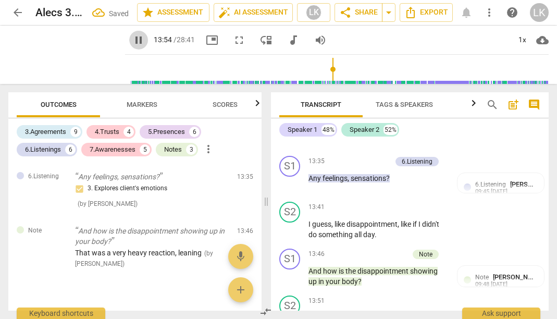
click at [132, 40] on span "pause" at bounding box center [138, 40] width 13 height 13
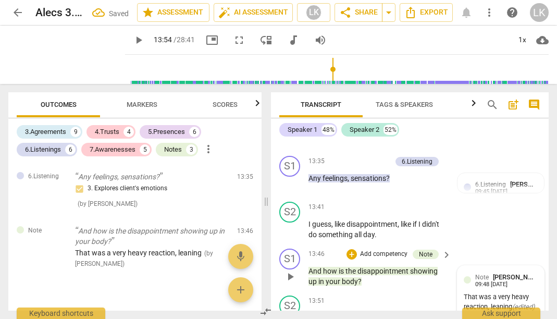
click at [507, 292] on div "That was a very heavy reaction, leaning ( edited )" at bounding box center [501, 302] width 74 height 20
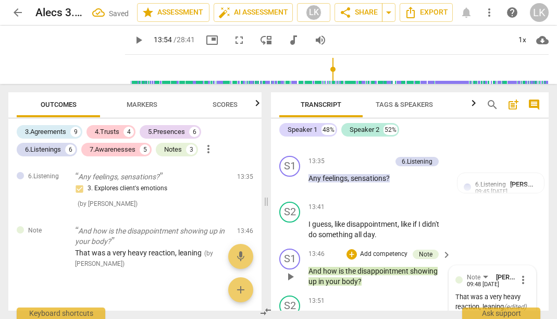
click at [500, 292] on div "That was a very heavy reaction, leaning ( edited )" at bounding box center [492, 302] width 74 height 20
click at [518, 274] on span "more_vert" at bounding box center [523, 280] width 13 height 13
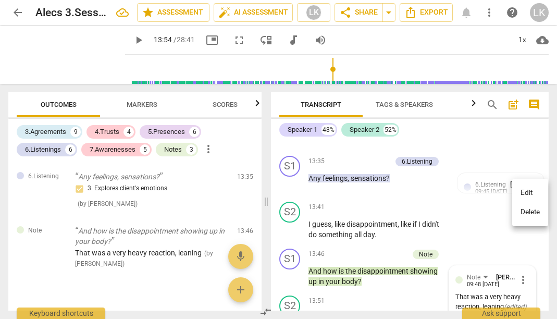
click at [522, 194] on li "Edit" at bounding box center [530, 193] width 36 height 20
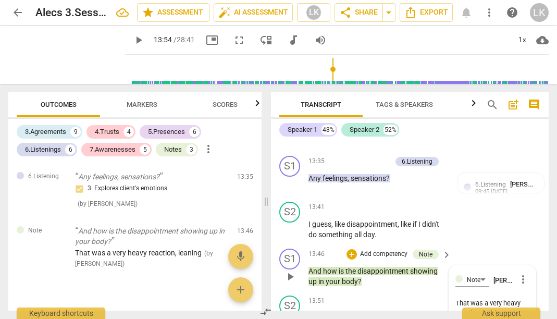
click at [501, 298] on textarea "That was a very heavy reaction, leaning" at bounding box center [492, 308] width 74 height 20
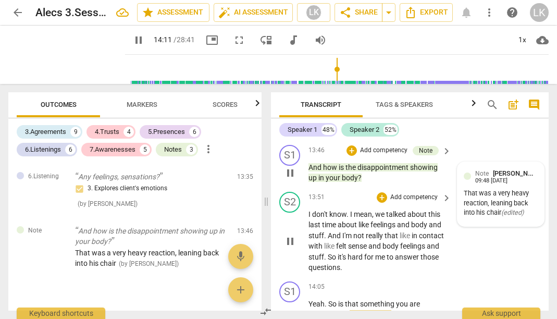
scroll to position [6205, 0]
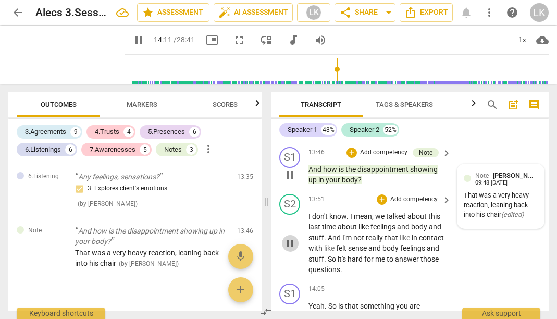
click at [289, 237] on span "pause" at bounding box center [290, 243] width 13 height 13
click at [414, 284] on p "Add competency" at bounding box center [413, 288] width 49 height 9
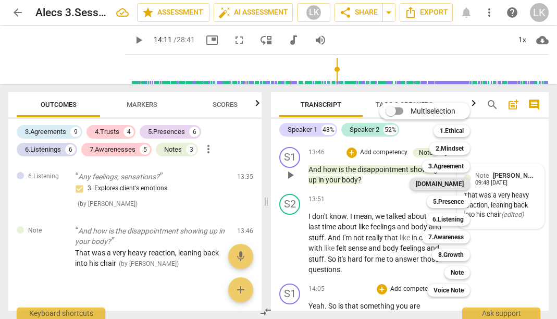
click at [462, 180] on b "[DOMAIN_NAME]" at bounding box center [440, 184] width 48 height 13
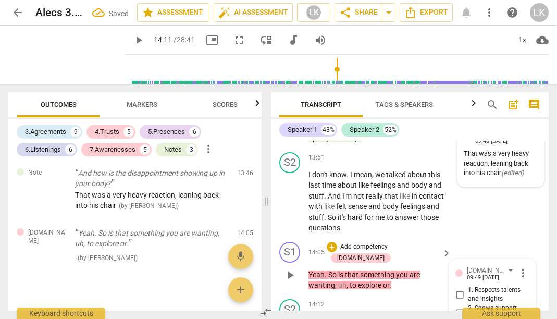
scroll to position [6245, 0]
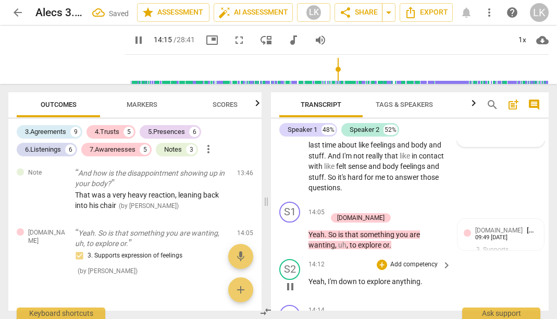
scroll to position [6290, 0]
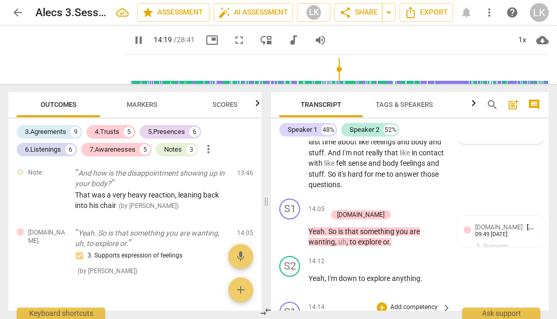
click at [417, 303] on p "Add competency" at bounding box center [413, 307] width 49 height 9
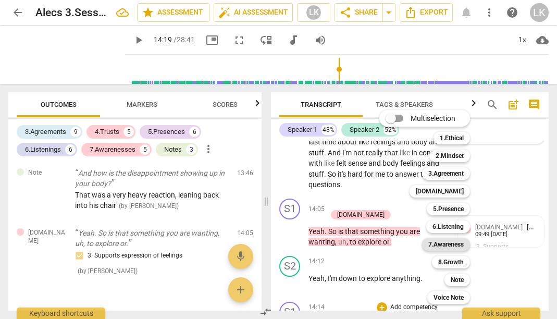
click at [456, 245] on b "7.Awareness" at bounding box center [445, 244] width 35 height 13
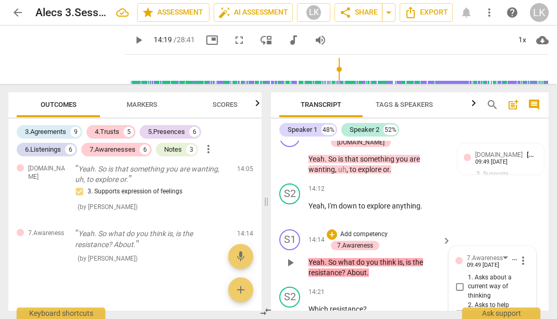
scroll to position [6354, 0]
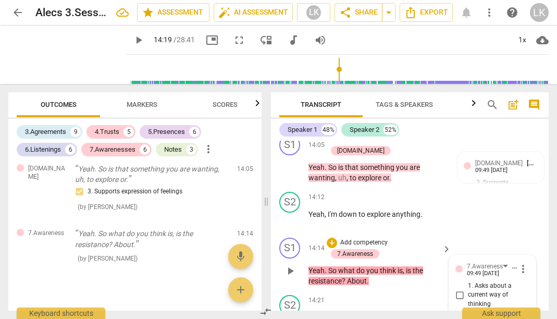
click at [496, 233] on div "S1 play_arrow pause 14:14 + Add competency 7.Awareness keyboard_arrow_right Yea…" at bounding box center [410, 261] width 278 height 57
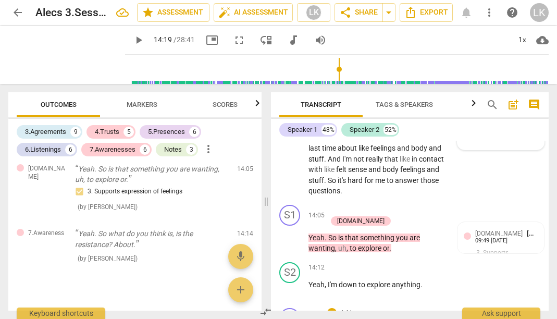
scroll to position [6281, 0]
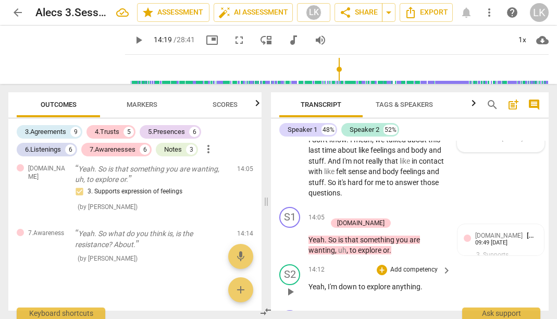
click at [292, 286] on span "play_arrow" at bounding box center [290, 292] width 13 height 13
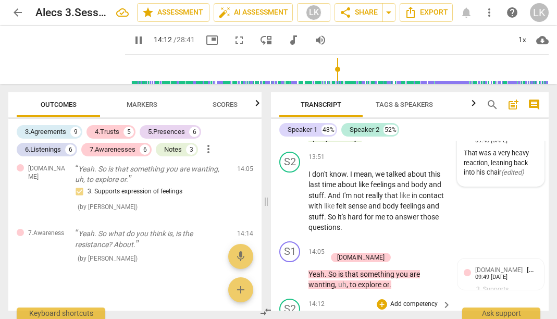
scroll to position [6244, 0]
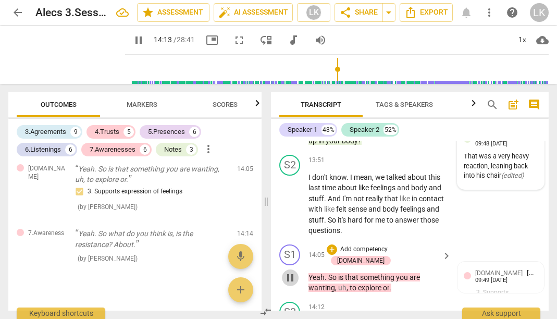
click at [293, 271] on span "pause" at bounding box center [290, 277] width 13 height 13
click at [293, 271] on span "play_arrow" at bounding box center [290, 277] width 13 height 13
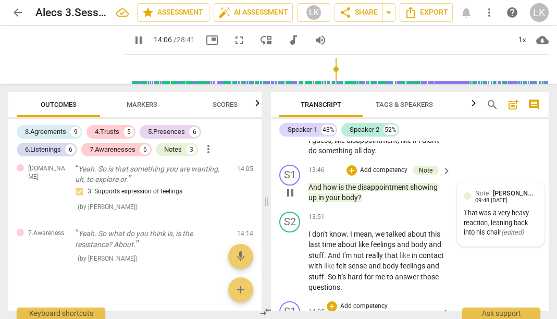
scroll to position [6168, 0]
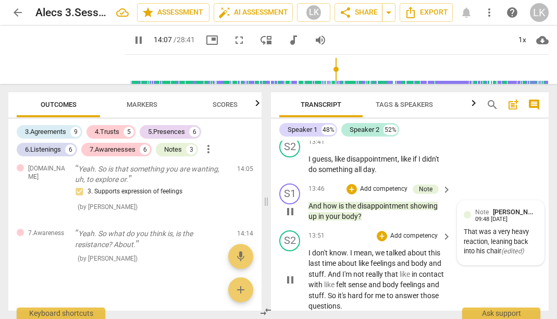
click at [290, 274] on span "pause" at bounding box center [290, 280] width 13 height 13
click at [290, 274] on span "play_arrow" at bounding box center [290, 280] width 13 height 13
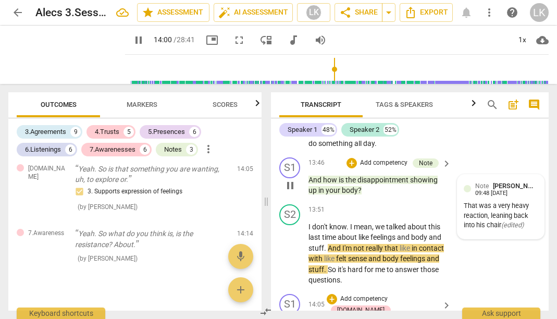
scroll to position [6196, 0]
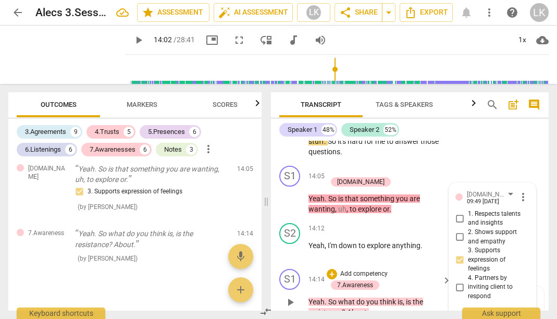
click at [292, 296] on span "play_arrow" at bounding box center [290, 302] width 13 height 13
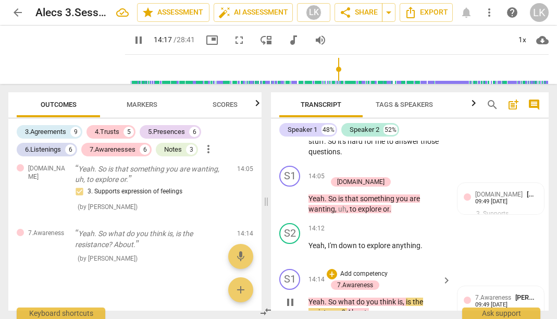
click at [290, 296] on span "pause" at bounding box center [290, 302] width 13 height 13
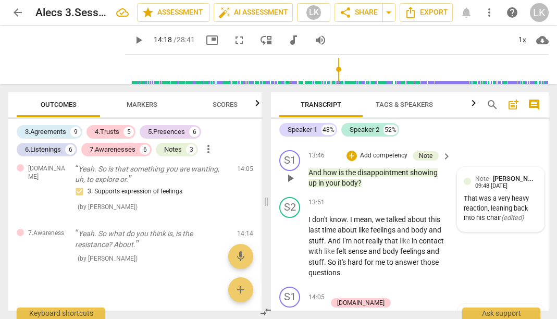
scroll to position [6180, 0]
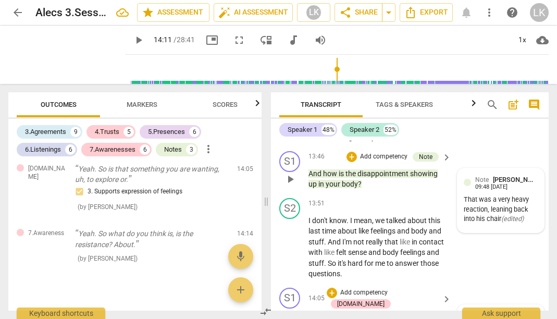
click at [530, 312] on span "[PERSON_NAME]" at bounding box center [552, 316] width 50 height 8
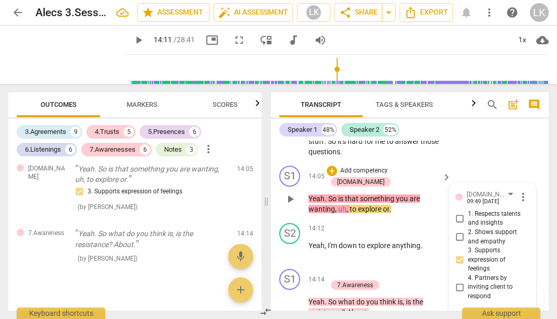
scroll to position [58, 0]
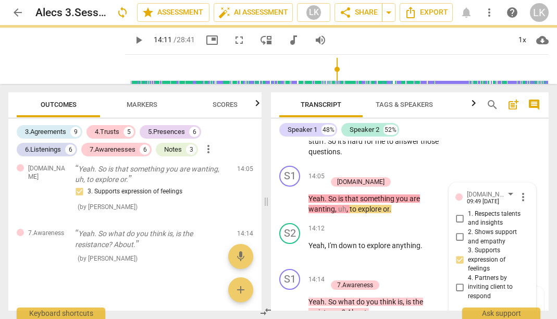
scroll to position [0, 0]
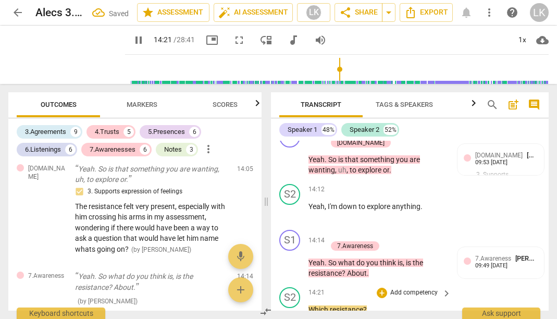
scroll to position [6363, 0]
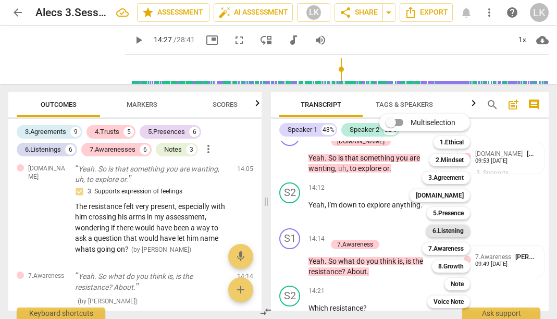
click at [453, 230] on b "6.Listening" at bounding box center [447, 231] width 31 height 13
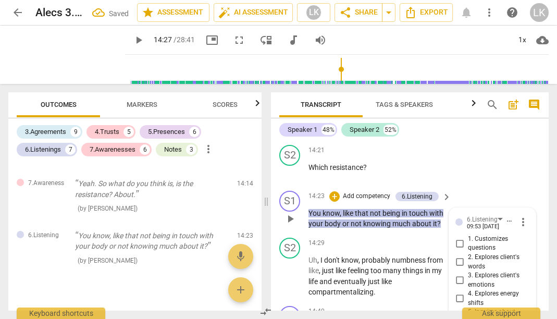
scroll to position [6500, 0]
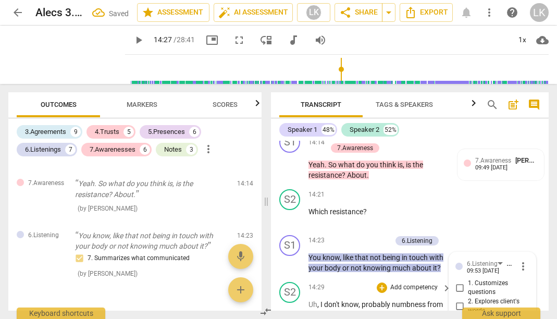
scroll to position [6465, 0]
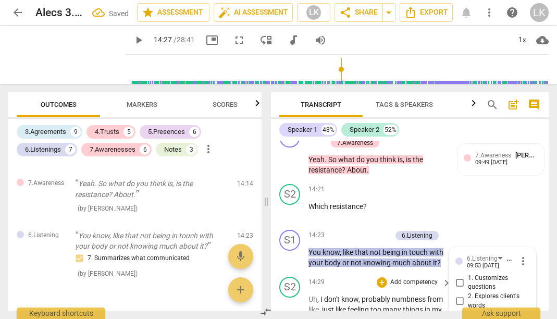
click at [293, 309] on span "play_arrow" at bounding box center [290, 315] width 13 height 13
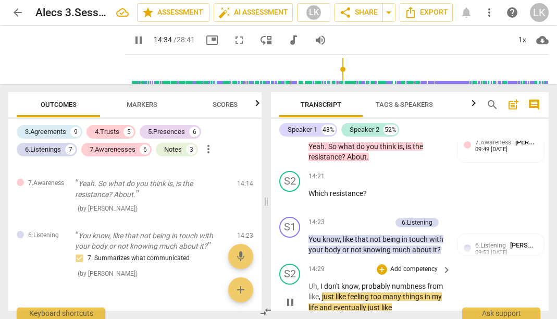
scroll to position [6480, 0]
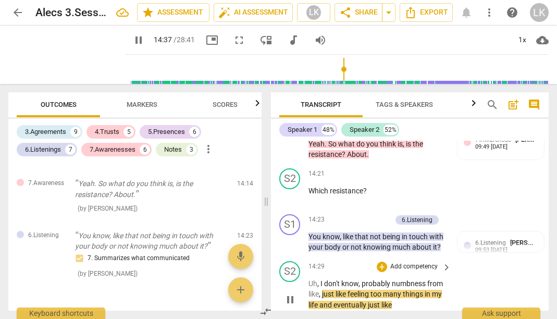
click at [291, 293] on span "pause" at bounding box center [290, 299] width 13 height 13
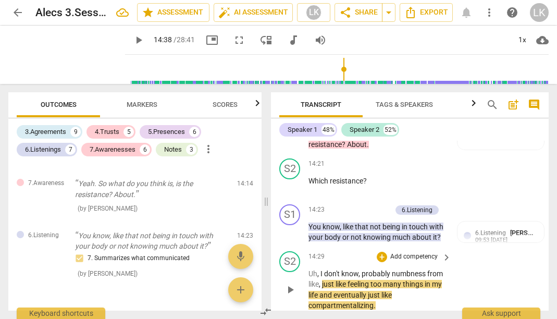
scroll to position [6494, 0]
